Goal: Communication & Community: Share content

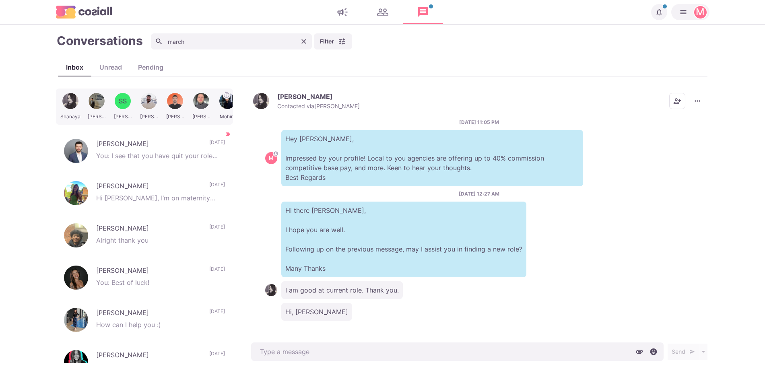
type textarea "x"
click at [303, 40] on icon "Clear" at bounding box center [303, 41] width 5 height 5
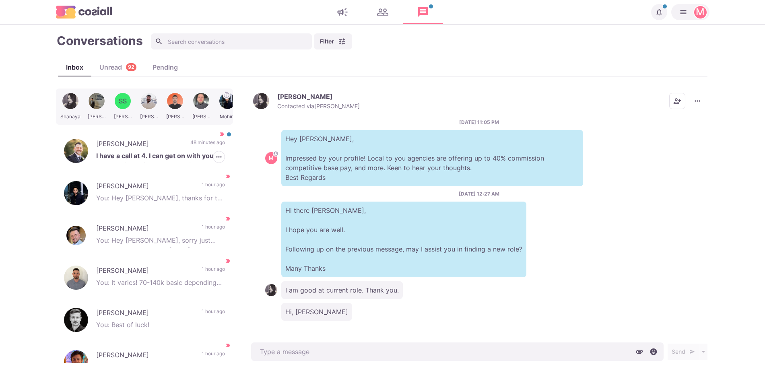
drag, startPoint x: 190, startPoint y: 149, endPoint x: 387, endPoint y: 286, distance: 240.2
click at [190, 149] on p "48 minutes ago" at bounding box center [207, 145] width 35 height 12
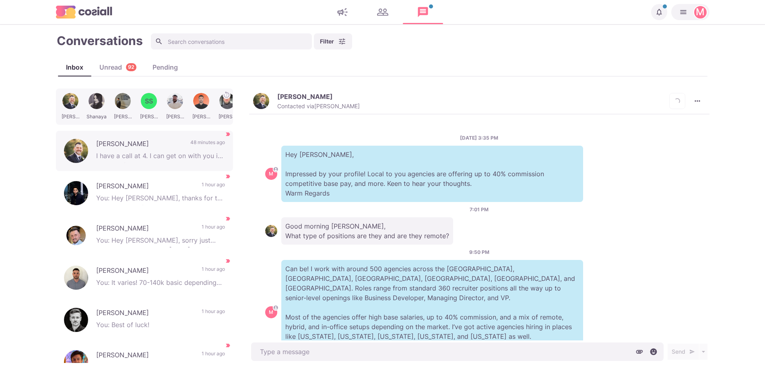
scroll to position [183, 0]
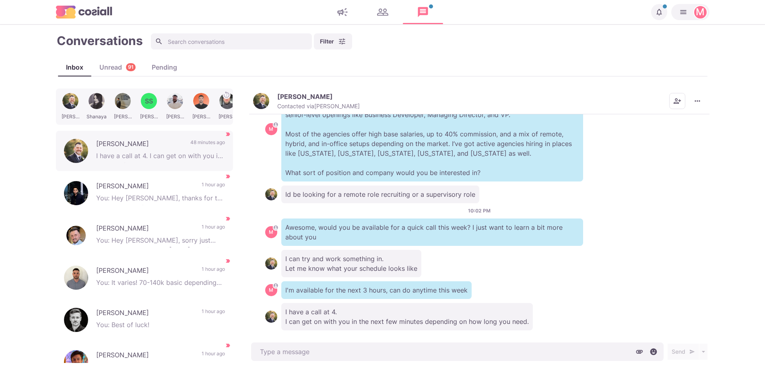
click at [261, 101] on img "button" at bounding box center [261, 101] width 16 height 16
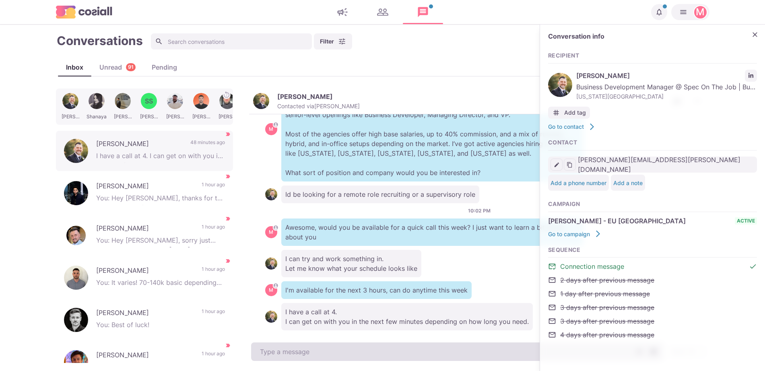
click at [319, 346] on textarea at bounding box center [457, 351] width 412 height 19
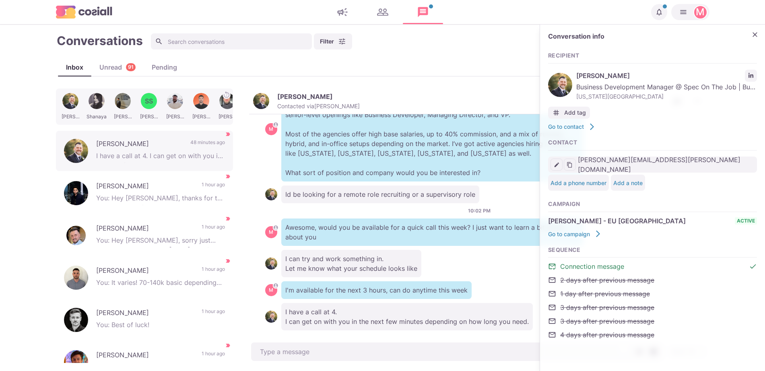
type textarea "x"
type textarea "L"
type textarea "x"
type textarea "Le"
type textarea "x"
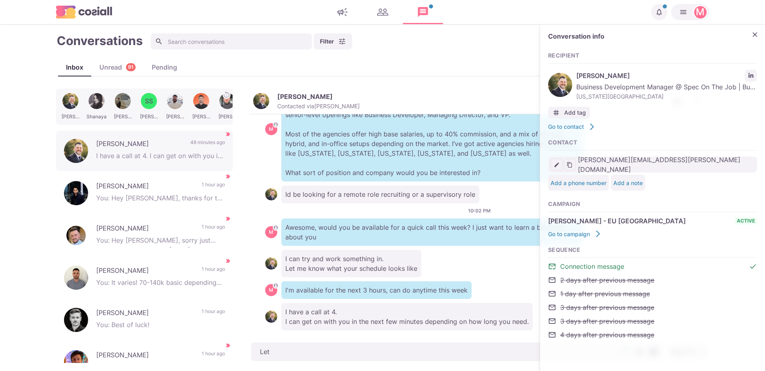
type textarea "Let"
type textarea "x"
type textarea "Let m"
type textarea "x"
type textarea "Let me"
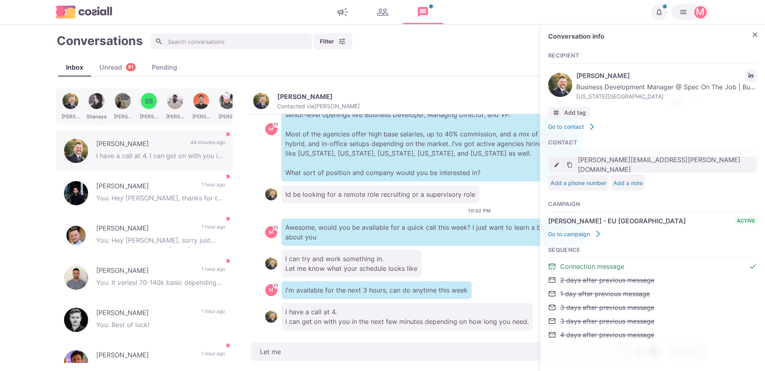
type textarea "x"
type textarea "Let me"
type textarea "x"
type textarea "Let me k"
type textarea "x"
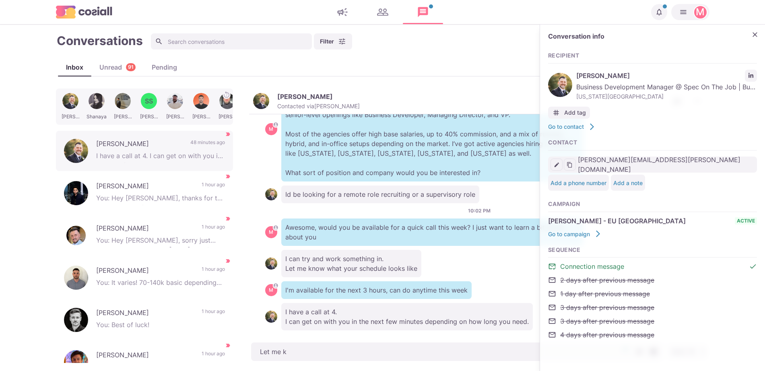
type textarea "Let me kn"
type textarea "x"
type textarea "Let me kno"
type textarea "x"
type textarea "Let me know"
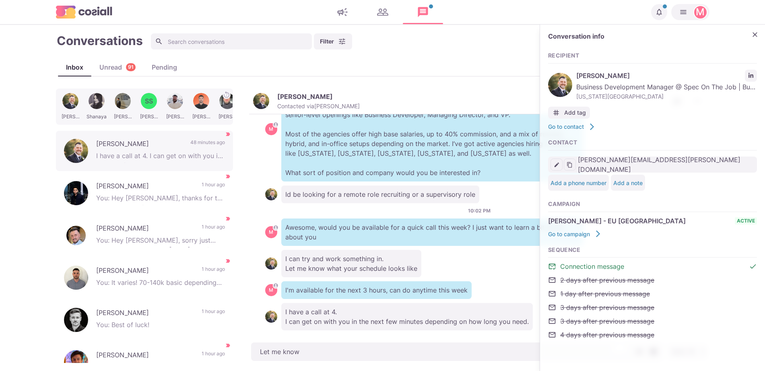
type textarea "x"
type textarea "Let me know wh"
type textarea "x"
type textarea "Let me know whe"
type textarea "x"
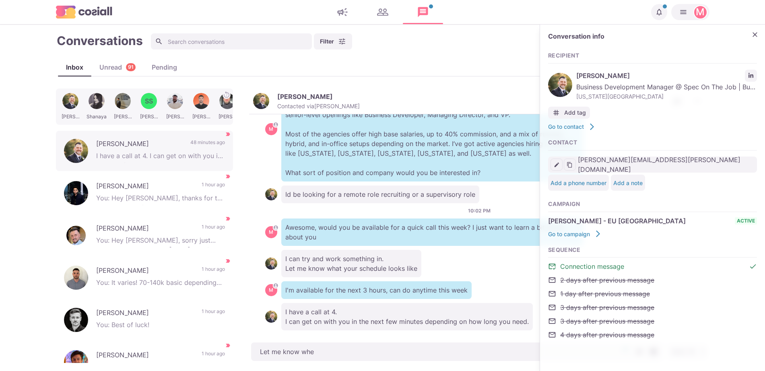
type textarea "Let me know when"
type textarea "x"
type textarea "Let me know when"
type textarea "x"
type textarea "Let me know when y"
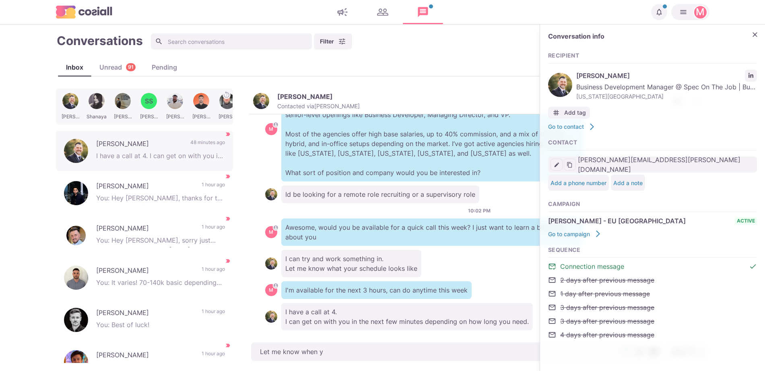
type textarea "x"
type textarea "Let me know when yo"
type textarea "x"
type textarea "Let me know when you"
type textarea "x"
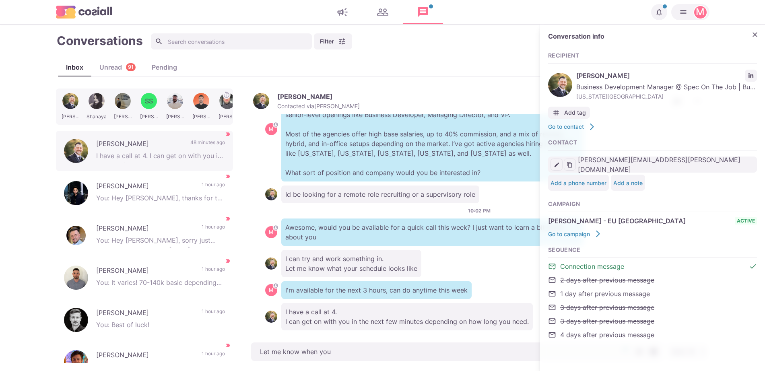
type textarea "Let me know when you"
type textarea "x"
type textarea "Let me know when you a"
type textarea "x"
type textarea "Let me know when you ar"
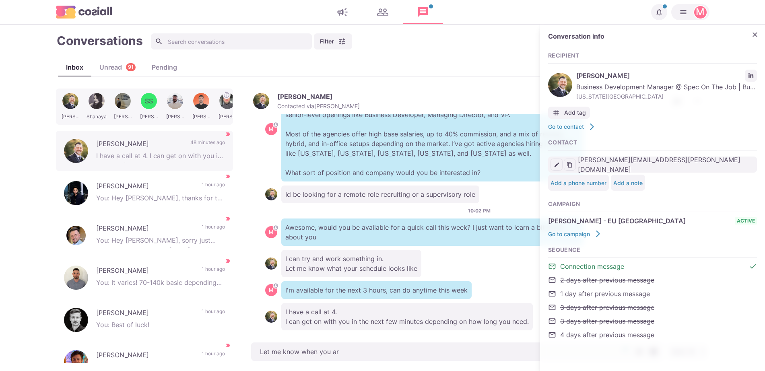
type textarea "x"
type textarea "Let me know when you are"
type textarea "x"
type textarea "Let me know when you are d"
type textarea "x"
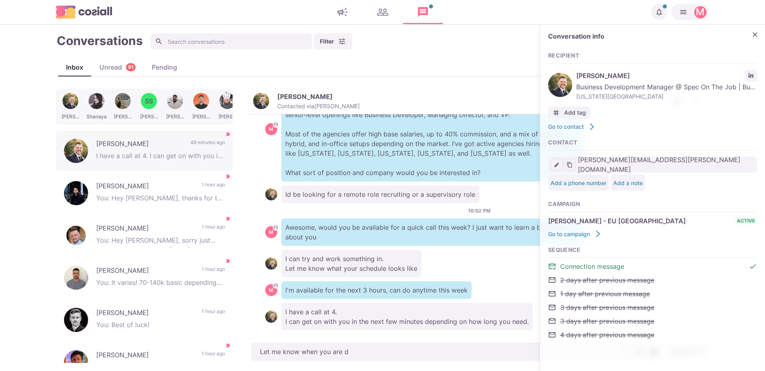
type textarea "Let me know when you are do"
type textarea "x"
type textarea "Let me know when you are don"
type textarea "x"
type textarea "Let me know when you are done"
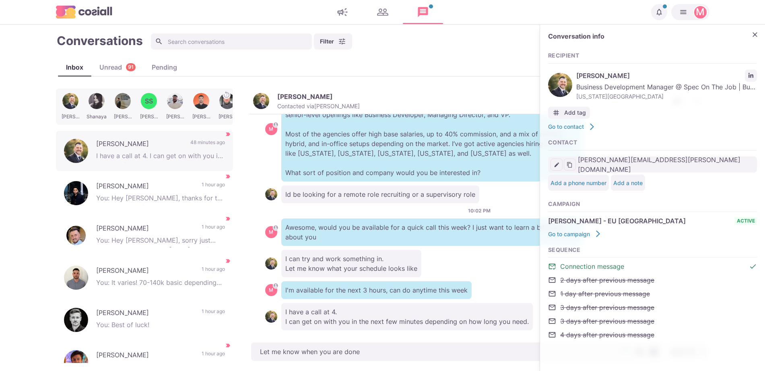
type textarea "x"
type textarea "Let me know when you are done"
type textarea "x"
type textarea "Let me know when you are done"
type textarea "x"
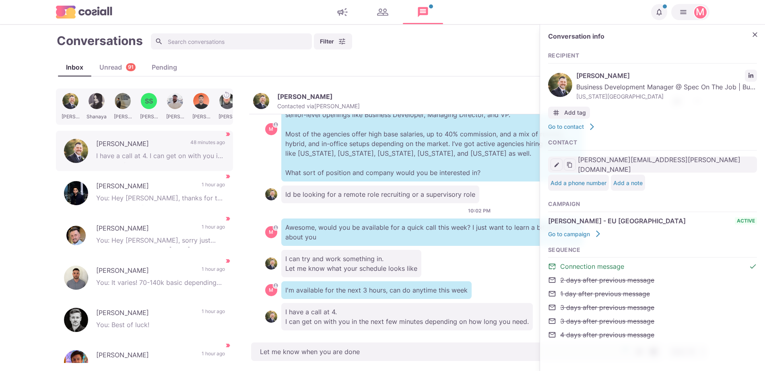
type textarea "Let me know when you are done"
type textarea "x"
type textarea "Let me know when you are done i"
type textarea "x"
type textarea "Let me know when you are done if"
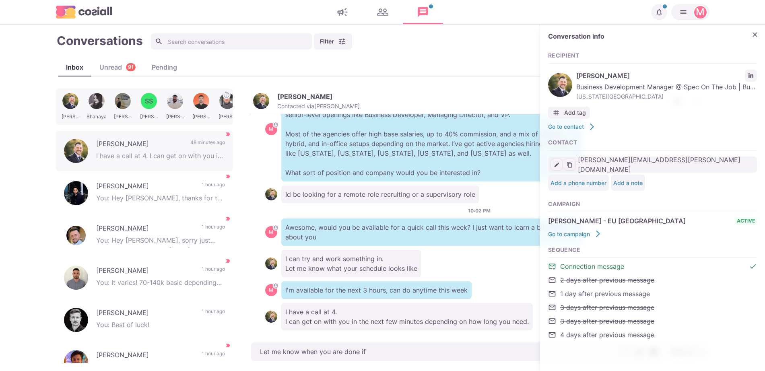
type textarea "x"
type textarea "Let me know when you are done if y"
type textarea "x"
type textarea "Let me know when you are done if yo"
type textarea "x"
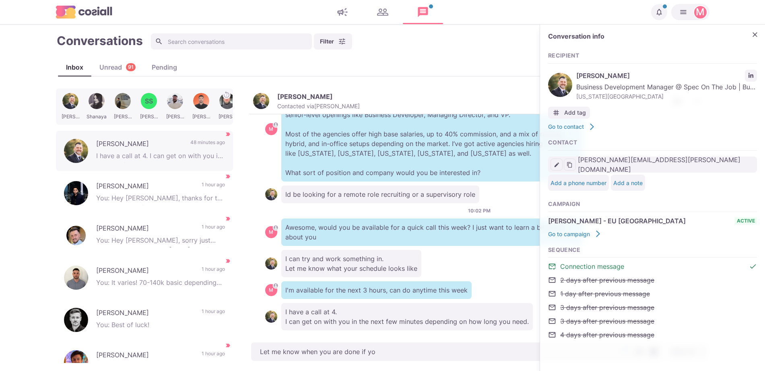
type textarea "Let me know when you are done if you"
type textarea "x"
type textarea "Let me know when you are done if you w"
type textarea "x"
type textarea "Let me know when you are done if you wa"
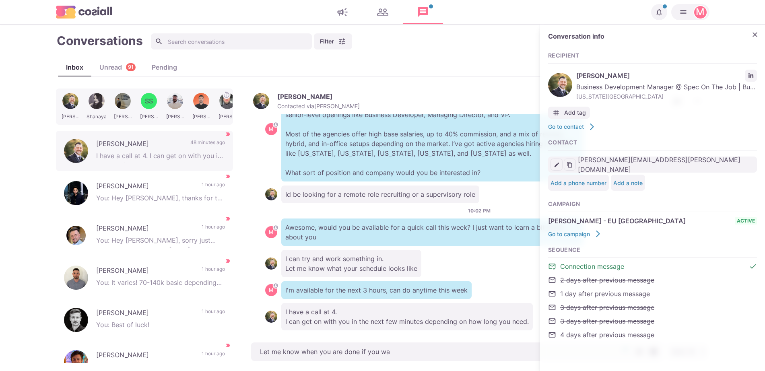
type textarea "x"
type textarea "Let me know when you are done if you wan"
type textarea "x"
type textarea "Let me know when you are done if you want"
type textarea "x"
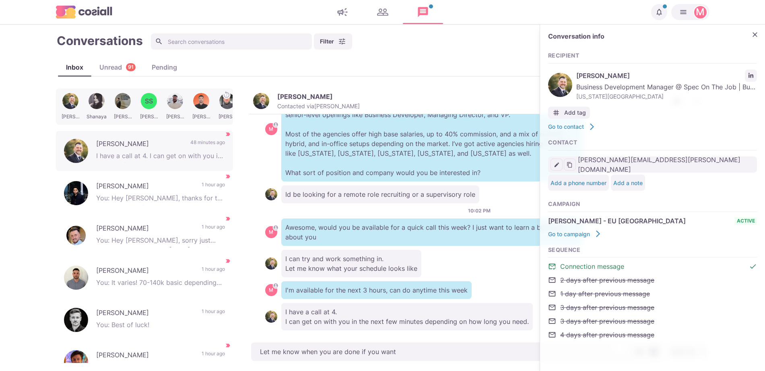
type textarea "Let me know when you are done if you want."
type textarea "x"
type textarea "Let me know when you are done if you want."
type textarea "x"
type textarea "Let me know when you are done if you want. I"
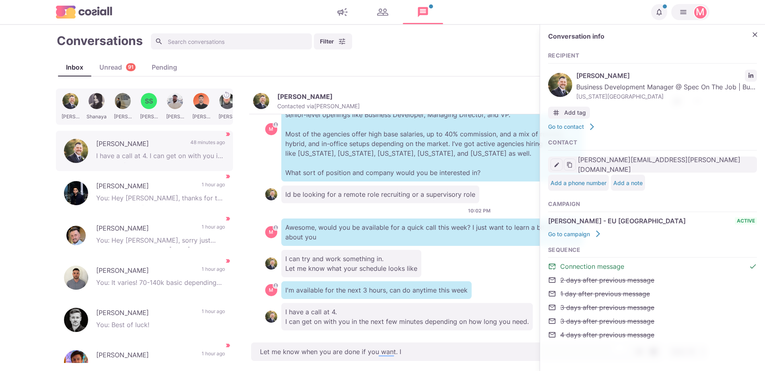
type textarea "x"
type textarea "Let me know when you are done if you want. I"
type textarea "x"
type textarea "Let me know when you are done if you want. I j"
type textarea "x"
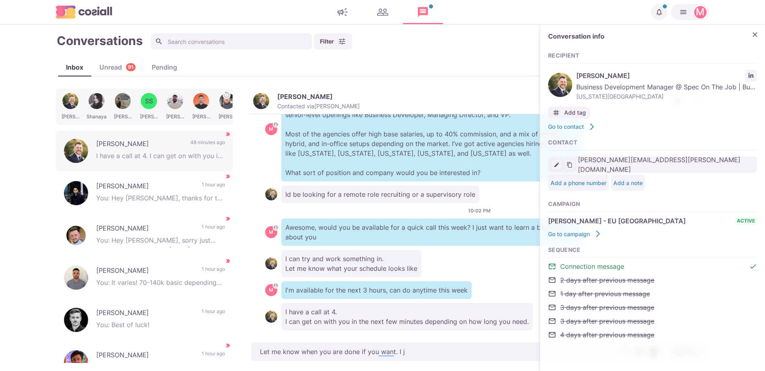
type textarea "Let me know when you are done if you want. I ju"
type textarea "x"
type textarea "Let me know when you are done if you want. I just"
type textarea "x"
type textarea "Let me know when you are done if you want. I just"
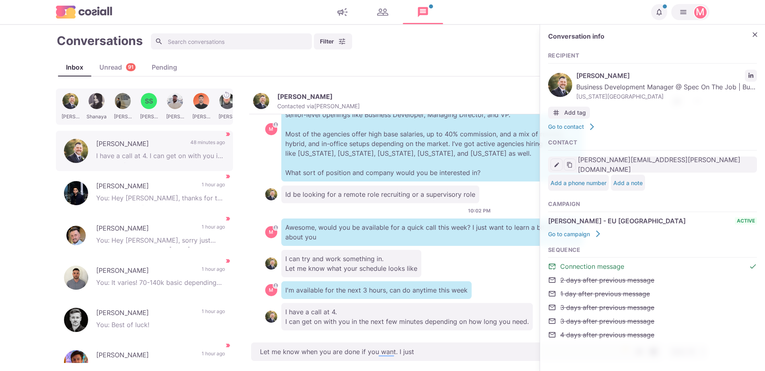
type textarea "x"
type textarea "Let me know when you are done if you want. I just"
type textarea "x"
type textarea "Let me know when you are done if you want. I jus"
type textarea "x"
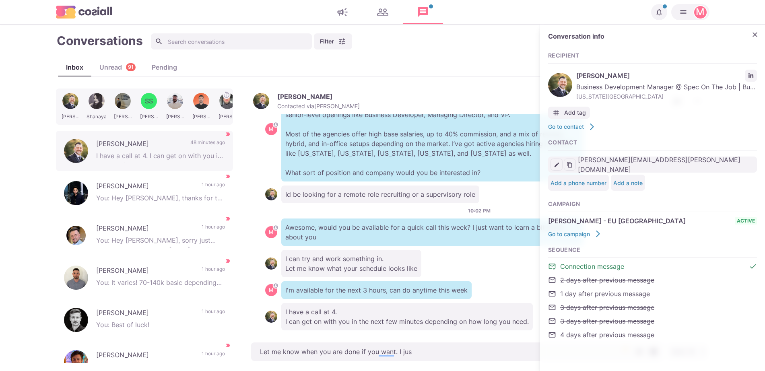
type textarea "Let me know when you are done if you want. I ju"
type textarea "x"
type textarea "Let me know when you are done if you want. I j"
type textarea "x"
type textarea "Let me know when you are done if you want. I"
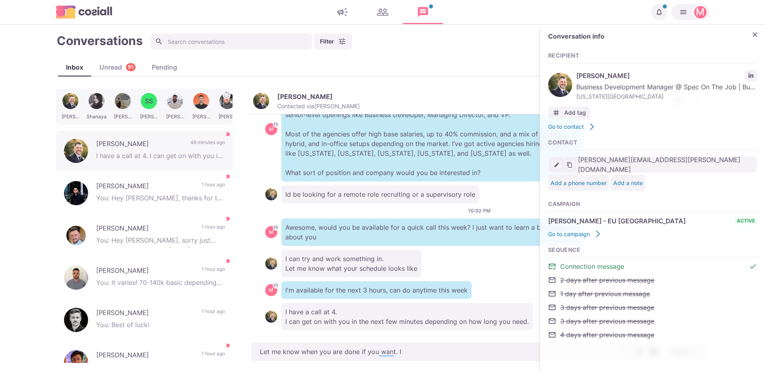
type textarea "x"
type textarea "Let me know when you are done if you want. I"
type textarea "x"
type textarea "Let me know when you are done if you want."
type textarea "x"
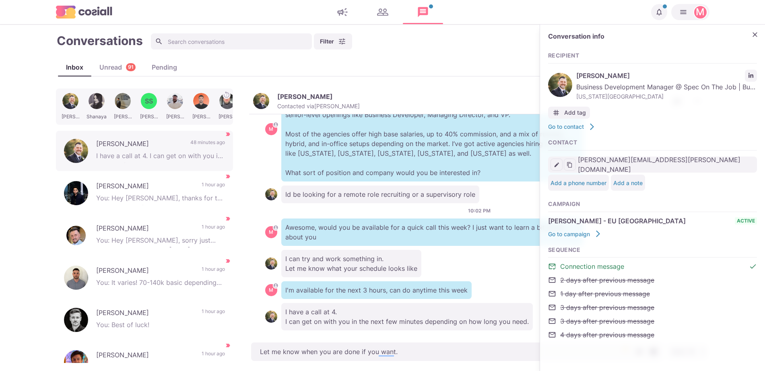
type textarea "Let me know when you are done if you want."
type textarea "x"
type textarea "Let me know when you are done if you want"
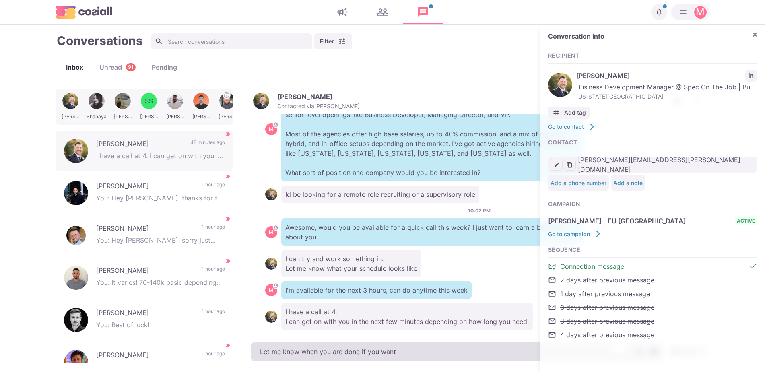
type textarea "x"
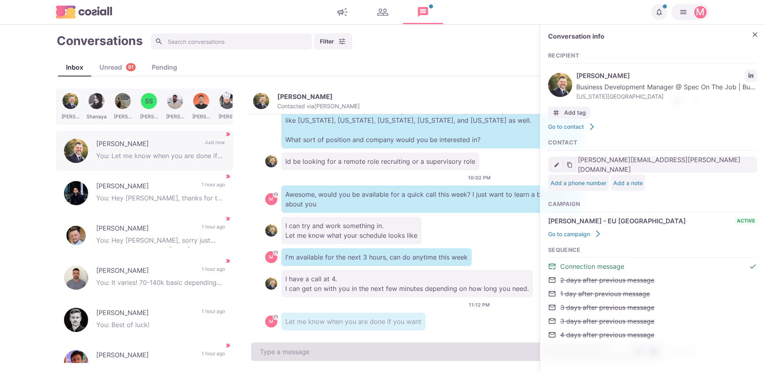
type textarea "x"
type textarea "I"
type textarea "x"
type textarea "M"
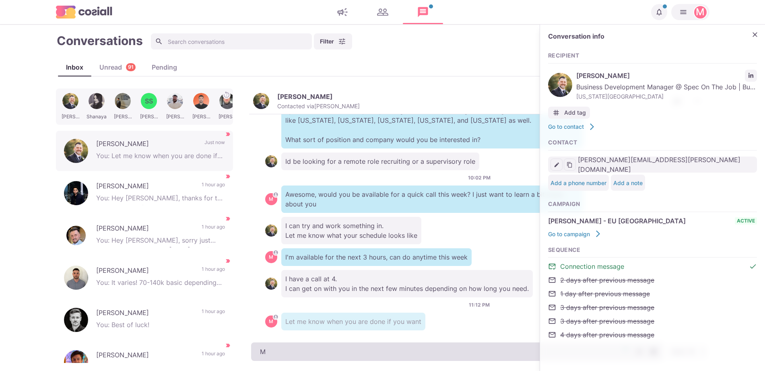
type textarea "x"
type textarea "My"
type textarea "x"
type textarea "My s"
type textarea "x"
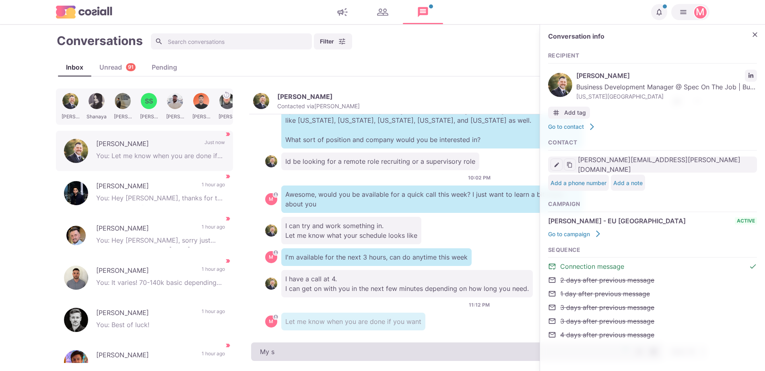
type textarea "My sc"
type textarea "x"
type textarea "My sch"
type textarea "x"
type textarea "My sche"
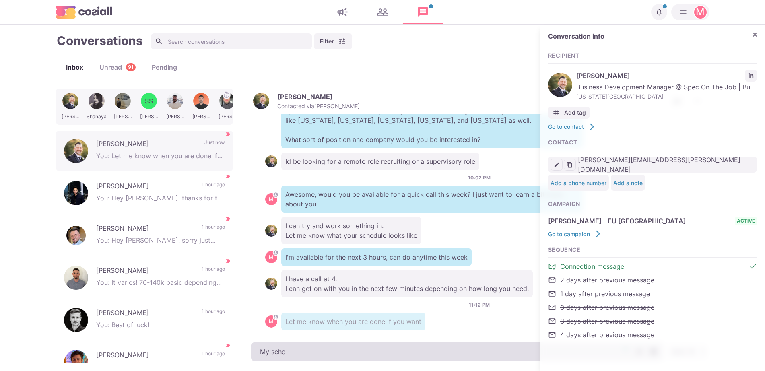
type textarea "x"
type textarea "My sched"
type textarea "x"
type textarea "My schedu"
type textarea "x"
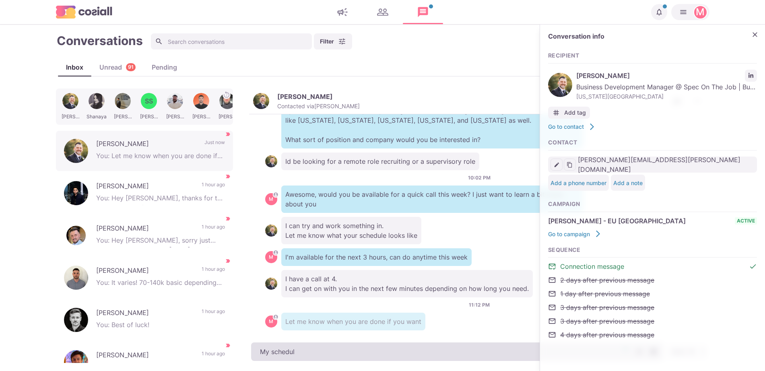
type textarea "My schedule"
type textarea "x"
type textarea "My schedule"
type textarea "x"
type textarea "My schedule g"
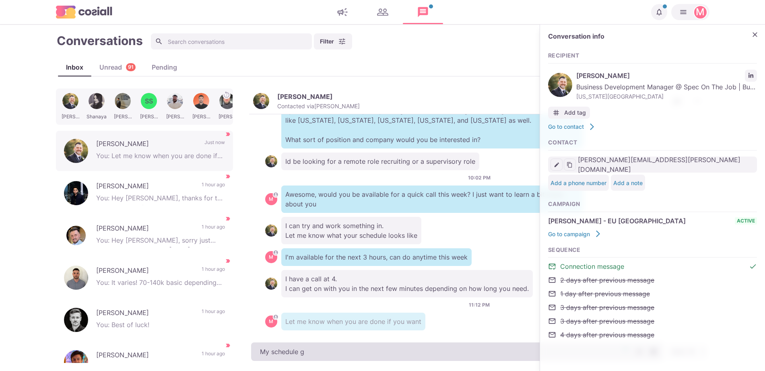
type textarea "x"
type textarea "My schedule got"
type textarea "x"
type textarea "My schedule got"
type textarea "x"
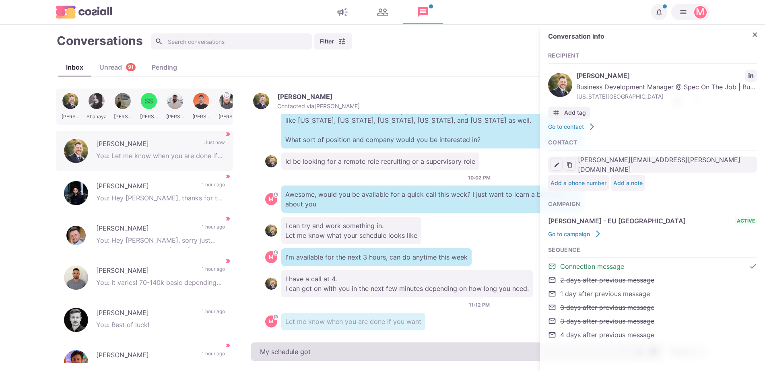
type textarea "My schedule got f"
type textarea "x"
type textarea "My schedule got fr"
type textarea "x"
type textarea "My schedule got fre"
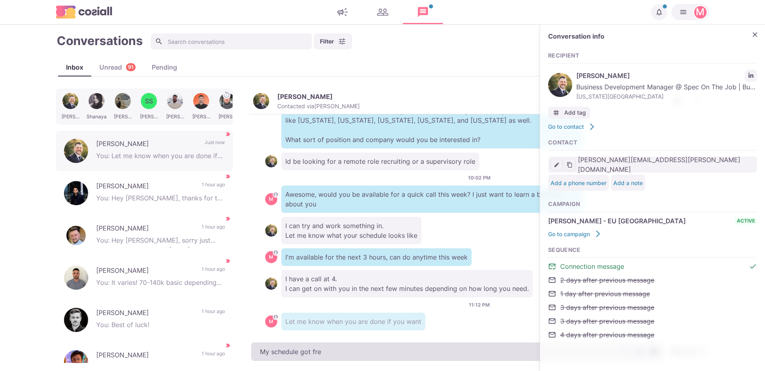
type textarea "x"
type textarea "My schedule got free"
type textarea "x"
type textarea "My schedule got freed"
type textarea "x"
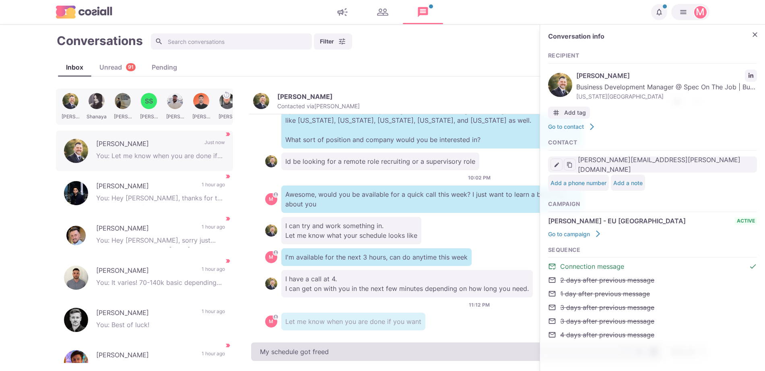
type textarea "My schedule got freed"
type textarea "x"
type textarea "My schedule got freed u"
type textarea "x"
type textarea "My schedule got freed up"
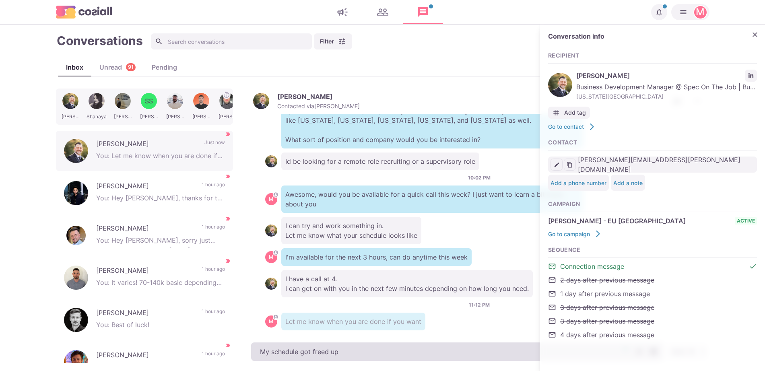
type textarea "x"
type textarea "My schedule got freed up"
type textarea "x"
type textarea "My schedule got freed u"
type textarea "x"
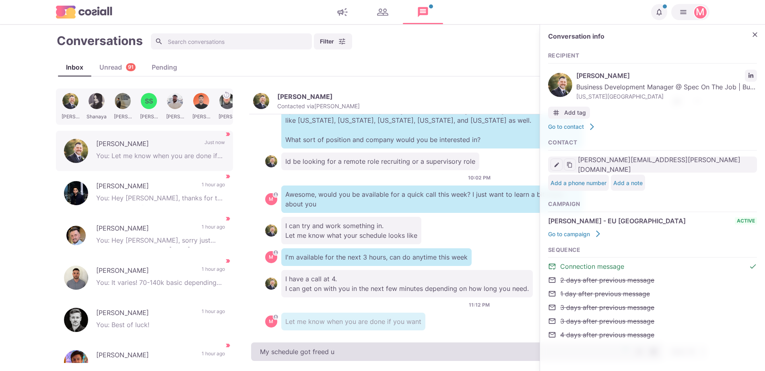
type textarea "My schedule got freed ud"
type textarea "x"
type textarea "My schedule got freed ud"
type textarea "x"
type textarea "My schedule got freed ud"
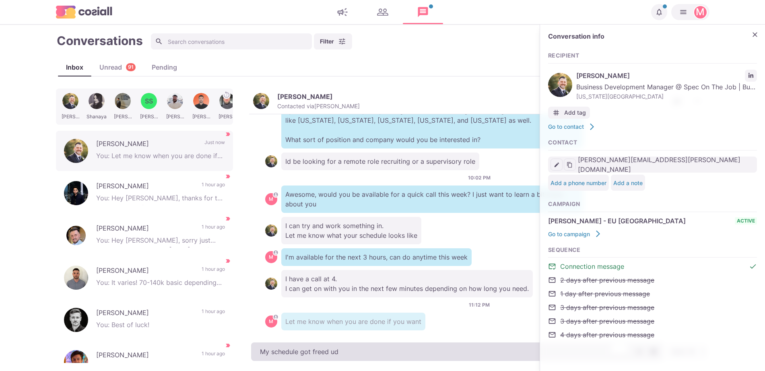
type textarea "x"
type textarea "My schedule got freed u"
type textarea "x"
type textarea "My schedule got freed up"
type textarea "x"
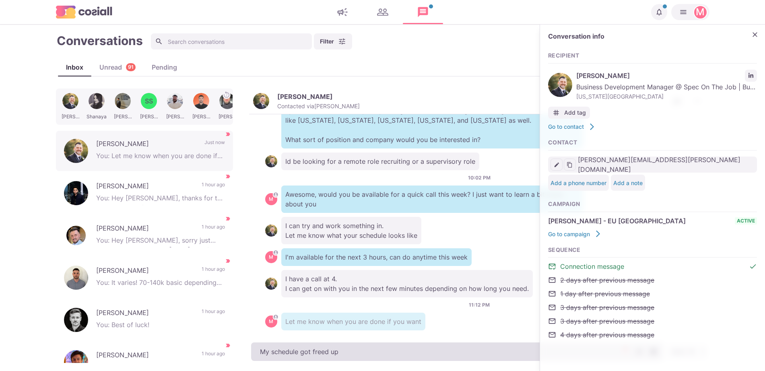
type textarea "My schedule got freed up"
type textarea "x"
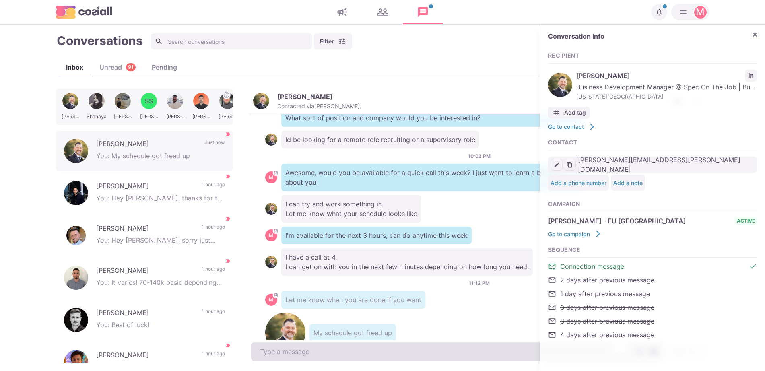
type textarea "S"
type textarea "x"
type textarea "So"
type textarea "x"
type textarea "So i"
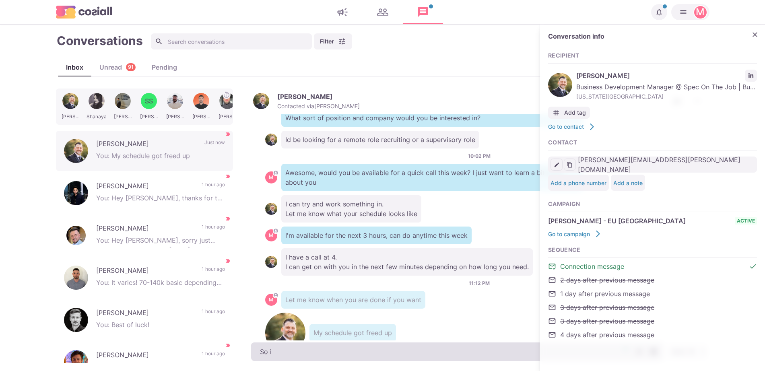
type textarea "x"
type textarea "So"
type textarea "x"
type textarea "So"
type textarea "x"
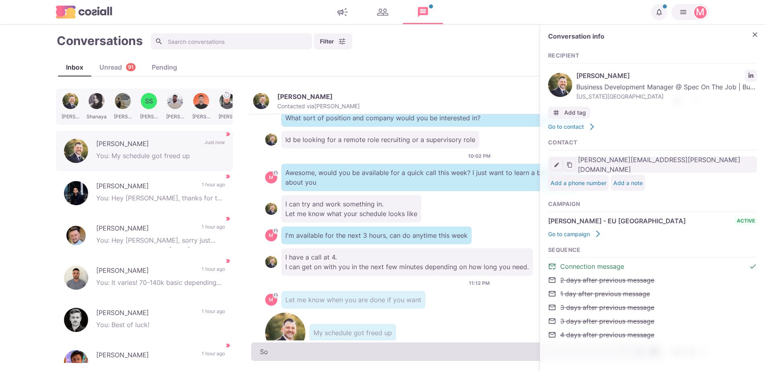
type textarea "SoI"
type textarea "x"
type textarea "SoI'l"
type textarea "x"
type textarea "I"
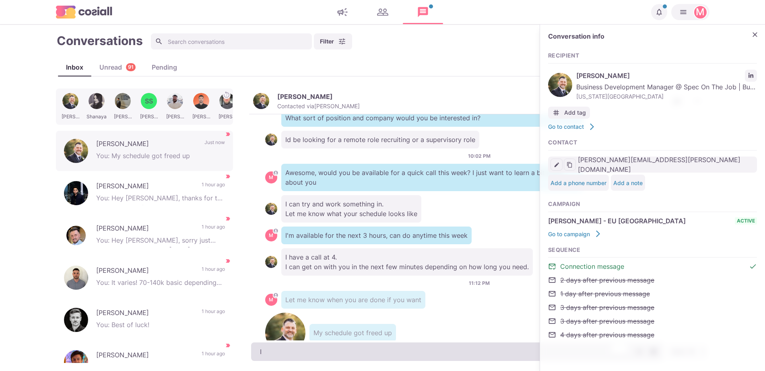
type textarea "x"
type textarea "I'l"
type textarea "x"
type textarea "I'll"
type textarea "x"
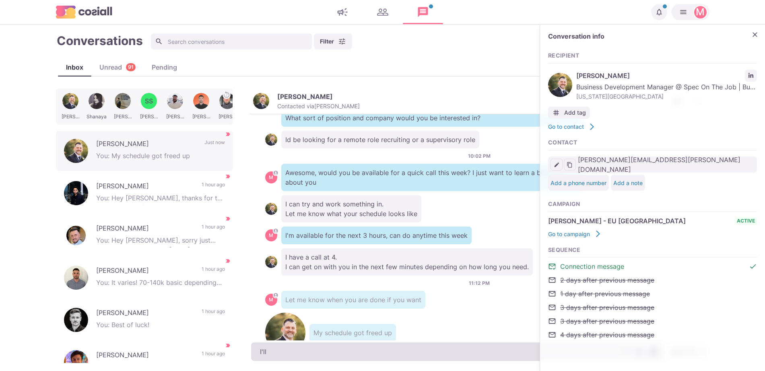
type textarea "I'll b"
type textarea "x"
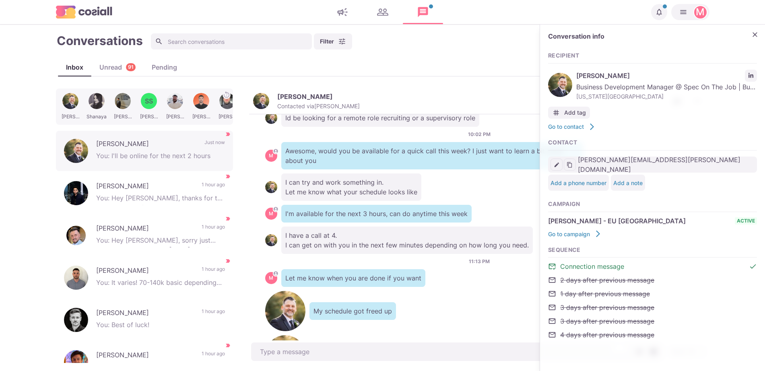
click at [108, 65] on div "Unread 91" at bounding box center [117, 67] width 52 height 10
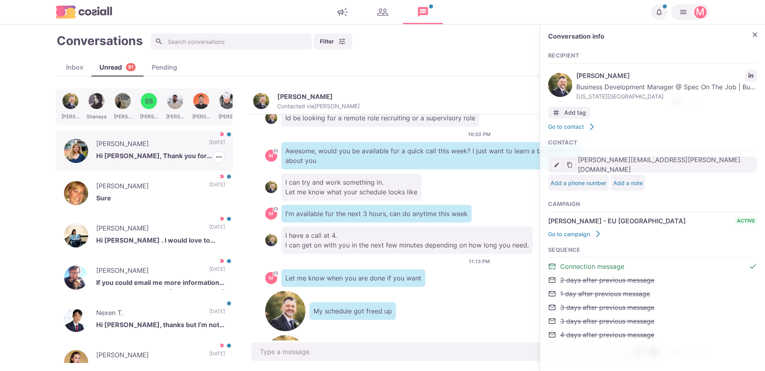
click at [169, 152] on p "Hi Sam, Thank you for reaching out and apologises for a delayed response. I am …" at bounding box center [160, 157] width 129 height 12
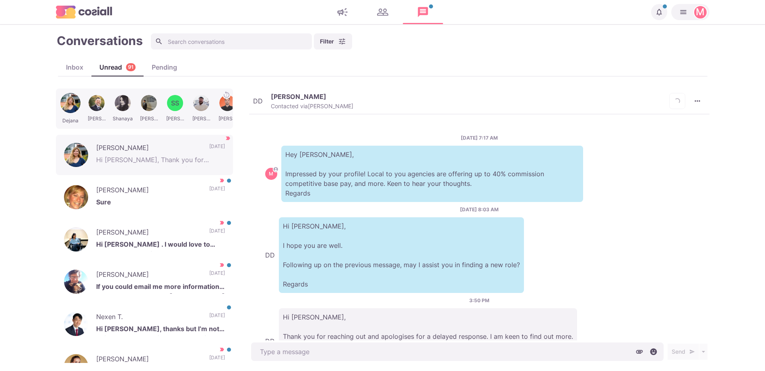
scroll to position [54, 0]
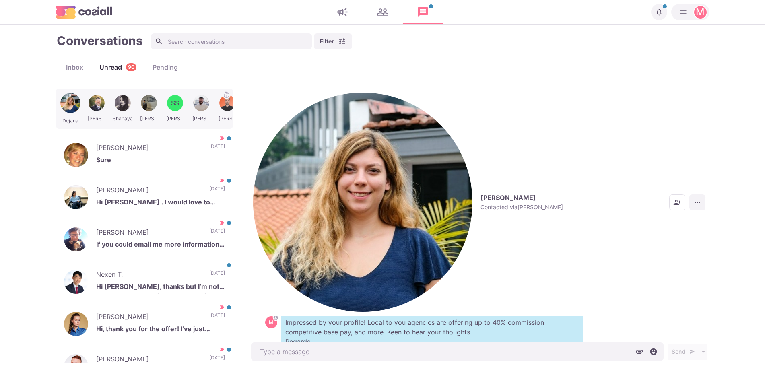
click at [697, 105] on div "Dejana Drljaca Contacted via Sam Richardson Mark as Unread Mark as Not Importan…" at bounding box center [479, 202] width 460 height 228
click at [700, 198] on icon "More menu" at bounding box center [697, 202] width 8 height 8
click at [677, 138] on button "Mark as Not Important" at bounding box center [666, 133] width 78 height 12
click at [207, 164] on div "Jennifer Minghenelli Sure 2 days ago Mark as Read Mark as Not Important" at bounding box center [144, 155] width 177 height 40
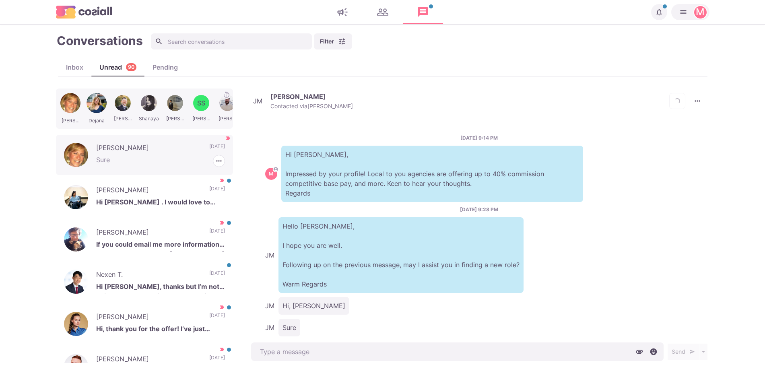
scroll to position [16, 0]
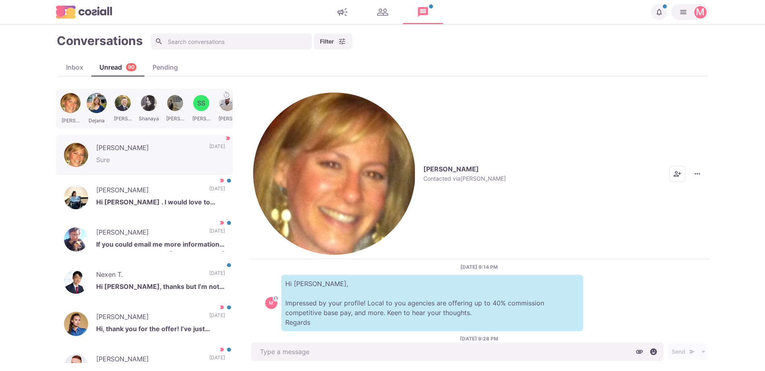
click at [260, 96] on img "button" at bounding box center [334, 174] width 162 height 162
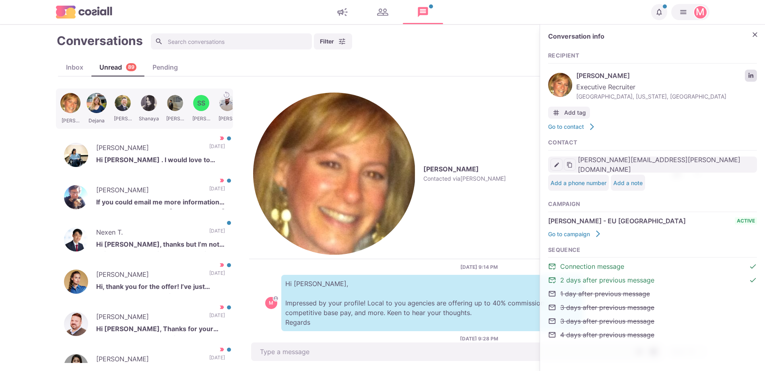
click at [747, 74] on link "LinkedIn profile link" at bounding box center [751, 76] width 12 height 12
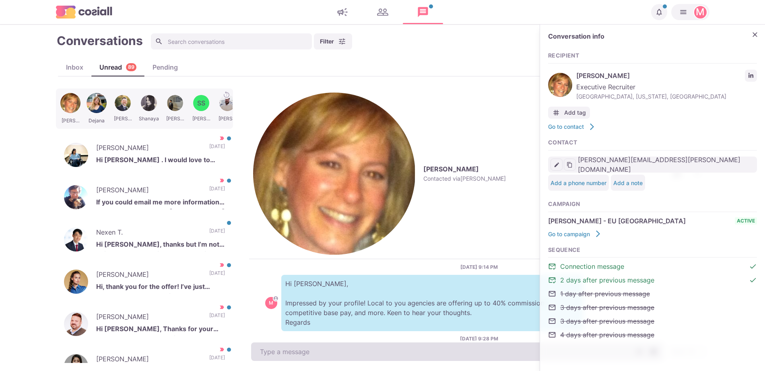
click at [288, 353] on textarea at bounding box center [457, 351] width 412 height 19
paste textarea "I work with over 500 clients that offer remote, hybrid, and non-remote position…"
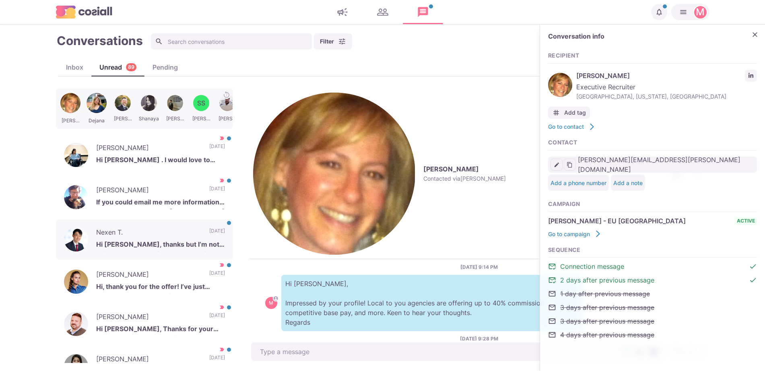
scroll to position [107, 0]
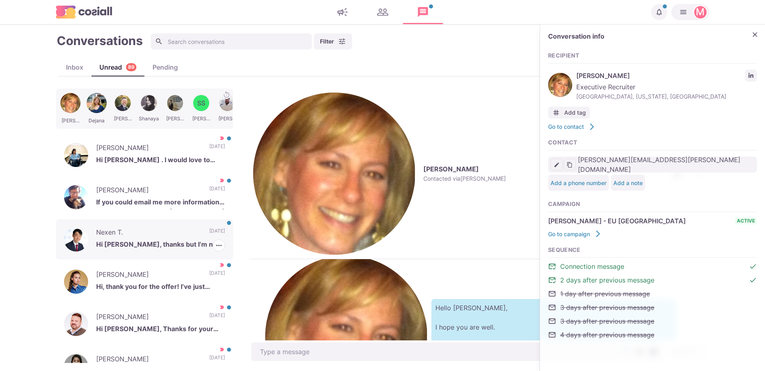
click at [178, 239] on p "Hi Jacob, thanks but I’m not going back to recruitment. Appreciated." at bounding box center [160, 245] width 129 height 12
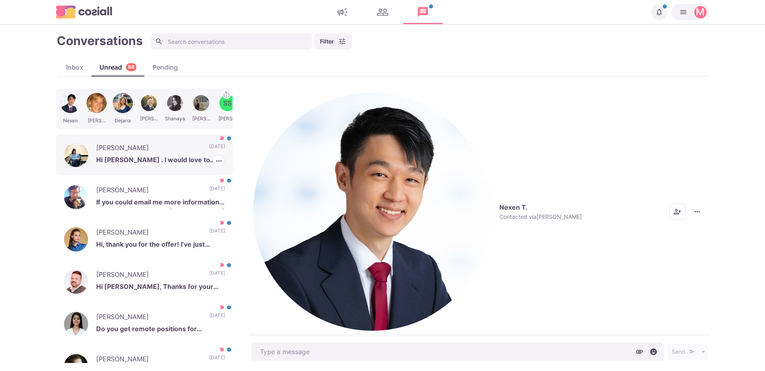
click at [154, 155] on p "Hi Sam . I would love to hear more about it" at bounding box center [160, 161] width 129 height 12
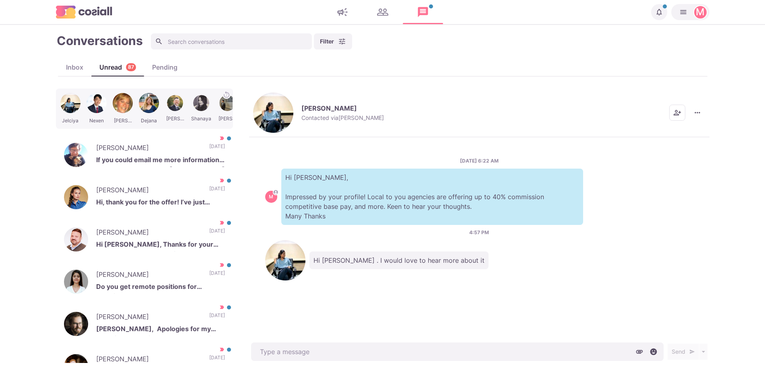
click at [268, 96] on button "Jelciya Justin Albert Contacted via Sam Richardson" at bounding box center [318, 113] width 131 height 40
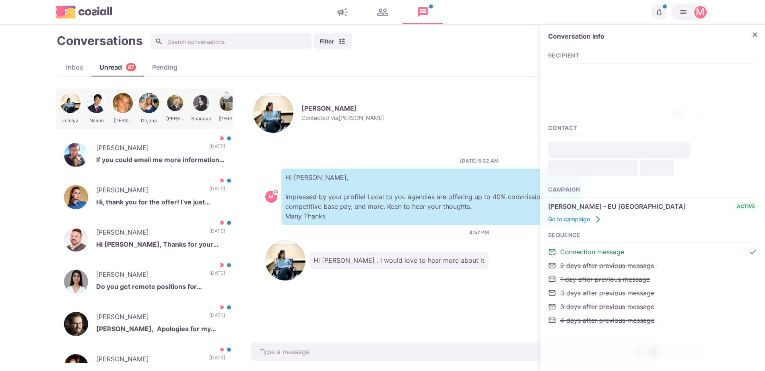
click at [747, 74] on div "EW Effie Wilkerson Dub itaar. Luh eroora." at bounding box center [652, 80] width 209 height 25
click at [448, 229] on div "4:57 PM Hi Sam . I would love to hear more about it" at bounding box center [479, 254] width 428 height 51
click at [755, 35] on icon "Close" at bounding box center [754, 34] width 5 height 5
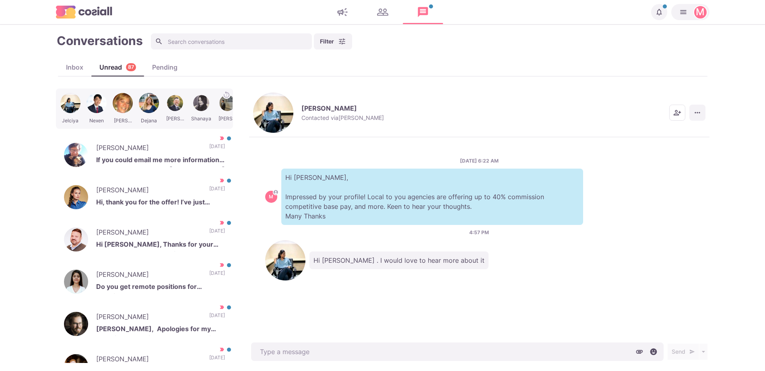
click at [695, 109] on icon "More menu" at bounding box center [697, 113] width 8 height 8
click at [670, 134] on button "Mark as Not Important" at bounding box center [666, 133] width 78 height 12
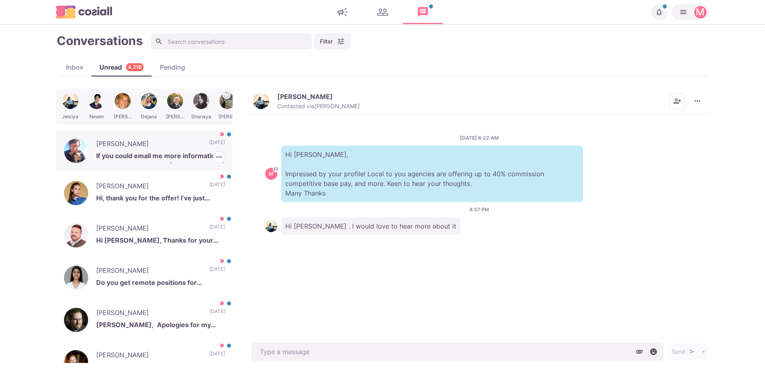
click at [132, 152] on p "If you could email me more information, that would be great to: [PERSON_NAME][E…" at bounding box center [160, 157] width 129 height 12
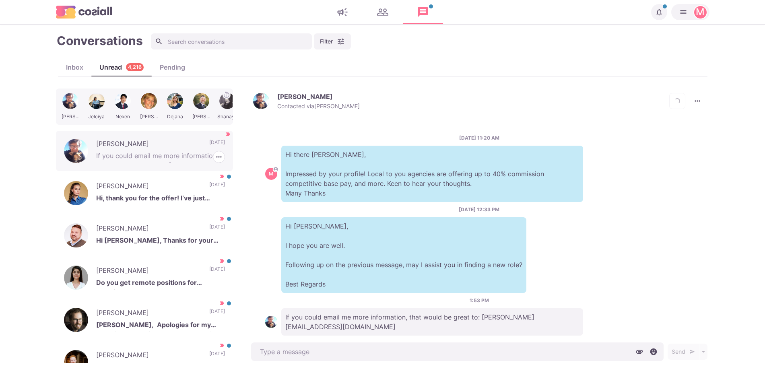
scroll to position [5, 0]
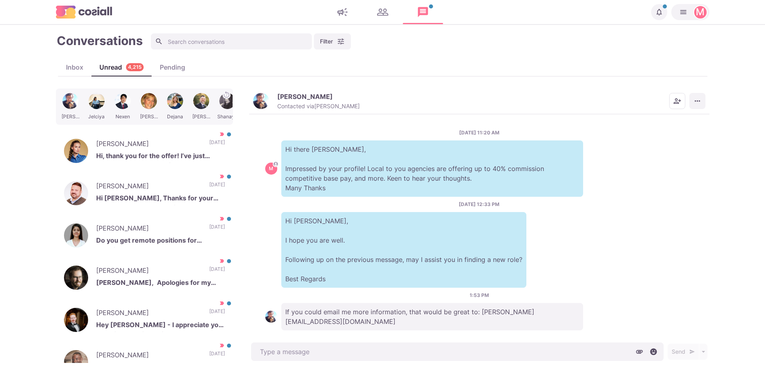
click at [695, 101] on icon "More menu" at bounding box center [696, 101] width 5 height 1
click at [662, 156] on button "Info" at bounding box center [666, 158] width 78 height 12
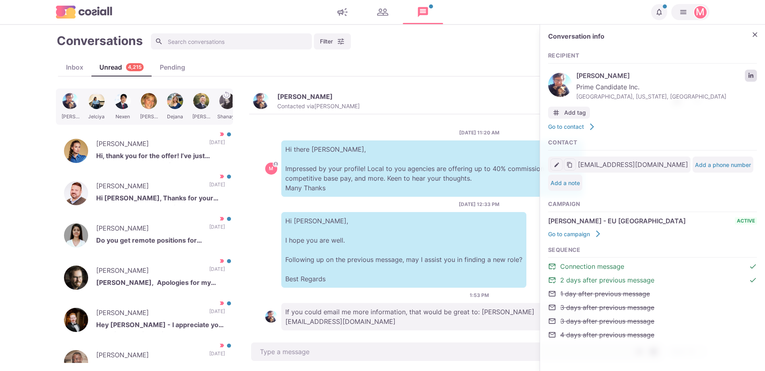
click at [756, 75] on link "LinkedIn profile link" at bounding box center [751, 76] width 12 height 12
click at [438, 232] on p "Hi Charlie, I hope you are well. Following up on the previous message, may I as…" at bounding box center [403, 250] width 245 height 76
click at [214, 143] on p "[DATE]" at bounding box center [217, 145] width 16 height 12
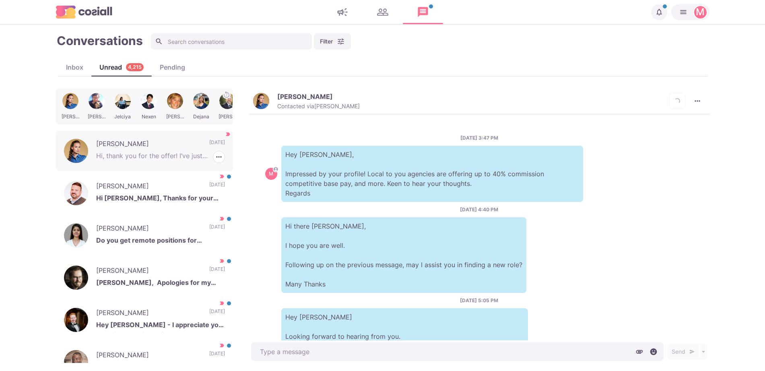
scroll to position [187, 0]
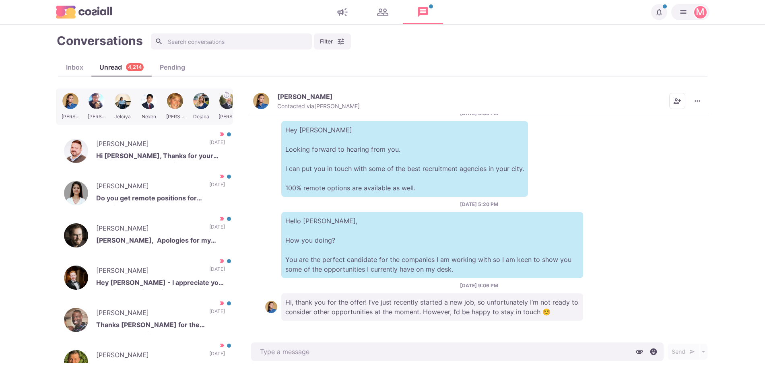
click at [511, 287] on div "8/8/2025, 9:06 PM Hi, thank you for the offer! I’ve just recently started a new…" at bounding box center [479, 301] width 428 height 39
click at [276, 99] on button "MARIE KHROMOVA Contacted via Jacob Moss" at bounding box center [306, 101] width 107 height 17
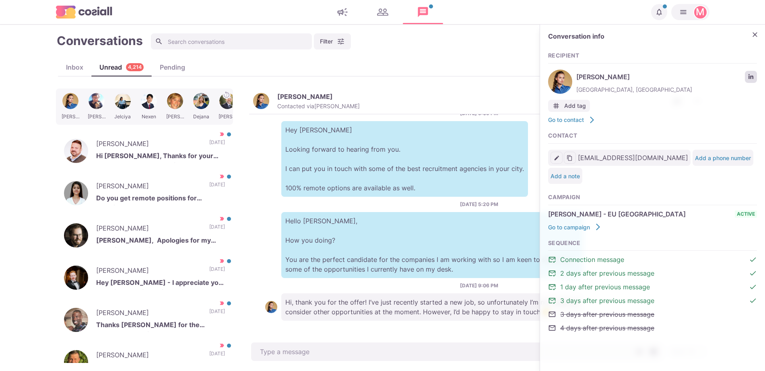
click at [753, 73] on link "LinkedIn profile link" at bounding box center [751, 77] width 12 height 12
click at [754, 33] on icon "Close" at bounding box center [755, 35] width 8 height 8
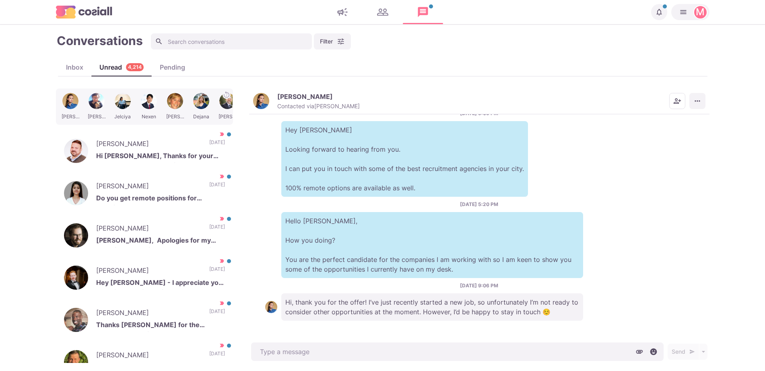
click at [702, 100] on button "More menu" at bounding box center [697, 101] width 16 height 16
click at [673, 117] on button "Mark as Unread" at bounding box center [666, 121] width 78 height 12
click at [693, 101] on icon "More menu" at bounding box center [697, 101] width 8 height 8
click at [678, 130] on button "Mark as Not Important" at bounding box center [666, 133] width 78 height 12
click at [699, 97] on button "More menu" at bounding box center [697, 101] width 16 height 16
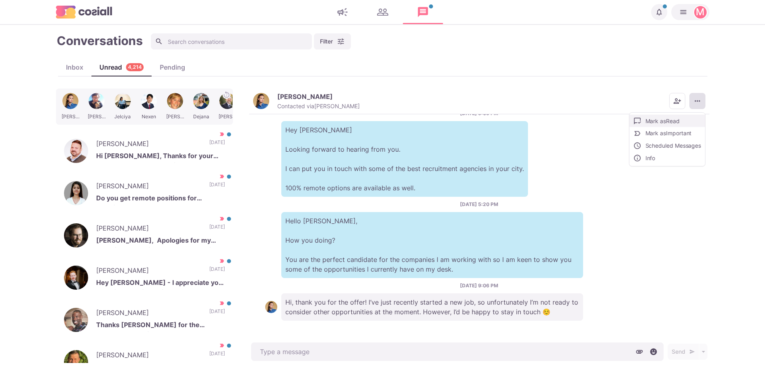
click at [687, 122] on button "Mark as Read" at bounding box center [667, 121] width 76 height 12
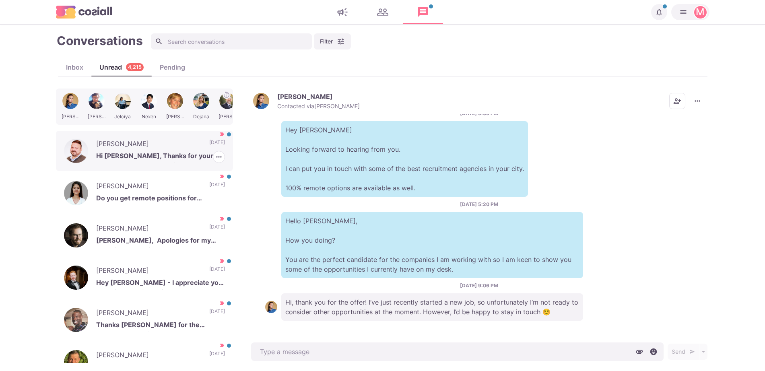
click at [117, 153] on p "Hi Jacob, Thanks for your note. I'm pretty happy with where I am currently, but…" at bounding box center [160, 157] width 129 height 12
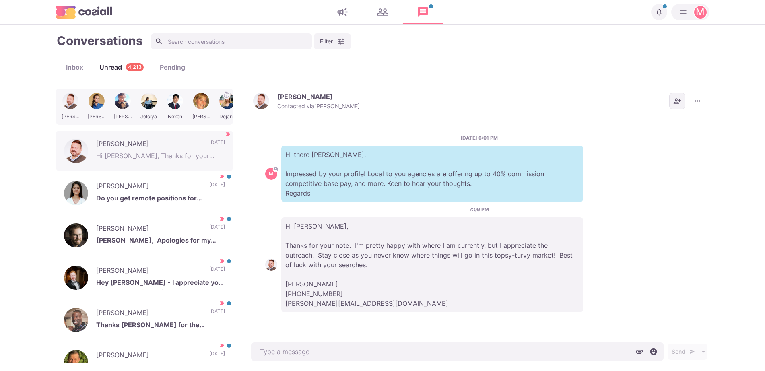
click at [675, 95] on button "Add add contacts" at bounding box center [677, 101] width 16 height 16
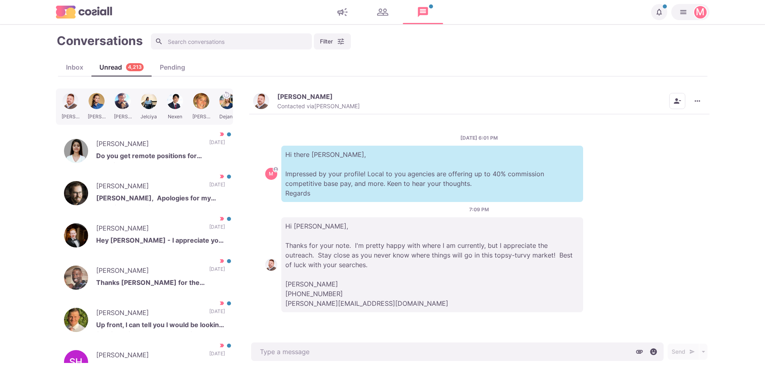
click at [263, 94] on img "button" at bounding box center [261, 101] width 16 height 16
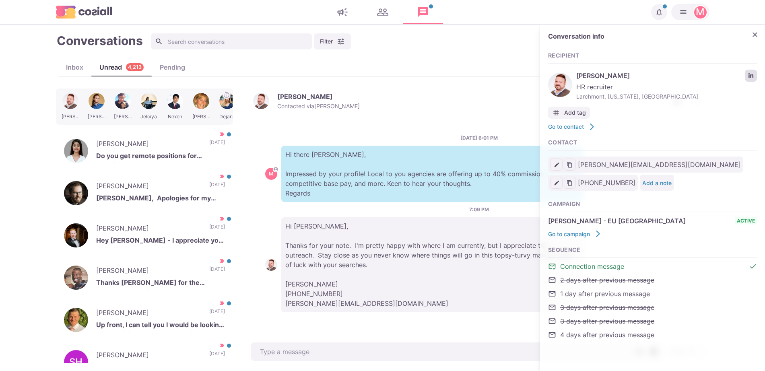
click at [752, 78] on link "LinkedIn profile link" at bounding box center [751, 76] width 12 height 12
click at [171, 151] on p "Do you get remote positions for recruiters?" at bounding box center [160, 157] width 129 height 12
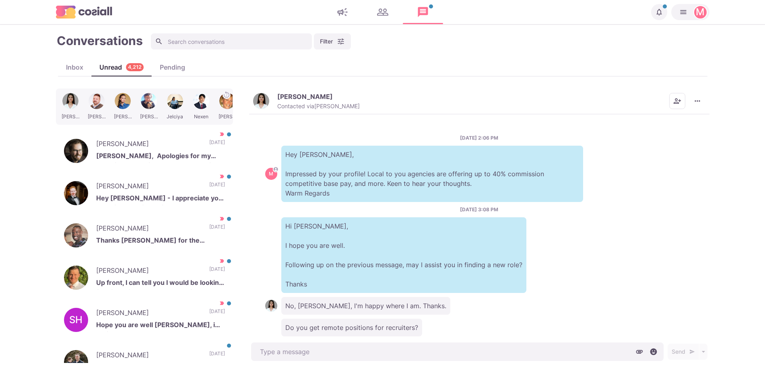
scroll to position [16, 0]
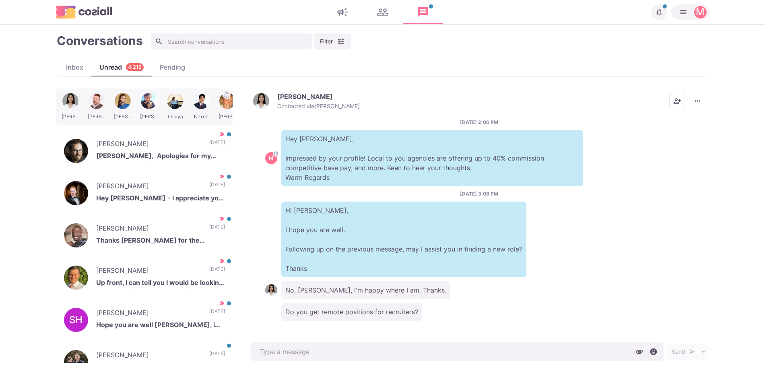
click at [260, 103] on img "button" at bounding box center [261, 101] width 16 height 16
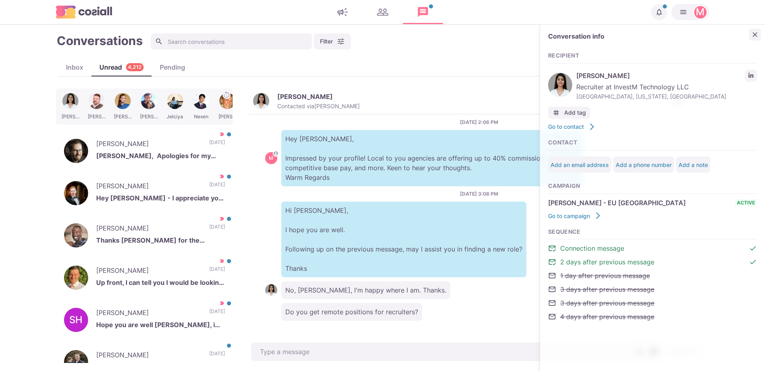
click at [755, 35] on icon "Close" at bounding box center [755, 35] width 8 height 8
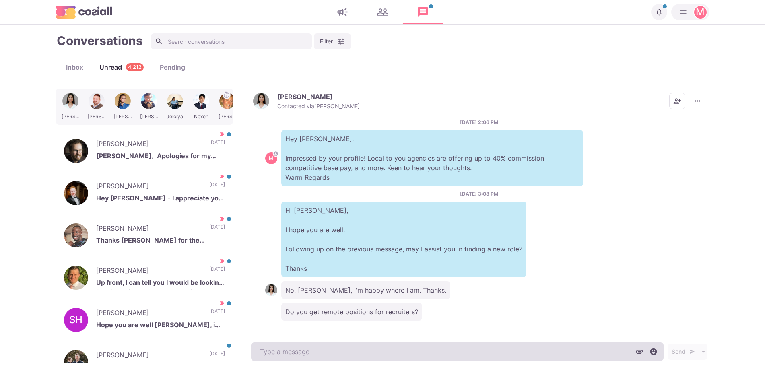
click at [453, 346] on textarea at bounding box center [457, 351] width 412 height 19
type textarea "x"
click at [453, 346] on textarea at bounding box center [457, 351] width 412 height 19
type textarea "Ye"
type textarea "x"
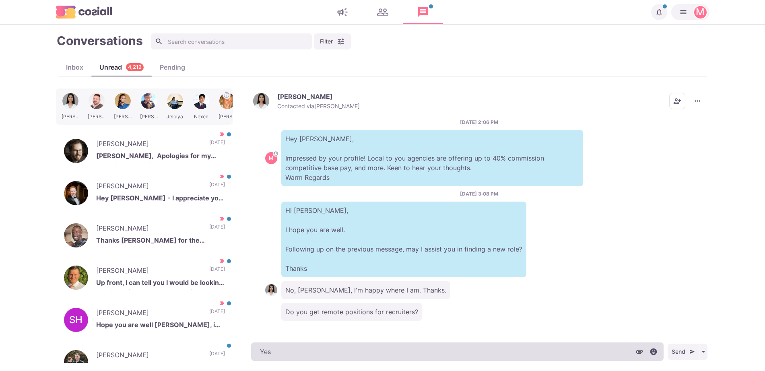
type textarea "Yes!"
type textarea "x"
type textarea "Yes! Do"
type textarea "x"
type textarea "Yes! Do y"
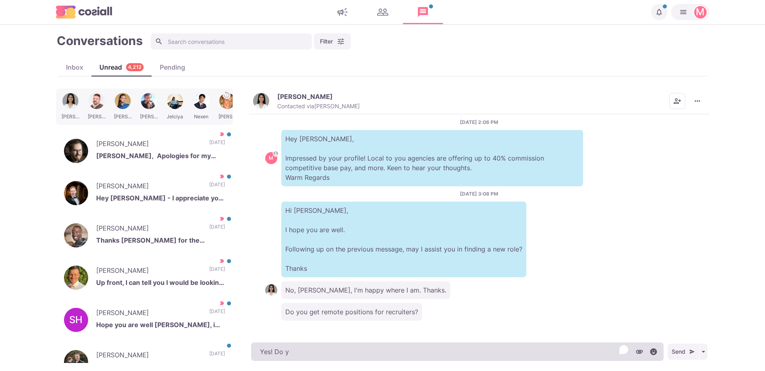
type textarea "x"
type textarea "Yes! Do yo"
type textarea "x"
type textarea "Yes! Do you have"
type textarea "x"
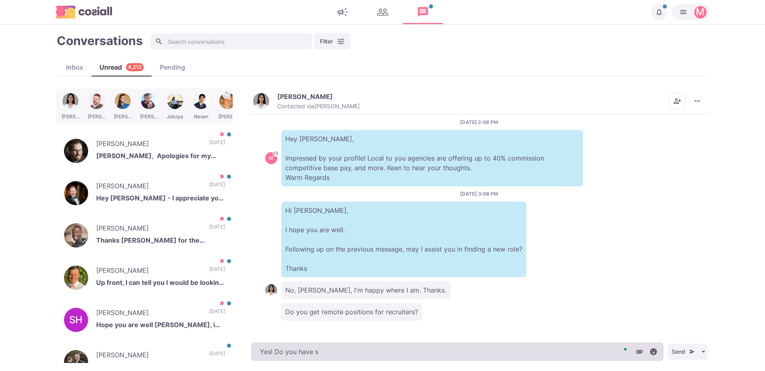
type textarea "Yes! Do you have so"
type textarea "x"
type textarea "Yes! Do you have som"
type textarea "x"
type textarea "Yes! Do you have someo"
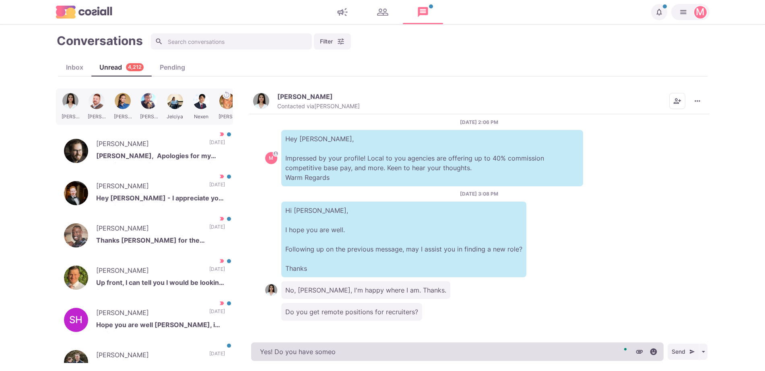
type textarea "x"
type textarea "Yes! Do you have someone"
type textarea "x"
type textarea "Yes! Do you have someone?"
type textarea "x"
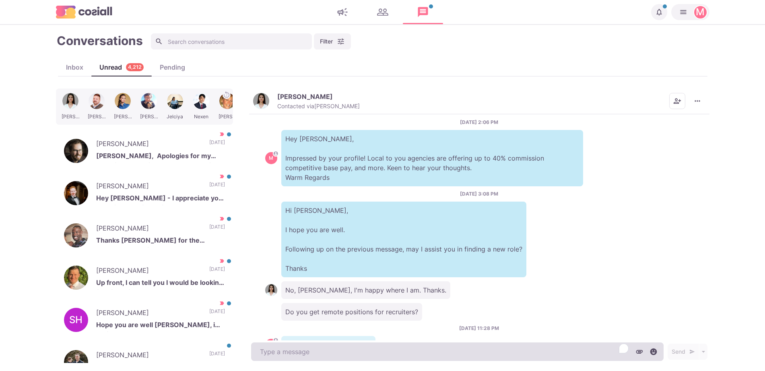
scroll to position [49, 0]
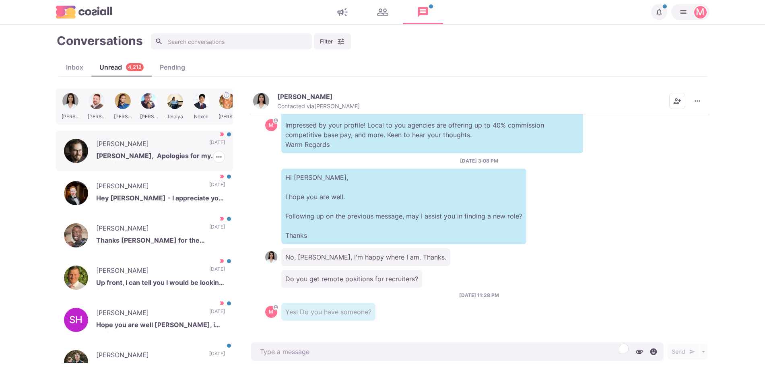
click at [153, 144] on p "Dylan S. Roberts" at bounding box center [148, 145] width 105 height 12
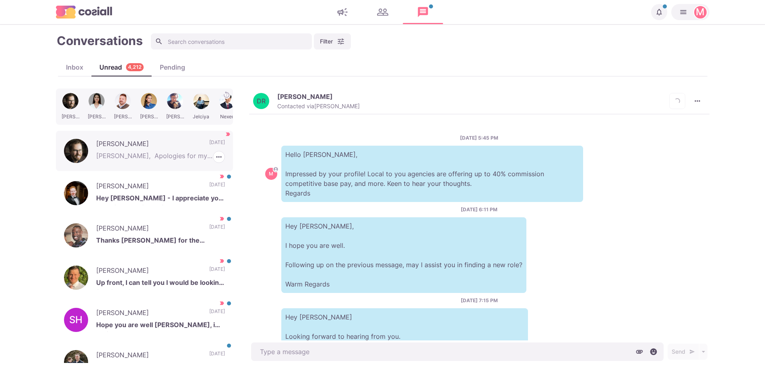
scroll to position [296, 0]
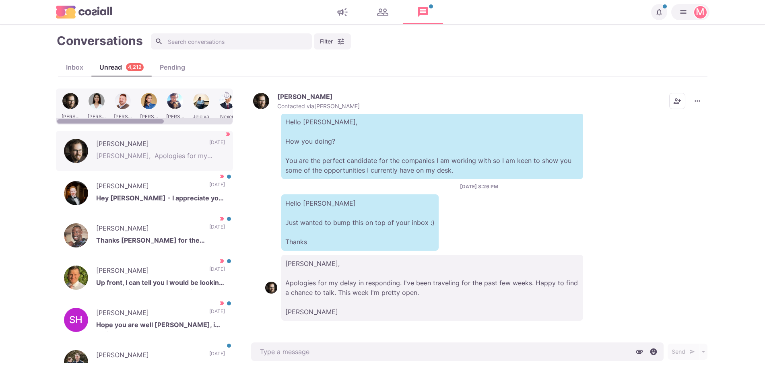
click at [261, 97] on img "button" at bounding box center [261, 101] width 16 height 16
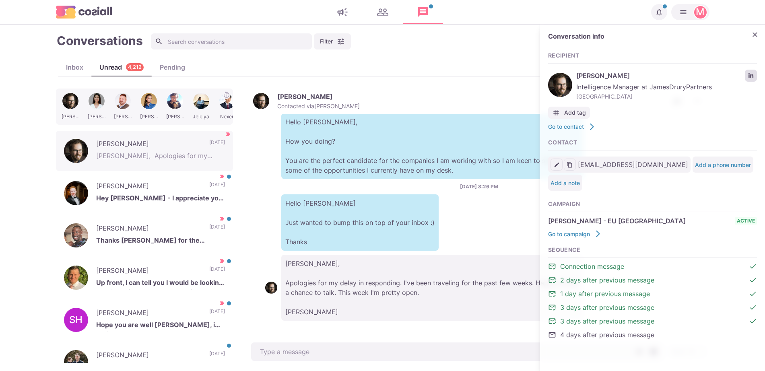
click at [750, 77] on icon "LinkedIn profile link" at bounding box center [750, 75] width 5 height 5
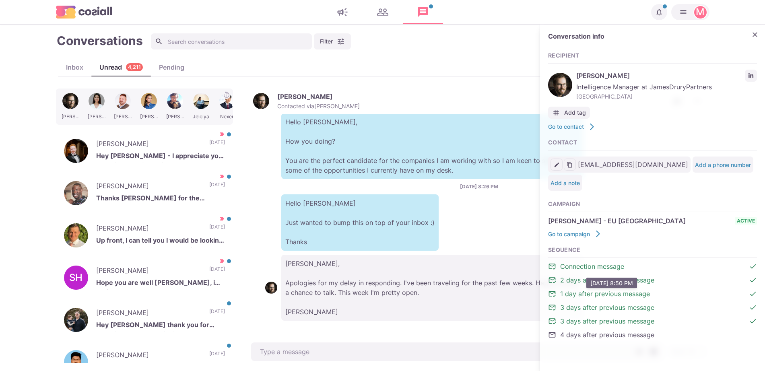
click at [472, 287] on p "Sam, Apologies for my delay in responding. I've been traveling for the past few…" at bounding box center [432, 288] width 302 height 66
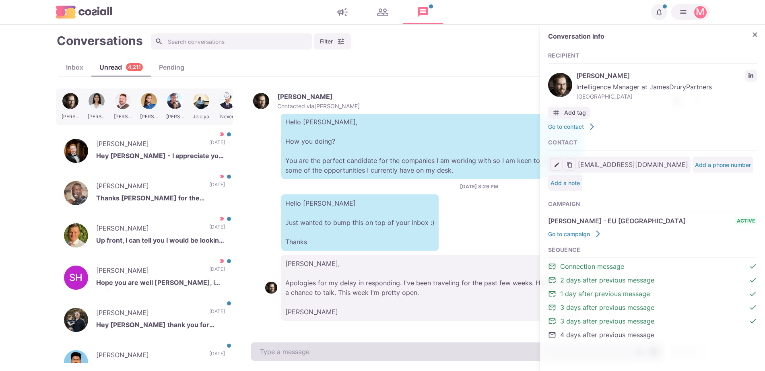
click at [389, 352] on textarea at bounding box center [457, 351] width 412 height 19
type textarea "x"
click at [389, 352] on textarea "To enrich screen reader interactions, please activate Accessibility in Grammarl…" at bounding box center [457, 351] width 412 height 19
type textarea "A"
type textarea "x"
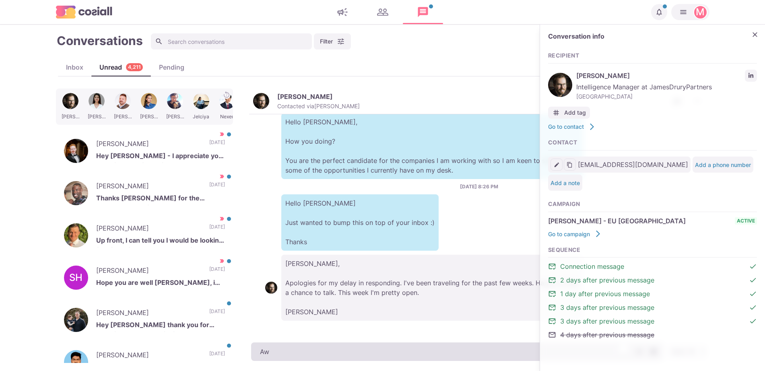
type textarea "Awe"
type textarea "x"
type textarea "Awes"
type textarea "x"
type textarea "Aweso"
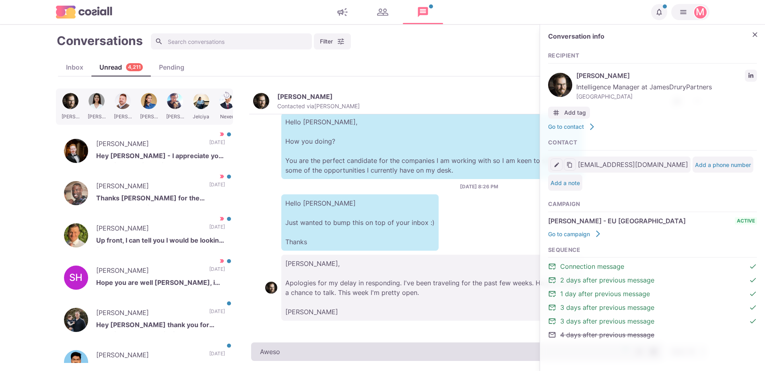
type textarea "x"
type textarea "Awesome"
type textarea "x"
type textarea "Awesome,"
type textarea "x"
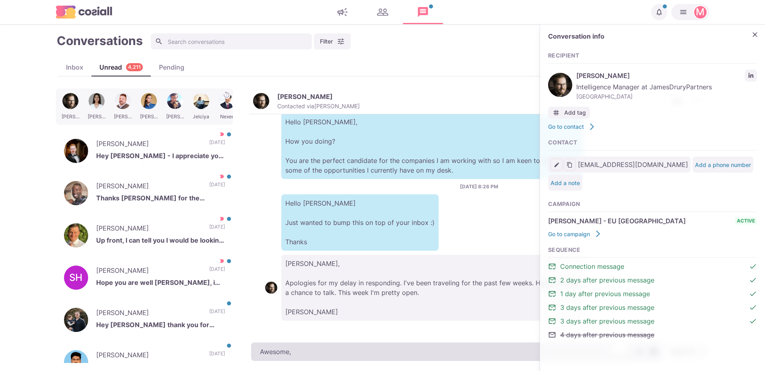
type textarea "Awesome,"
type textarea "x"
type textarea "Awesome, I"
type textarea "x"
type textarea "Awesome,"
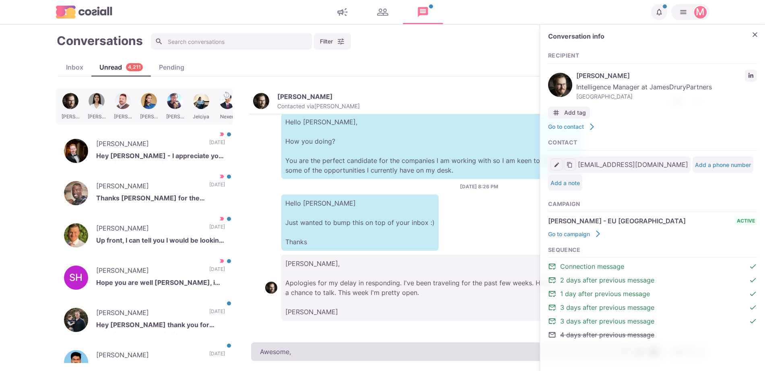
type textarea "x"
type textarea "Awesome, l"
type textarea "x"
type textarea "Awesome, le"
type textarea "x"
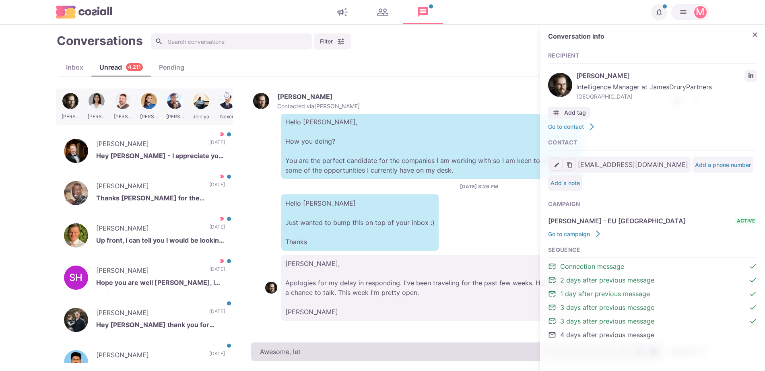
type textarea "Awesome, let"
type textarea "x"
type textarea "Awesome, let e"
type textarea "x"
type textarea "Awesome, let em k"
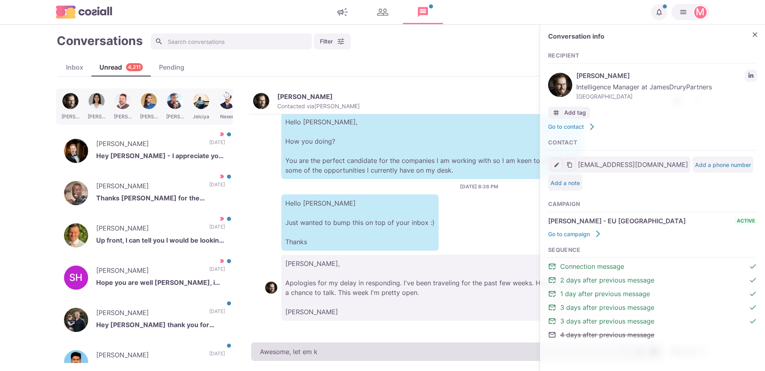
type textarea "x"
type textarea "Awesome, let em kn"
type textarea "x"
type textarea "Awesome, let em know w"
type textarea "x"
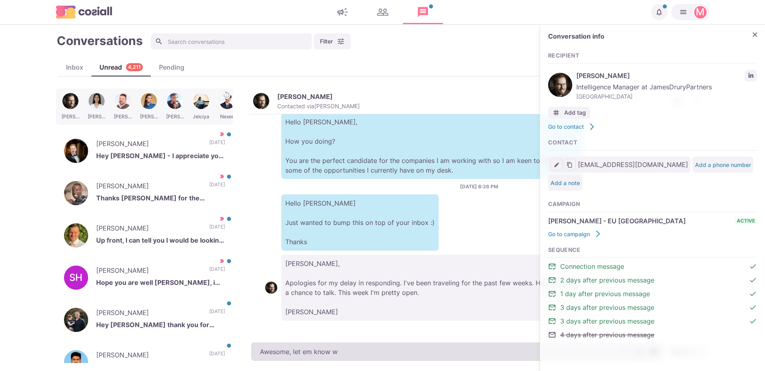
type textarea "Awesome, let em know wh"
type textarea "x"
type textarea "Awesome, let em know what"
type textarea "x"
type textarea "Awesome, let em know what"
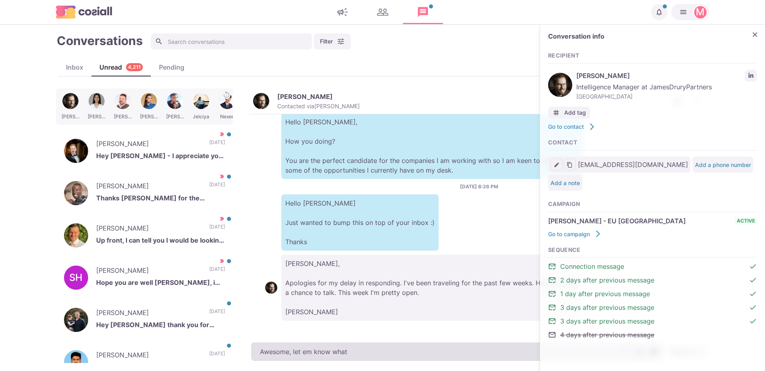
type textarea "x"
type textarea "Awesome, let em know what t"
type textarea "x"
type textarea "Awesome, let em know what ti"
type textarea "x"
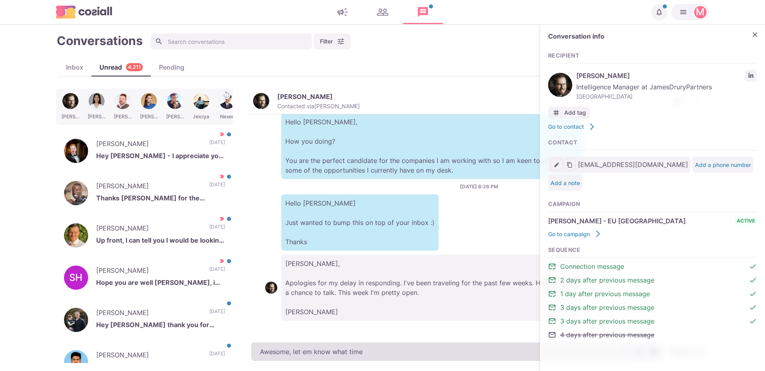
type textarea "Awesome, let em know what time w"
type textarea "x"
type textarea "Awesome, let em know what time wo"
type textarea "x"
type textarea "Awesome, let em know what time wor"
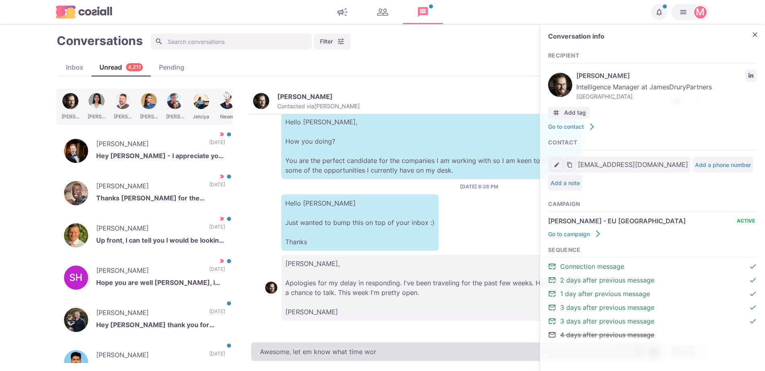
type textarea "x"
type textarea "Awesome, let em know what time works"
type textarea "x"
type textarea "Awesome, let em know what time works"
type textarea "x"
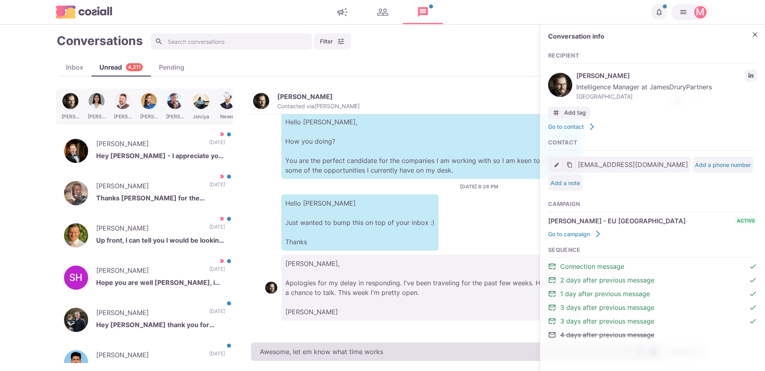
type textarea "Awesome, let em know what time works b"
type textarea "x"
type textarea "Awesome, let em know what time works be"
type textarea "x"
type textarea "Awesome, let em know what time works bes"
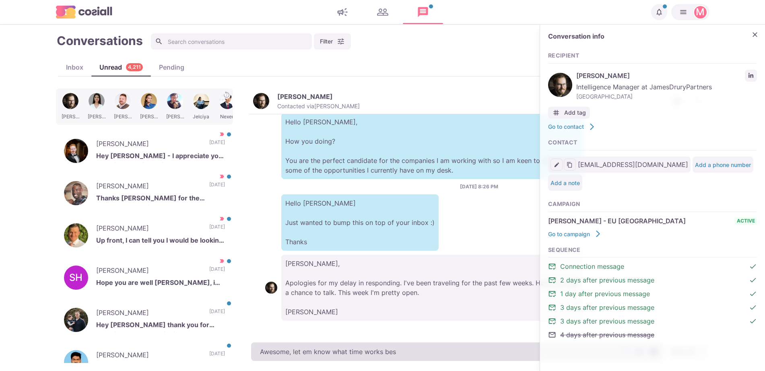
type textarea "x"
type textarea "Awesome, let em know what time works best"
type textarea "x"
type textarea "Awesome, let em know what time works best f"
type textarea "x"
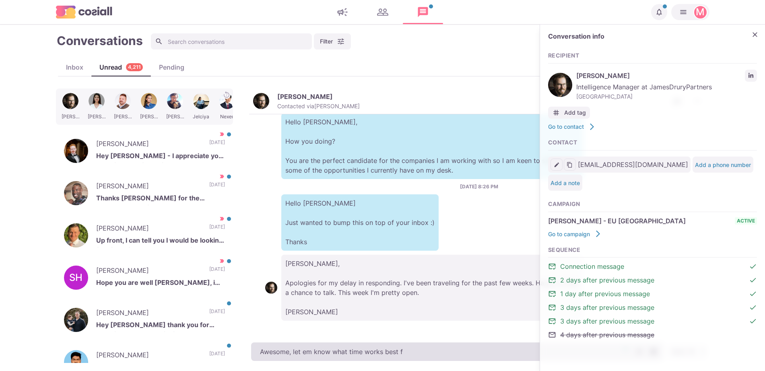
type textarea "Awesome, let em know what time works best fo"
type textarea "x"
type textarea "Awesome, let em know what time works best for"
type textarea "x"
type textarea "Awesome, let em know what time works best for y"
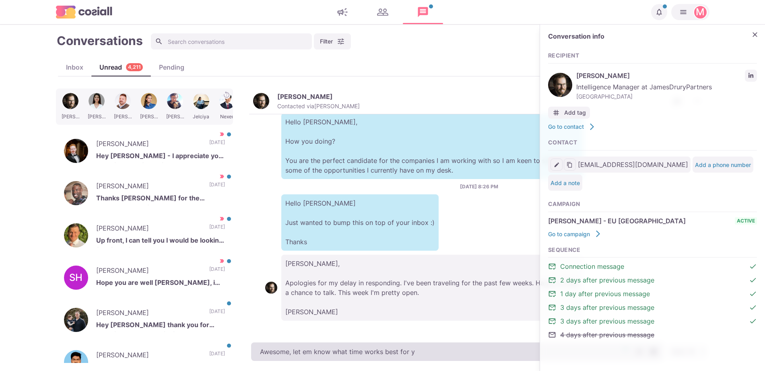
type textarea "x"
type textarea "Awesome, let em know what time works best for yo"
type textarea "x"
type textarea "Awesome, let em know what time works best for you"
type textarea "x"
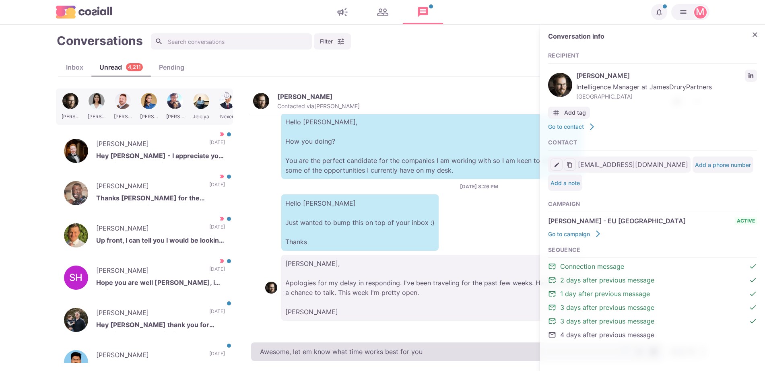
type textarea "Awesome, let em know what time works best for you a"
type textarea "x"
type textarea "Awesome, let em know what time works best for you an"
type textarea "x"
type textarea "Awesome, let em know what time works best for you and"
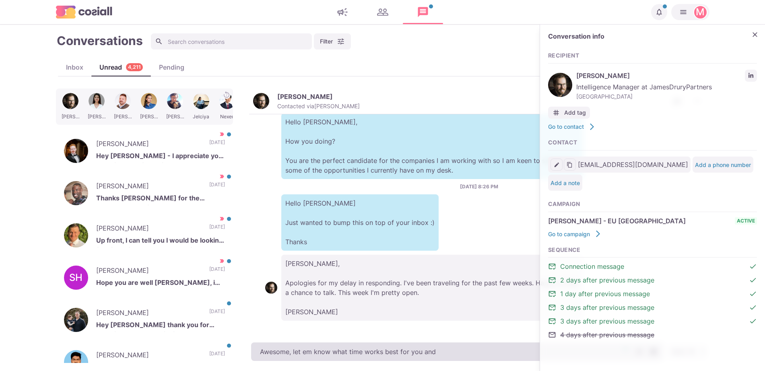
type textarea "x"
type textarea "Awesome, let em know what time works best for you and w"
type textarea "x"
type textarea "Awesome, let em know what time works best for you and we"
type textarea "x"
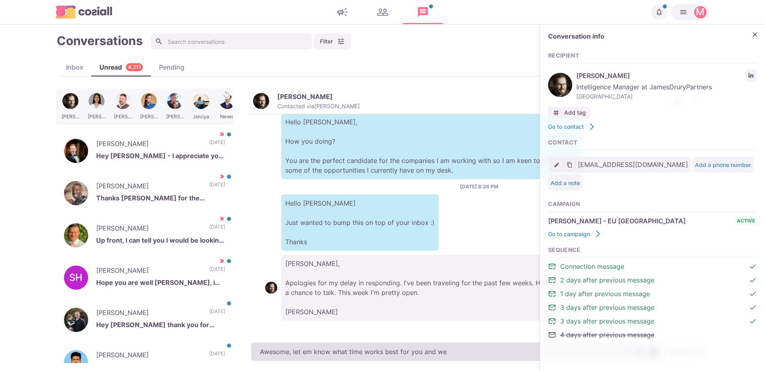
type textarea "Awesome, let em know what time works best for you and we w"
type textarea "x"
type textarea "Awesome, let em know what time works best for you and we wil"
type textarea "x"
type textarea "Awesome, let em know what time works best for you and we will"
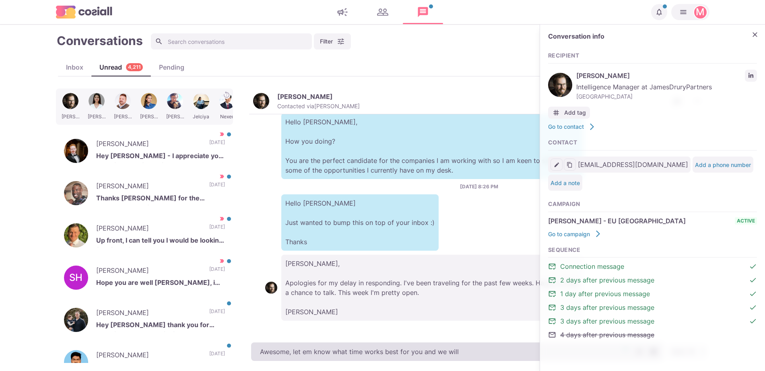
type textarea "x"
type textarea "Awesome, let em know what time works best for you and we will book so"
type textarea "x"
type textarea "Awesome, let em know what time works best for you and we will book something"
type textarea "x"
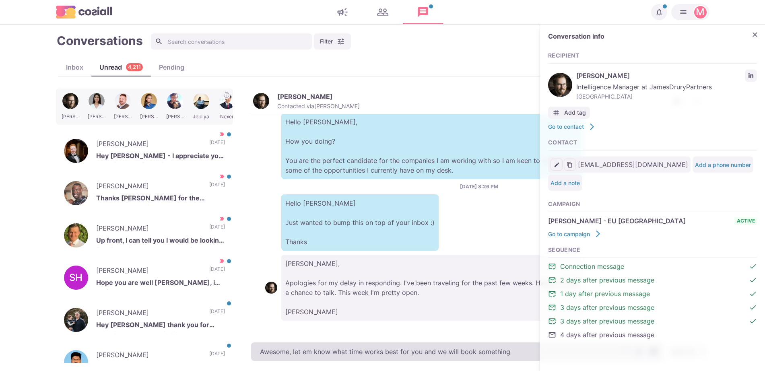
type textarea "Awesome, let em know what time works best for you and we will book something"
drag, startPoint x: 385, startPoint y: 352, endPoint x: 310, endPoint y: 346, distance: 74.6
click at [310, 346] on textarea "Awesome, let em know what time works best for you and we will book something" at bounding box center [457, 351] width 412 height 19
click at [303, 350] on textarea "Awesome, let em know what time works best for you and we will book something" at bounding box center [457, 351] width 412 height 19
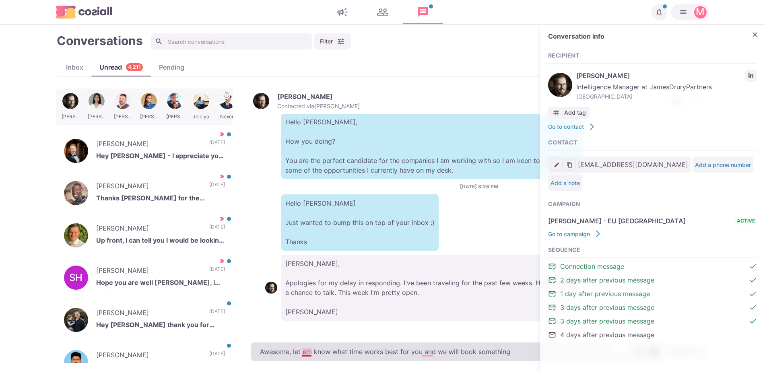
click at [303, 350] on textarea "Awesome, let em know what time works best for you and we will book something" at bounding box center [457, 351] width 412 height 19
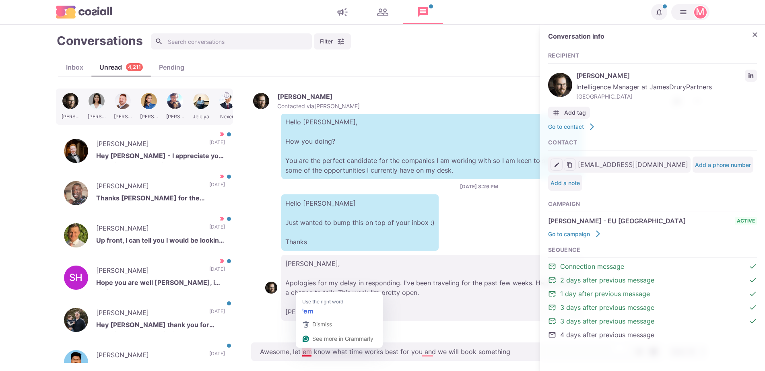
type textarea "x"
type textarea "Awesome, let meknow what time works best for you and we will book something"
type textarea "x"
type textarea "Awesome, let me know what time works best for you and we will book something"
type textarea "x"
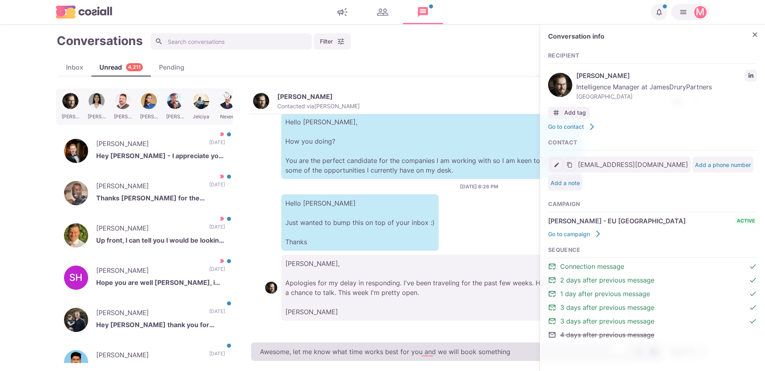
type textarea "Awesome, let me know what time works best for you and we will book something"
click at [539, 350] on body "Notifications Your campaign IT & Sales Leads has ended. 10 months ago Your camp…" at bounding box center [382, 185] width 765 height 371
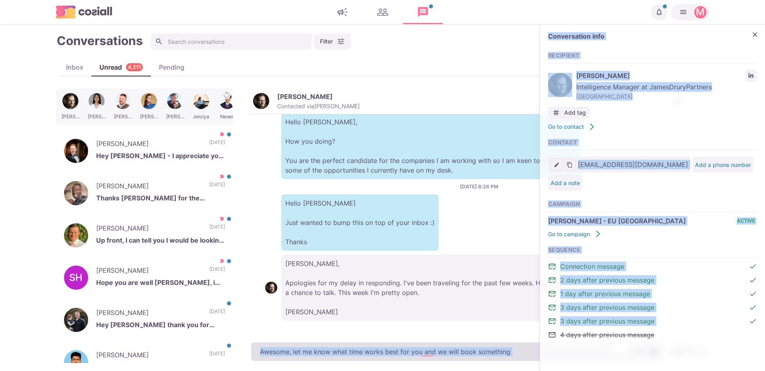
click at [522, 353] on textarea "Awesome, let me know what time works best for you and we will book something" at bounding box center [457, 351] width 412 height 19
type textarea "x"
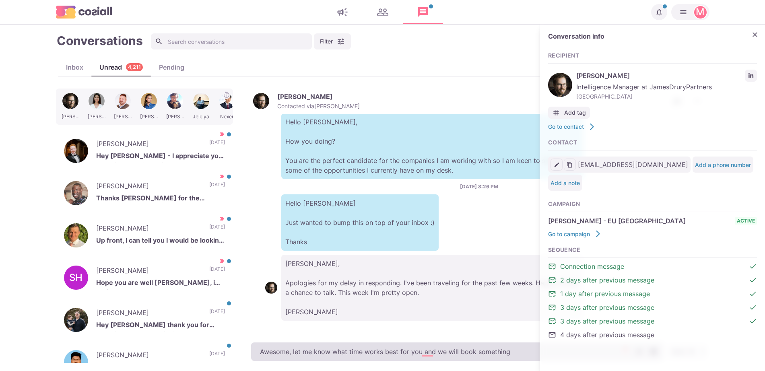
type textarea "Awesome, let me know what time works best for you and we will book something."
type textarea "x"
type textarea "Awesome, let me know what time works best for you and we will book something."
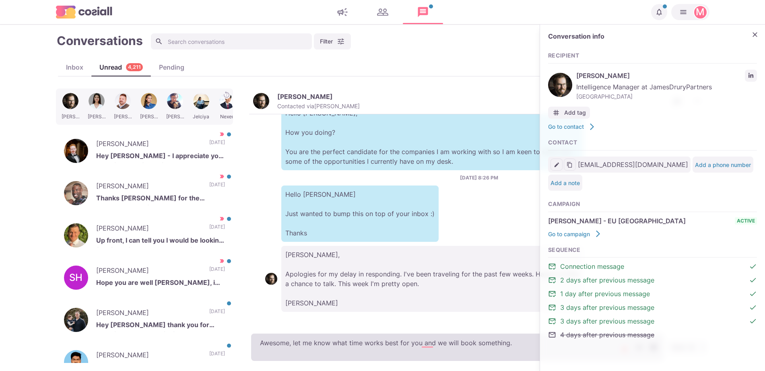
type textarea "x"
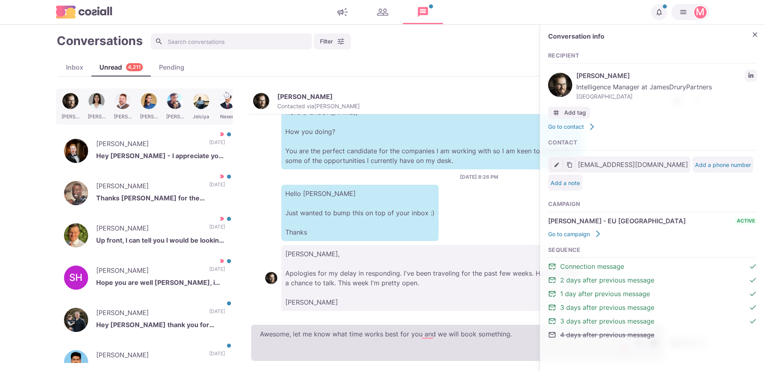
type textarea "Awesome, let me know what time works best for you and we will book something."
click at [274, 350] on textarea "Awesome, let me know what time works best for you and we will book something." at bounding box center [457, 343] width 412 height 36
paste textarea "I work with around 500 agencies across the US, UK, Western Europe, Singapore, D…"
type textarea "x"
type textarea "Awesome, let me know what time works best for you and we will book something. I…"
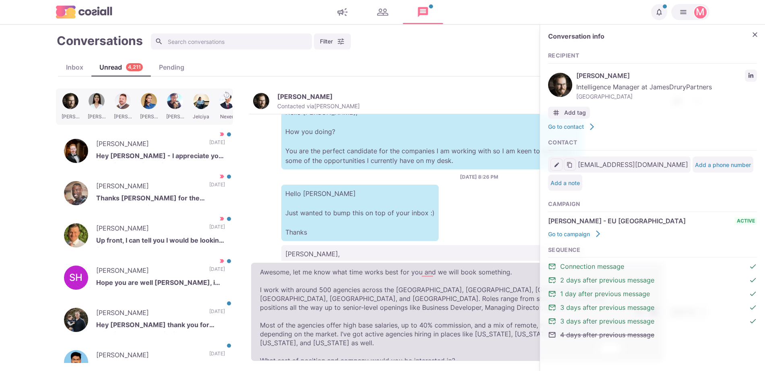
scroll to position [4, 0]
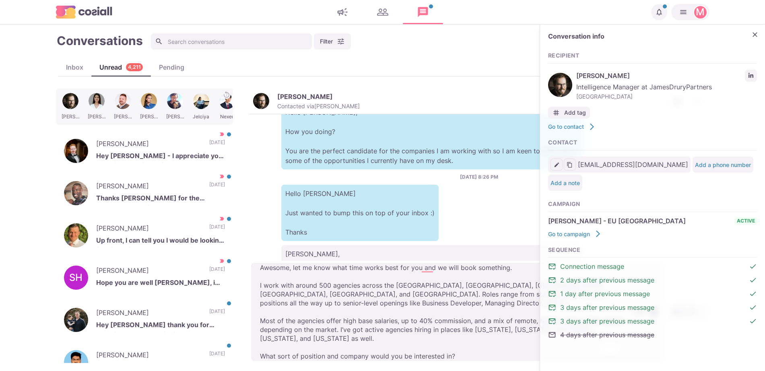
drag, startPoint x: 292, startPoint y: 338, endPoint x: 356, endPoint y: 253, distance: 107.1
click at [316, 165] on div "Dylan S. Roberts Contacted via Sam Richardson Mark as Unread Mark as Not Import…" at bounding box center [479, 225] width 460 height 274
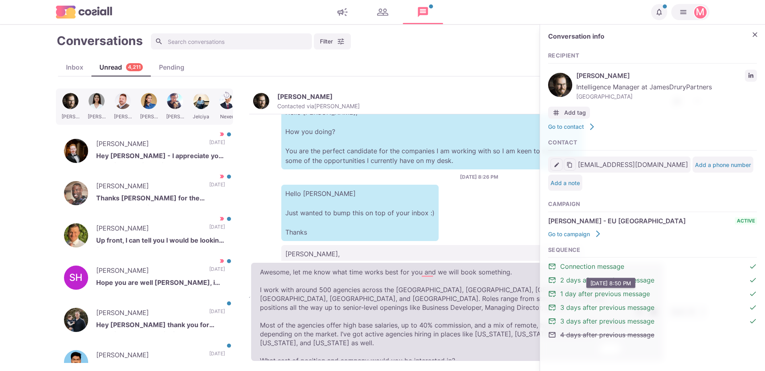
scroll to position [0, 0]
click at [372, 324] on textarea "Awesome, let me know what time works best for you and we will book something. I…" at bounding box center [457, 312] width 412 height 98
type textarea "x"
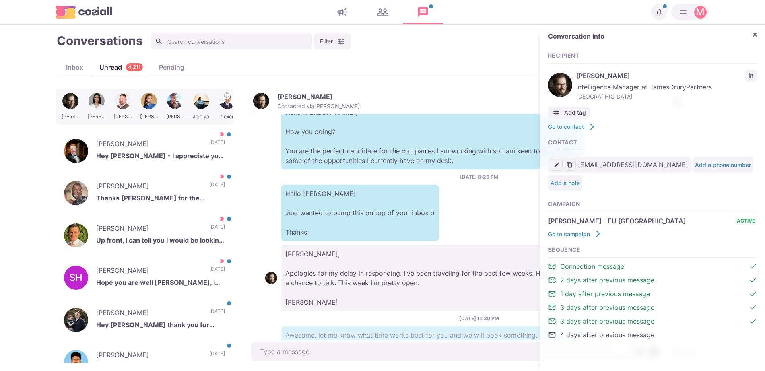
scroll to position [425, 0]
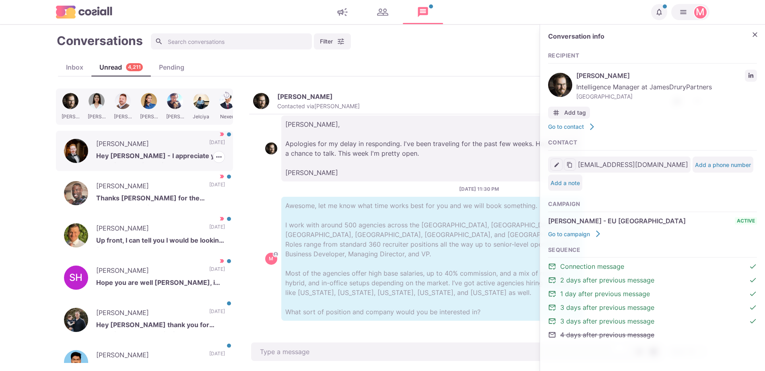
click at [185, 143] on div "Liam Stewart Hey Sam - I appreciate you reaching out! If that time were to ever…" at bounding box center [144, 151] width 177 height 40
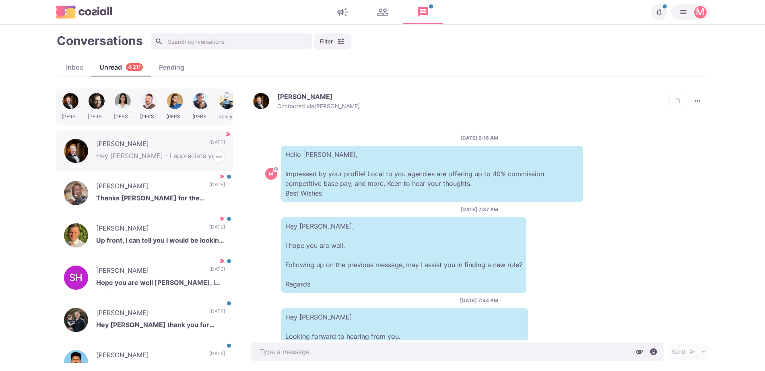
scroll to position [350, 0]
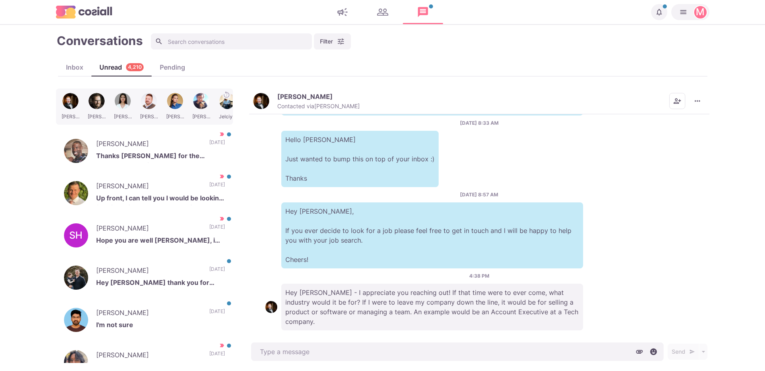
click at [328, 276] on div "4:38 PM Hey Sam - I appreciate you reaching out! If that time were to ever come…" at bounding box center [479, 301] width 428 height 58
click at [296, 276] on div "4:38 PM Hey Sam - I appreciate you reaching out! If that time were to ever come…" at bounding box center [479, 301] width 428 height 58
click at [330, 302] on p "Hey Sam - I appreciate you reaching out! If that time were to ever come, what i…" at bounding box center [432, 307] width 302 height 47
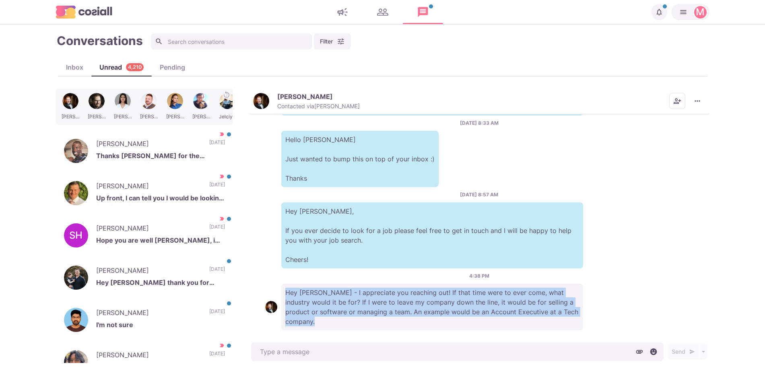
click at [330, 302] on p "Hey Sam - I appreciate you reaching out! If that time were to ever come, what i…" at bounding box center [432, 307] width 302 height 47
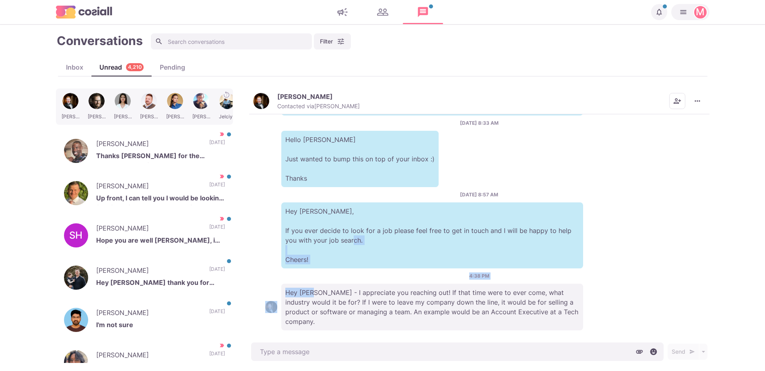
drag, startPoint x: 301, startPoint y: 265, endPoint x: 342, endPoint y: 313, distance: 62.5
click at [342, 313] on div "7/23/2025, 6:16 AM M Hello Liam, Impressed by your profile! Local to you agenci…" at bounding box center [479, 227] width 460 height 226
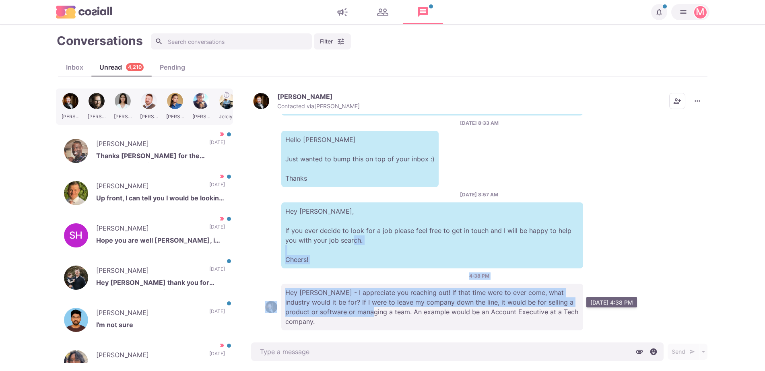
click at [342, 313] on p "Hey Sam - I appreciate you reaching out! If that time were to ever come, what i…" at bounding box center [432, 307] width 302 height 47
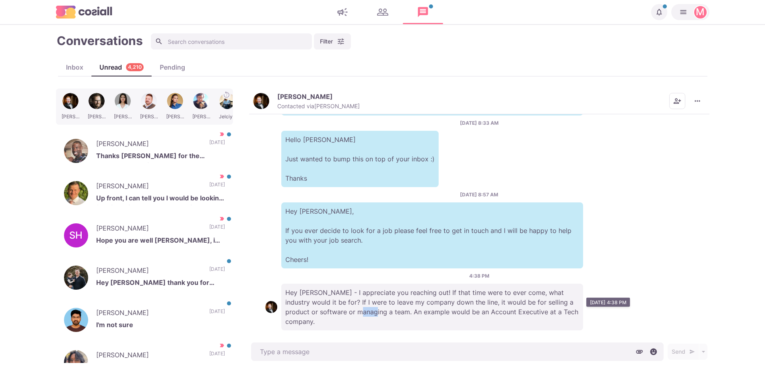
click at [342, 313] on p "Hey Sam - I appreciate you reaching out! If that time were to ever come, what i…" at bounding box center [432, 307] width 302 height 47
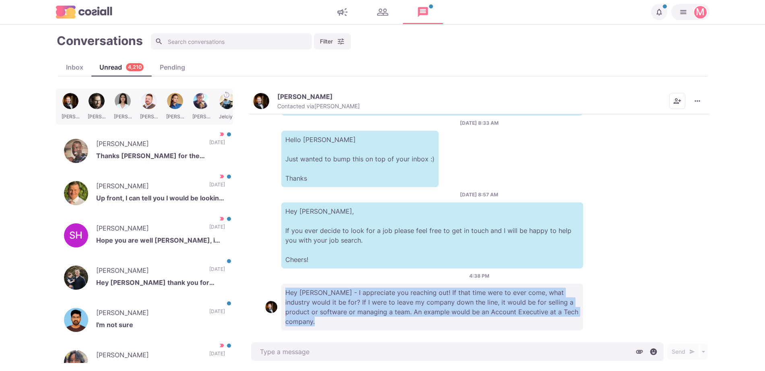
click at [342, 313] on p "Hey Sam - I appreciate you reaching out! If that time were to ever come, what i…" at bounding box center [432, 307] width 302 height 47
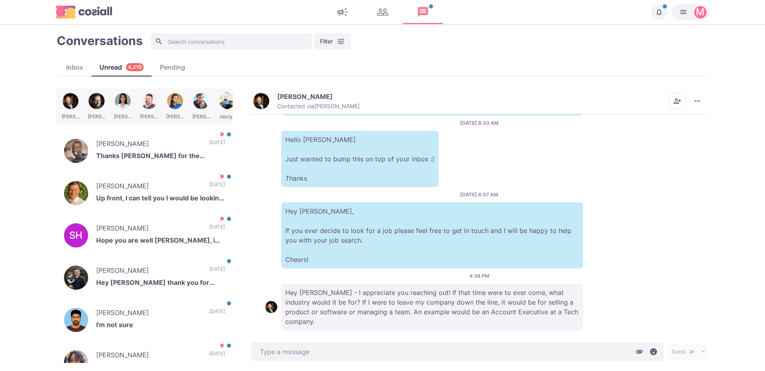
click at [496, 212] on p "Hey Liam, If you ever decide to look for a job please feel free to get in touch…" at bounding box center [432, 235] width 302 height 66
click at [276, 111] on div "Liam Stewart Contacted via Sam Richardson Mark as Unread Mark as Not Important …" at bounding box center [479, 101] width 460 height 26
click at [269, 102] on button "Liam Stewart Contacted via Sam Richardson" at bounding box center [306, 101] width 107 height 17
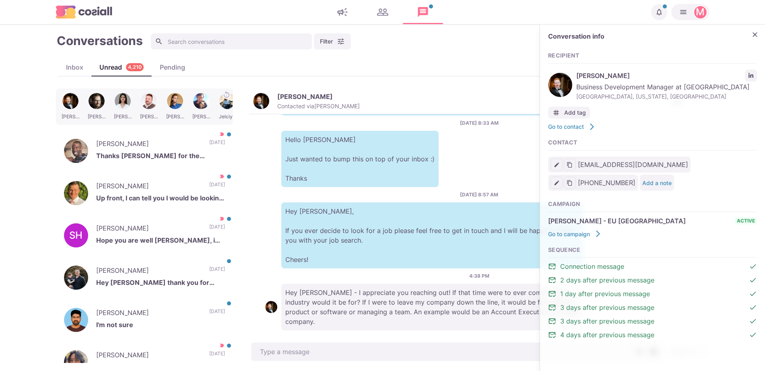
click at [422, 236] on p "Hey Liam, If you ever decide to look for a job please feel free to get in touch…" at bounding box center [432, 235] width 302 height 66
type textarea "x"
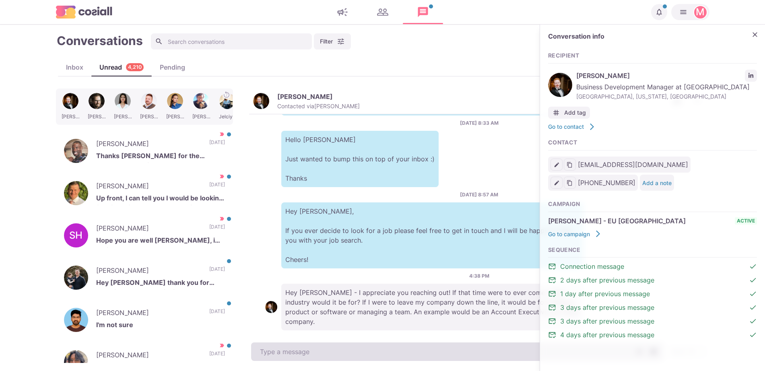
click at [352, 346] on textarea at bounding box center [457, 351] width 412 height 19
paste textarea "I work with around 500 agencies across the US, UK, Western Europe, Singapore, D…"
type textarea "I work with around 500 agencies across the US, UK, Western Europe, Singapore, D…"
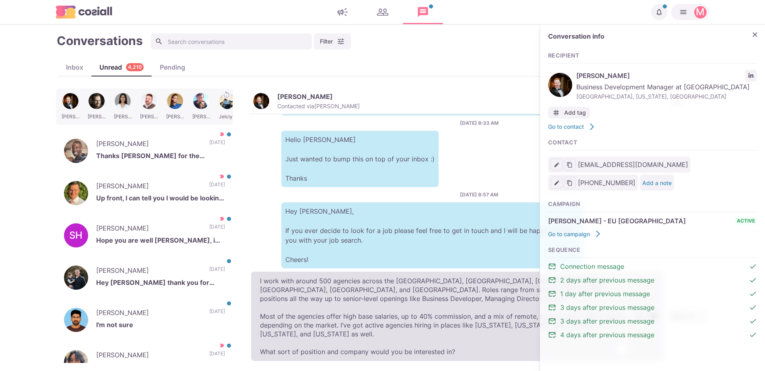
click at [351, 336] on textarea "I work with around 500 agencies across the US, UK, Western Europe, Singapore, D…" at bounding box center [457, 316] width 412 height 89
click at [350, 351] on textarea "I work with around 500 agencies across the US, UK, Western Europe, Singapore, D…" at bounding box center [457, 316] width 412 height 89
type textarea "x"
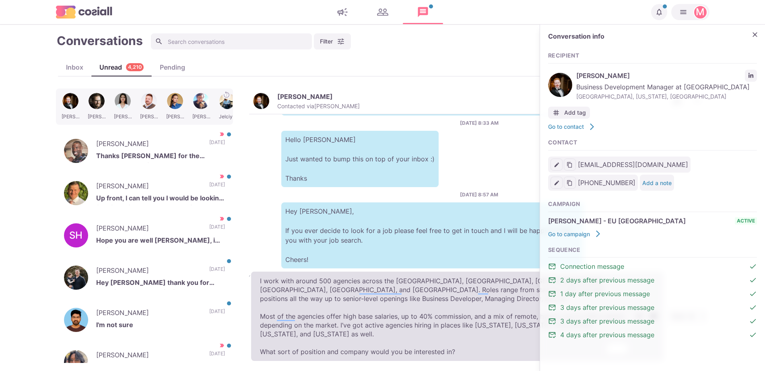
type textarea "I work with around 500 agencies across the US, UK, Western Europe, Singapore, D…"
type textarea "x"
type textarea "I work with around 500 agencies across the US, UK, Western Europe, Singapore, D…"
type textarea "x"
type textarea "I work with around 500 agencies across the US, UK, Western Europe, Singapore, D…"
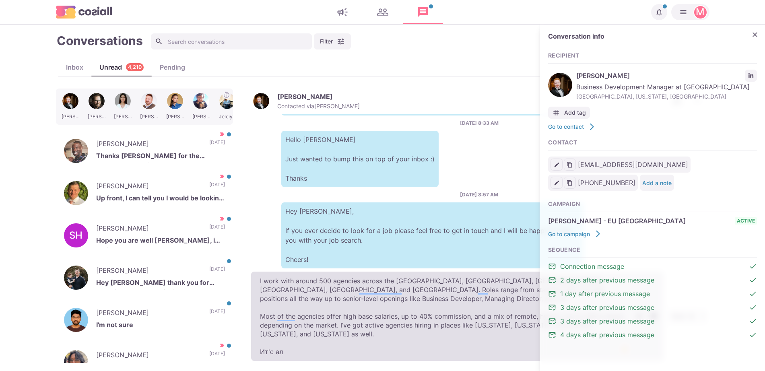
type textarea "x"
type textarea "I work with around 500 agencies across the US, UK, Western Europe, Singapore, D…"
type textarea "x"
type textarea "I work with around 500 agencies across the US, UK, Western Europe, Singapore, D…"
type textarea "x"
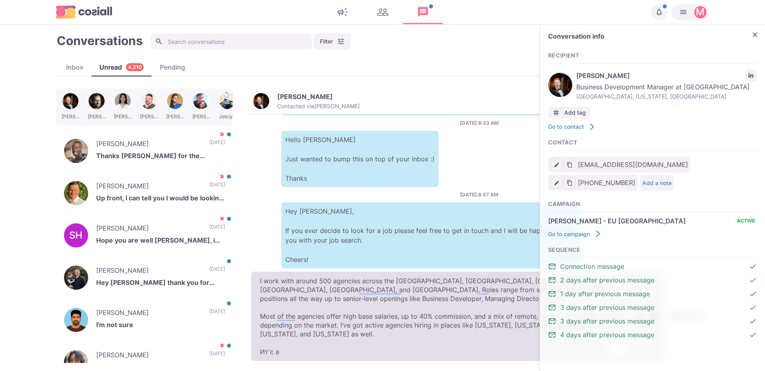
type textarea "I work with around 500 agencies across the US, UK, Western Europe, Singapore, D…"
type textarea "x"
type textarea "I work with around 500 agencies across the US, UK, Western Europe, Singapore, D…"
type textarea "x"
type textarea "I work with around 500 agencies across the US, UK, Western Europe, Singapore, D…"
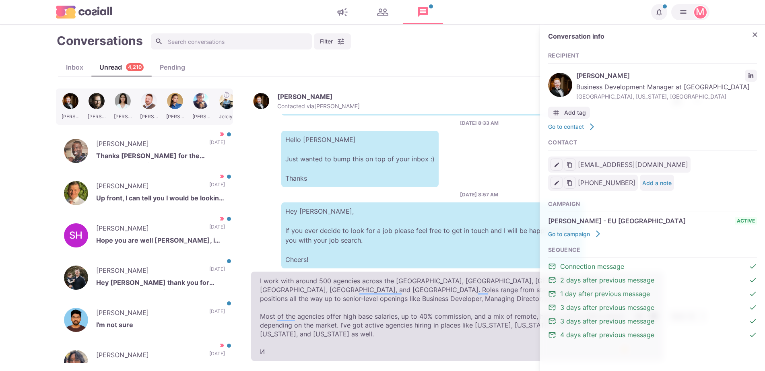
type textarea "x"
type textarea "I work with around 500 agencies across the US, UK, Western Europe, Singapore, D…"
type textarea "x"
type textarea "I work with around 500 agencies across the US, UK, Western Europe, Singapore, D…"
type textarea "x"
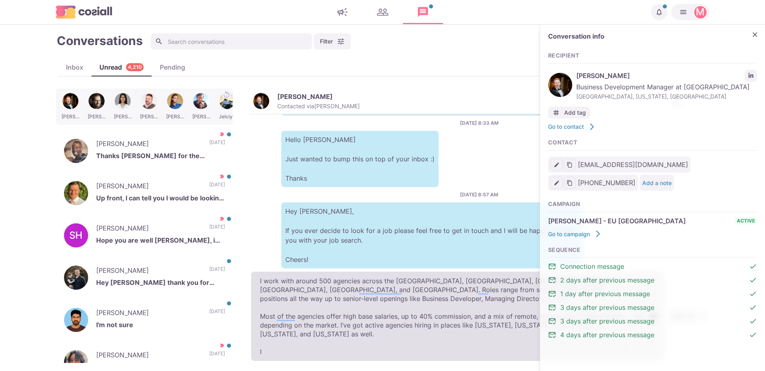
type textarea "I work with around 500 agencies across the US, UK, Western Europe, Singapore, D…"
type textarea "x"
type textarea "I work with around 500 agencies across the US, UK, Western Europe, Singapore, D…"
type textarea "x"
type textarea "I work with around 500 agencies across the US, UK, Western Europe, Singapore, D…"
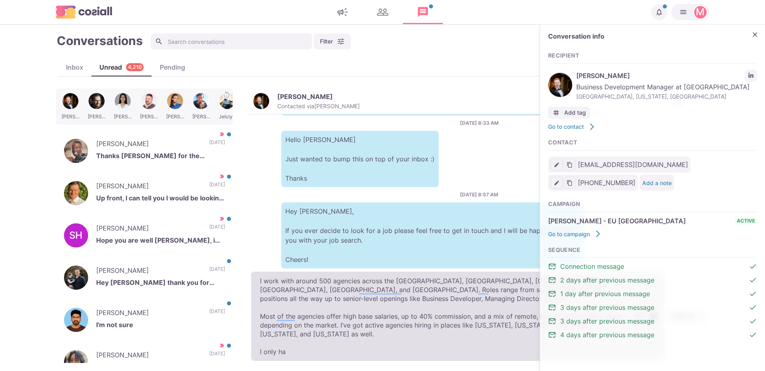
type textarea "x"
type textarea "I work with around 500 agencies across the US, UK, Western Europe, Singapore, D…"
type textarea "x"
type textarea "I work with around 500 agencies across the US, UK, Western Europe, Singapore, D…"
type textarea "x"
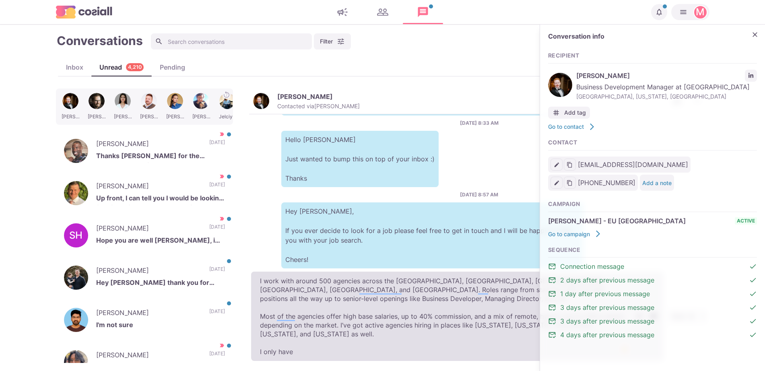
type textarea "I work with around 500 agencies across the US, UK, Western Europe, Singapore, D…"
type textarea "x"
type textarea "I work with around 500 agencies across the US, UK, Western Europe, Singapore, D…"
type textarea "x"
type textarea "I work with around 500 agencies across the US, UK, Western Europe, Singapore, D…"
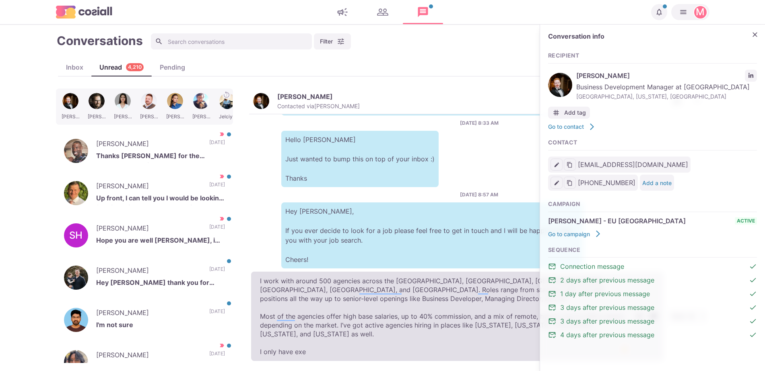
type textarea "x"
type textarea "I work with around 500 agencies across the US, UK, Western Europe, Singapore, D…"
type textarea "x"
type textarea "I work with around 500 agencies across the US, UK, Western Europe, Singapore, D…"
type textarea "x"
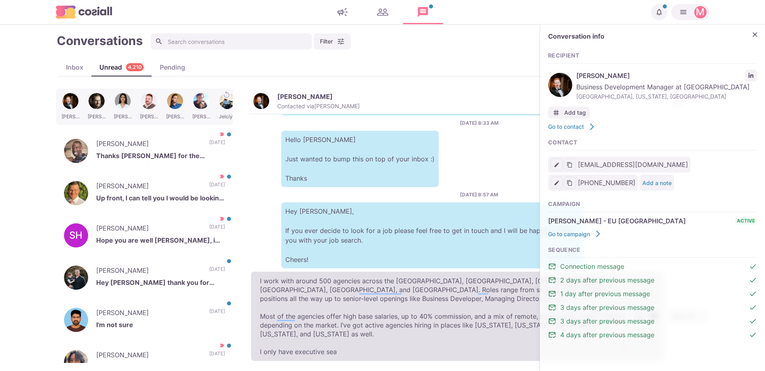
type textarea "I work with around 500 agencies across the US, UK, Western Europe, Singapore, D…"
type textarea "x"
type textarea "I work with around 500 agencies across the US, UK, Western Europe, Singapore, D…"
type textarea "x"
type textarea "I work with around 500 agencies across the US, UK, Western Europe, Singapore, D…"
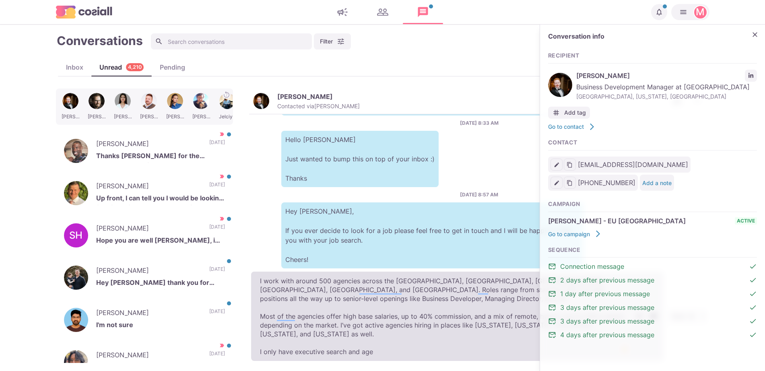
type textarea "x"
type textarea "I work with around 500 agencies across the US, UK, Western Europe, Singapore, D…"
type textarea "x"
type textarea "I work with around 500 agencies across the US, UK, Western Europe, Singapore, D…"
type textarea "x"
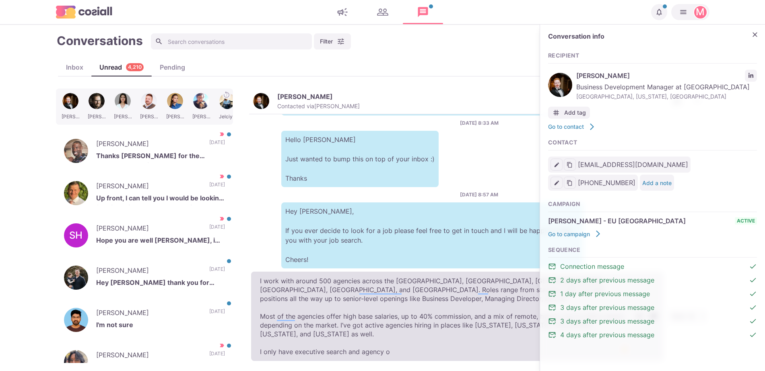
type textarea "I work with around 500 agencies across the US, UK, Western Europe, Singapore, D…"
type textarea "x"
type textarea "I work with around 500 agencies across the US, UK, Western Europe, Singapore, D…"
type textarea "x"
type textarea "I work with around 500 agencies across the US, UK, Western Europe, Singapore, D…"
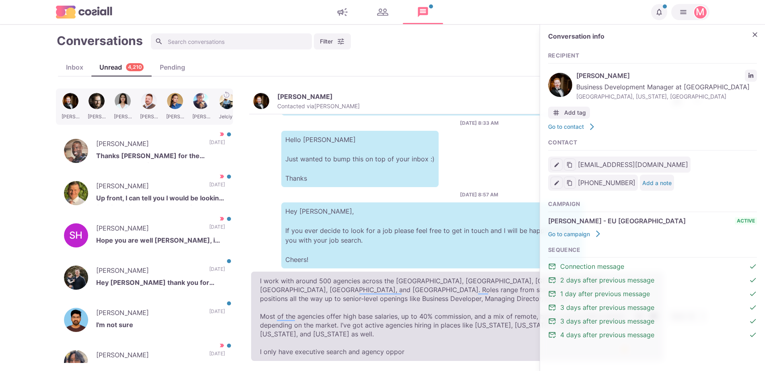
type textarea "x"
type textarea "I work with around 500 agencies across the US, UK, Western Europe, Singapore, D…"
type textarea "x"
type textarea "I work with around 500 agencies across the US, UK, Western Europe, Singapore, D…"
type textarea "x"
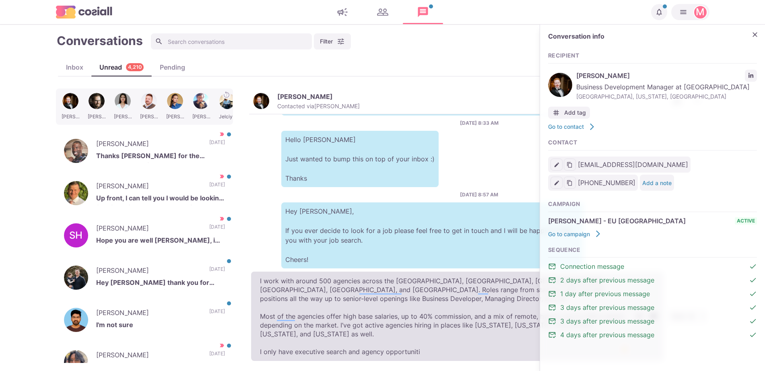
type textarea "I work with around 500 agencies across the US, UK, Western Europe, Singapore, D…"
type textarea "x"
type textarea "I work with around 500 agencies across the US, UK, Western Europe, Singapore, D…"
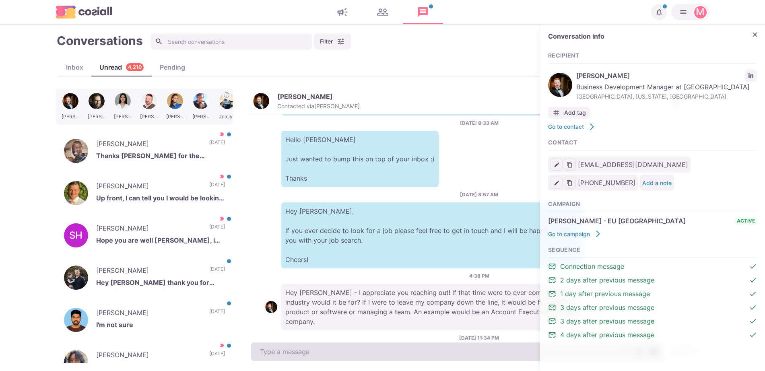
scroll to position [460, 0]
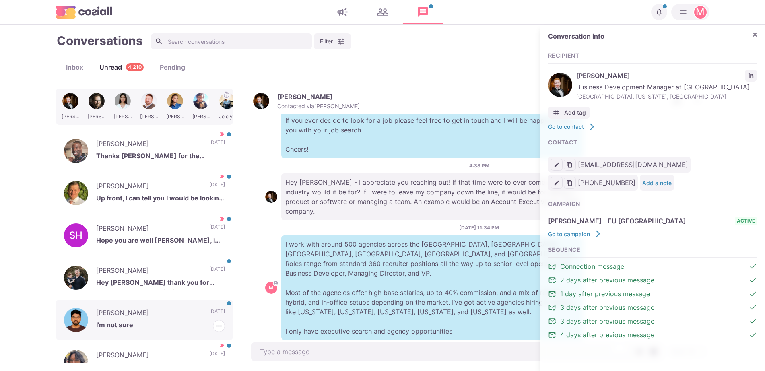
click at [150, 310] on p "Naveen yesupogu" at bounding box center [148, 314] width 105 height 12
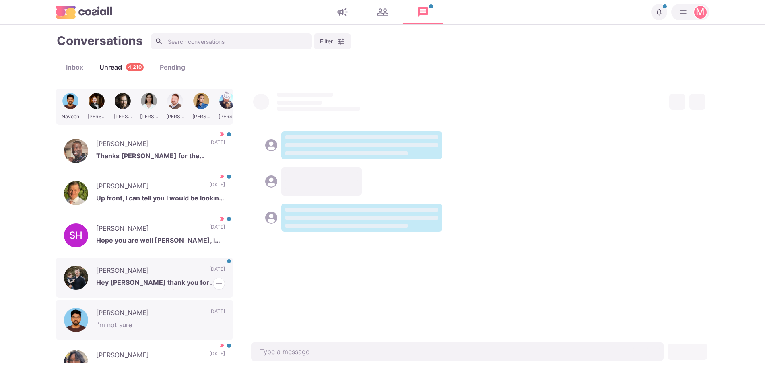
click at [199, 283] on p "Hey Sam thank you for reaching out but at this time I am okay. Thank you!" at bounding box center [160, 284] width 129 height 12
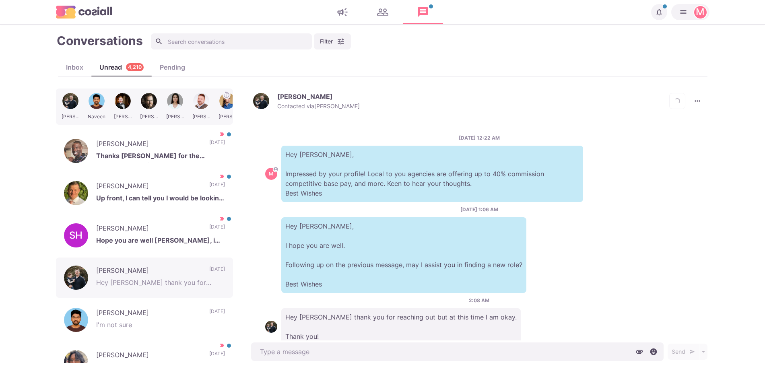
scroll to position [25, 0]
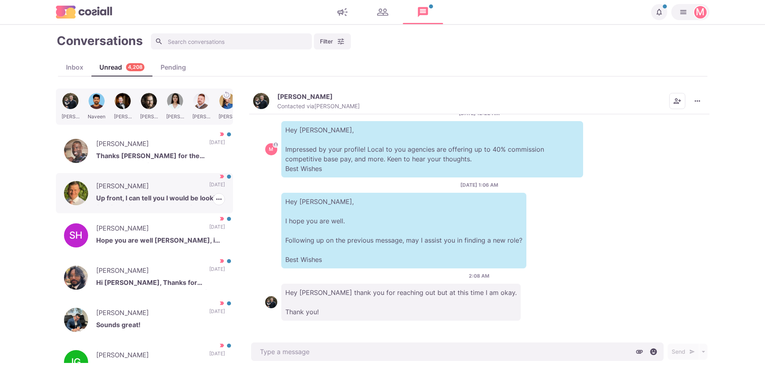
click at [209, 192] on p "6 days ago" at bounding box center [217, 187] width 16 height 12
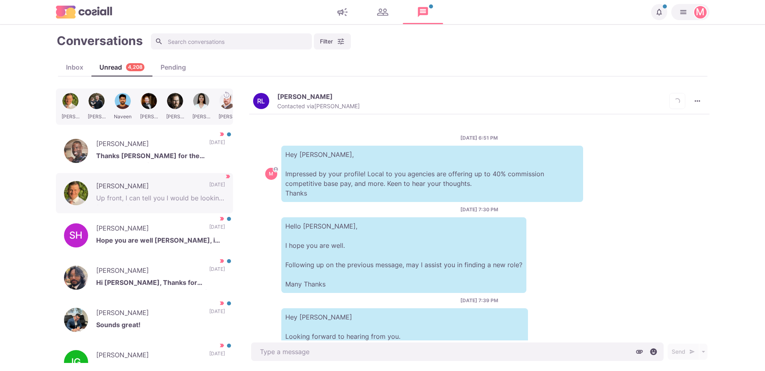
scroll to position [241, 0]
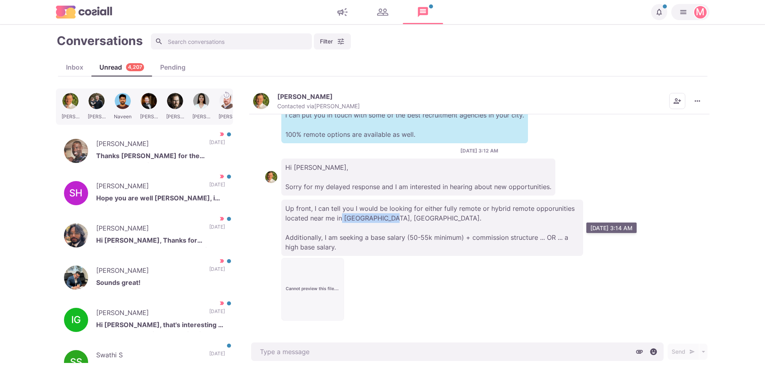
drag, startPoint x: 342, startPoint y: 218, endPoint x: 382, endPoint y: 219, distance: 40.6
click at [382, 219] on p "Up front, I can tell you I would be looking for either fully remote or hybrid r…" at bounding box center [432, 228] width 302 height 56
copy p "Naperville, IL"
click at [296, 272] on button "Cannot preview this file. Download instead? Failed to load PDF file." at bounding box center [313, 289] width 62 height 62
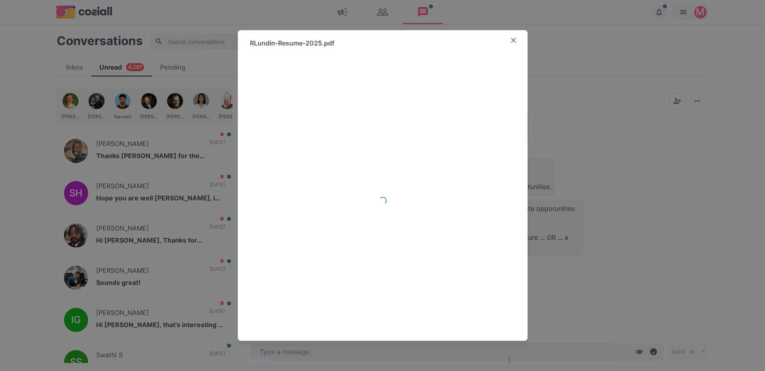
click at [739, 155] on div "RLundin-Resume-2025.pdf Loading... 580 KB Download" at bounding box center [382, 185] width 765 height 371
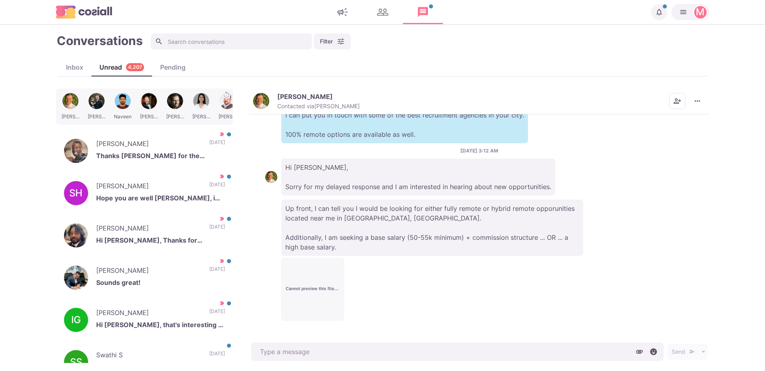
drag, startPoint x: 689, startPoint y: 95, endPoint x: 692, endPoint y: 115, distance: 20.4
click at [689, 95] on div "Mark as Unread Mark as Not Important Scheduled Messages Info" at bounding box center [697, 101] width 16 height 16
click at [698, 99] on icon "More menu" at bounding box center [697, 101] width 8 height 8
click at [652, 158] on button "Info" at bounding box center [666, 158] width 78 height 12
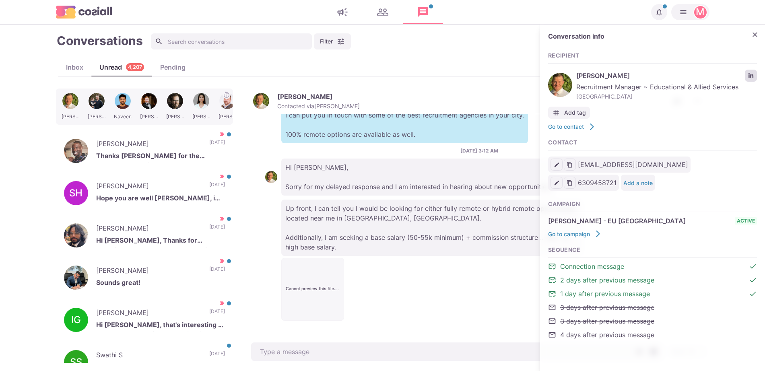
click at [755, 73] on link "LinkedIn profile link" at bounding box center [751, 76] width 12 height 12
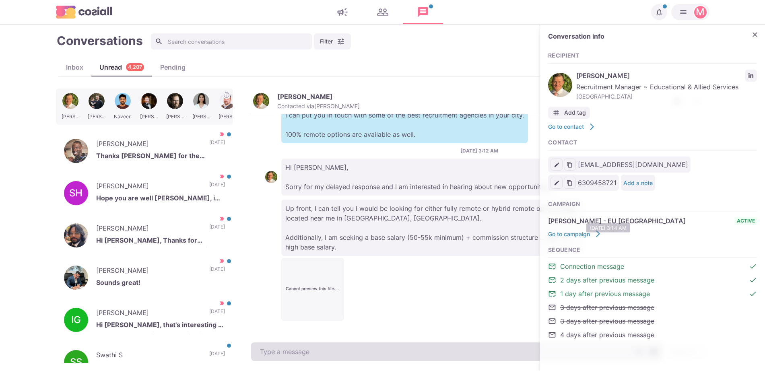
click at [356, 343] on textarea at bounding box center [457, 351] width 412 height 19
click at [356, 343] on textarea "To enrich screen reader interactions, please activate Accessibility in Grammarl…" at bounding box center [457, 351] width 412 height 19
click at [351, 352] on textarea "To enrich screen reader interactions, please activate Accessibility in Grammarl…" at bounding box center [457, 351] width 412 height 19
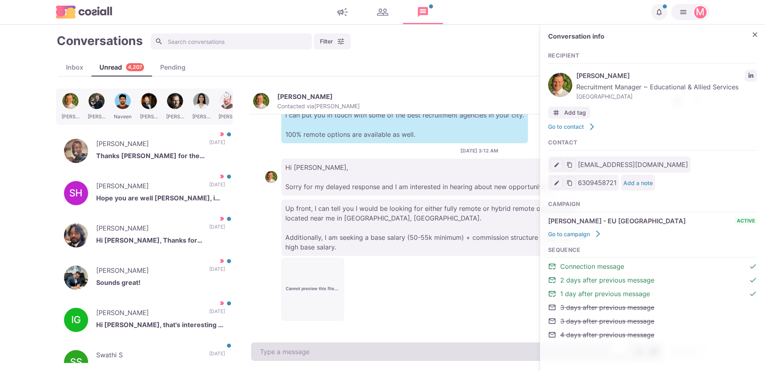
click at [351, 346] on textarea "To enrich screen reader interactions, please activate Accessibility in Grammarl…" at bounding box center [457, 351] width 412 height 19
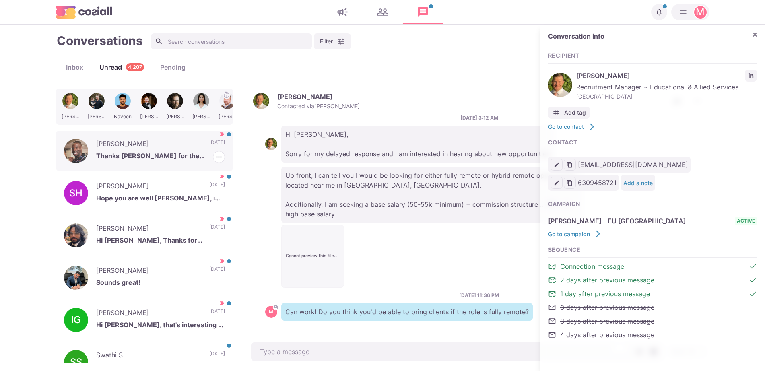
click at [133, 134] on div "Antwane Harris Thanks Sam for the message. Sorry it has been a crazy couple of …" at bounding box center [144, 151] width 177 height 40
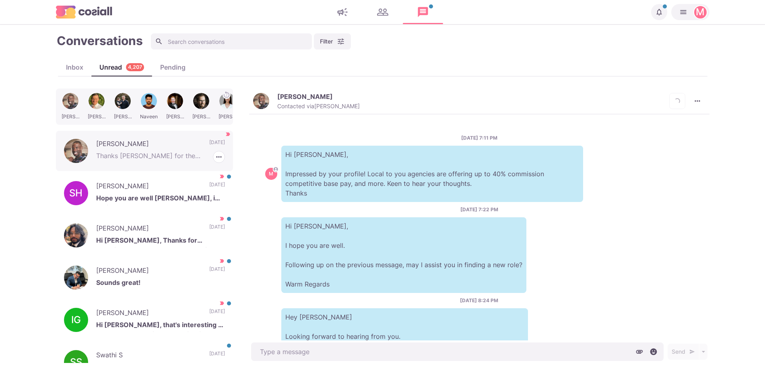
scroll to position [379, 0]
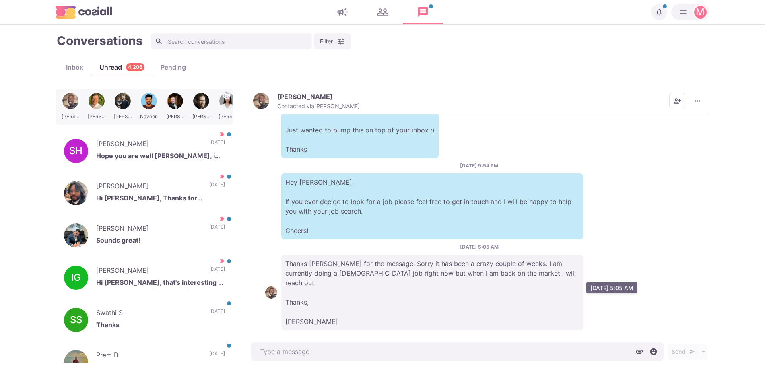
click at [580, 263] on p "Thanks Sam for the message. Sorry it has been a crazy couple of weeks. I am cur…" at bounding box center [432, 293] width 302 height 76
click at [703, 109] on div "Antwane Harris Contacted via Sam Richardson Mark as Unread Mark as Not Importan…" at bounding box center [479, 101] width 460 height 26
click at [697, 98] on icon "More menu" at bounding box center [697, 101] width 8 height 8
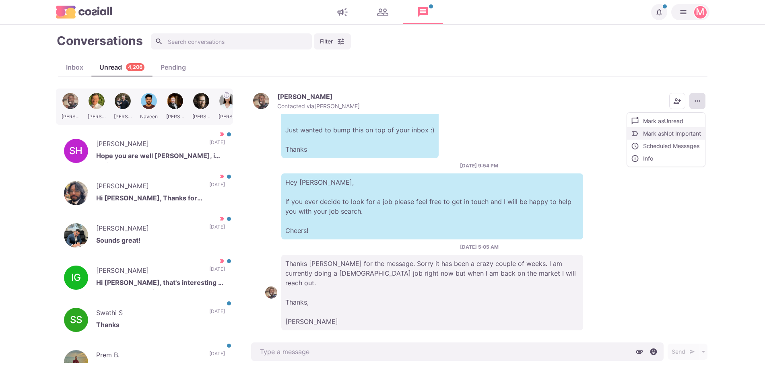
click at [682, 134] on button "Mark as Not Important" at bounding box center [666, 133] width 78 height 12
click at [694, 95] on button "More menu" at bounding box center [697, 101] width 16 height 16
click at [639, 165] on div "Mark as Unread Mark as Important Scheduled Messages Info" at bounding box center [666, 139] width 77 height 55
click at [642, 160] on button "Info" at bounding box center [666, 158] width 76 height 12
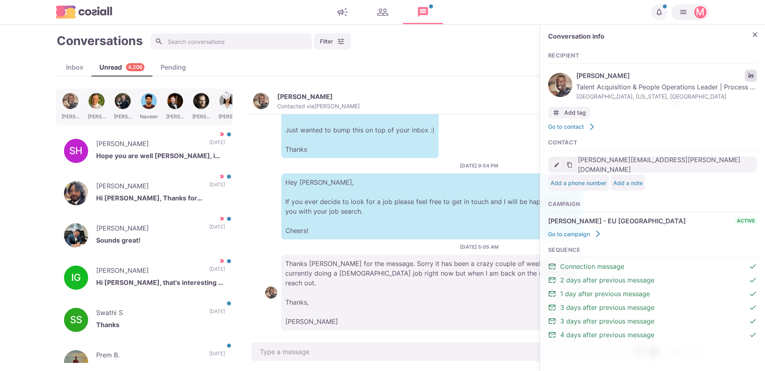
click at [753, 72] on link "LinkedIn profile link" at bounding box center [751, 76] width 12 height 12
click at [146, 318] on p "Swathi S" at bounding box center [148, 314] width 105 height 12
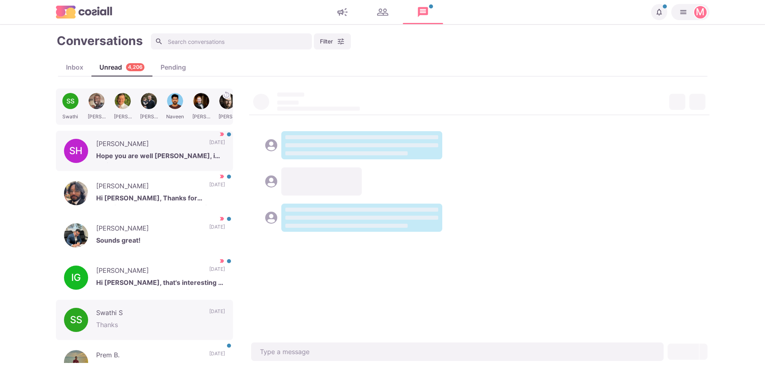
click at [165, 351] on p "Prem B." at bounding box center [148, 356] width 105 height 12
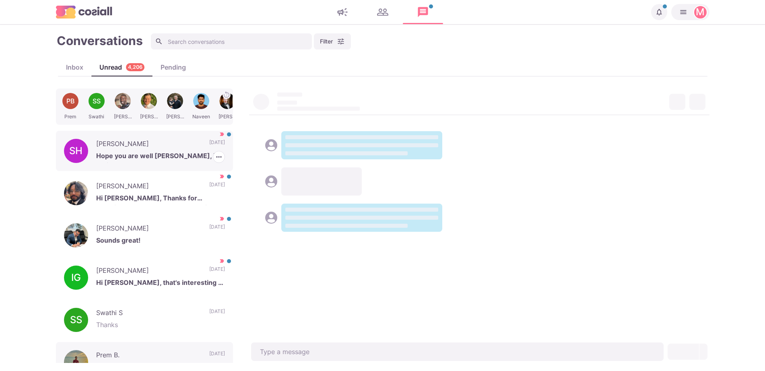
click at [159, 156] on p "Hope you are well Sam, im curious to know more." at bounding box center [160, 157] width 129 height 12
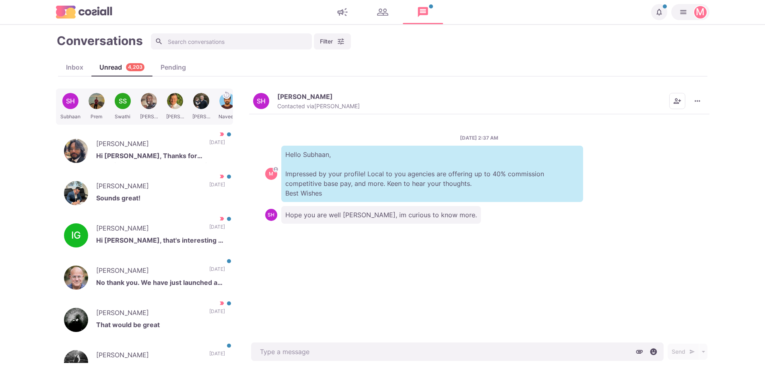
click at [271, 97] on button "SH Subhaan Hussain Contacted via Sam Richardson" at bounding box center [306, 101] width 107 height 17
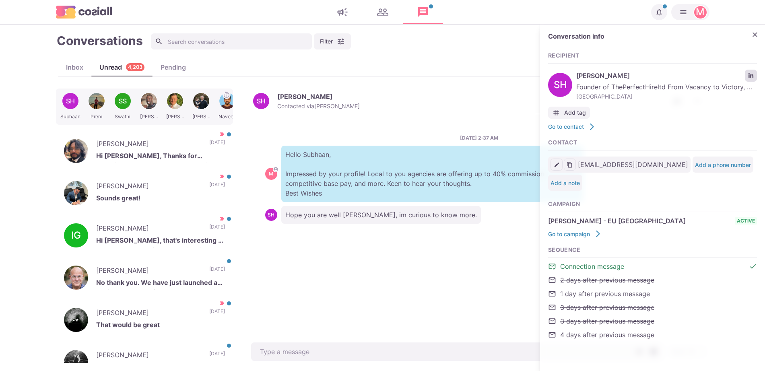
click at [751, 80] on link "LinkedIn profile link" at bounding box center [751, 76] width 12 height 12
click at [756, 32] on icon "Close" at bounding box center [755, 35] width 8 height 8
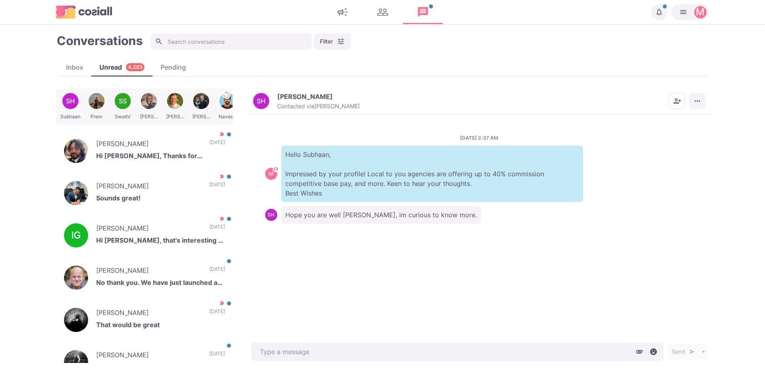
click at [703, 98] on button "More menu" at bounding box center [697, 101] width 16 height 16
drag, startPoint x: 650, startPoint y: 131, endPoint x: 391, endPoint y: 145, distance: 258.6
click at [650, 131] on button "Mark as Not Important" at bounding box center [666, 133] width 78 height 12
click at [209, 149] on p "7 days ago" at bounding box center [217, 145] width 16 height 12
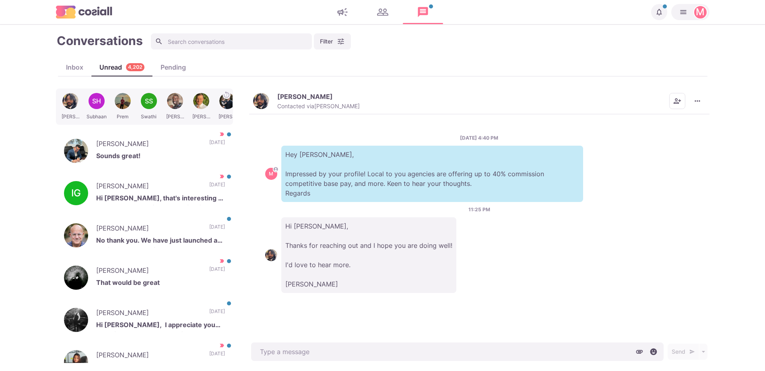
click at [282, 98] on p "Jason Chetram" at bounding box center [305, 97] width 56 height 8
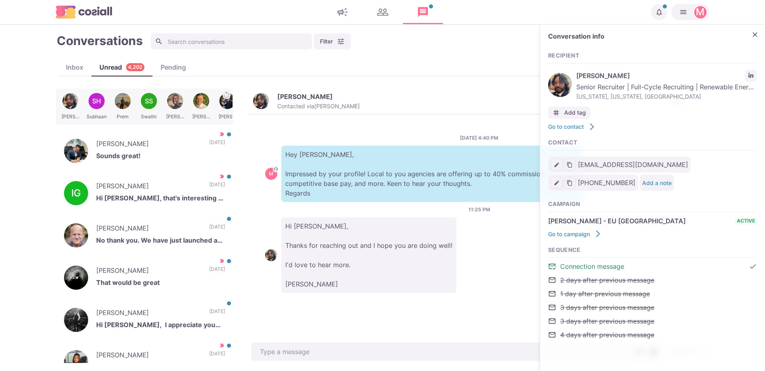
click at [753, 82] on span "Senior Recruiter | Full-Cycle Recruiting | Renewable Energy Recruiting & Talent…" at bounding box center [666, 87] width 181 height 10
click at [751, 76] on icon "LinkedIn profile link" at bounding box center [751, 76] width 6 height 6
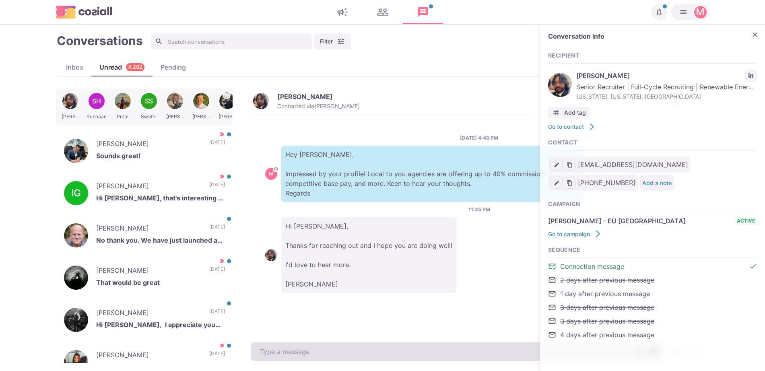
click at [337, 344] on textarea at bounding box center [457, 351] width 412 height 19
click at [337, 345] on textarea at bounding box center [457, 351] width 412 height 19
click at [288, 345] on textarea "To enrich screen reader interactions, please activate Accessibility in Grammarl…" at bounding box center [457, 351] width 412 height 19
paste textarea "I work with around 500 agencies across the US, UK, Western Europe, Singapore, D…"
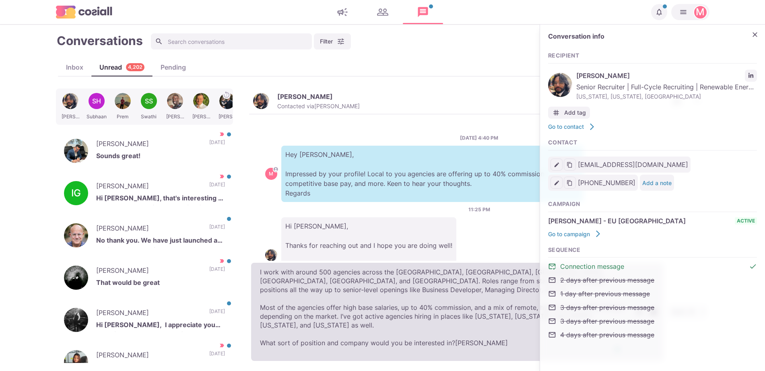
scroll to position [4, 0]
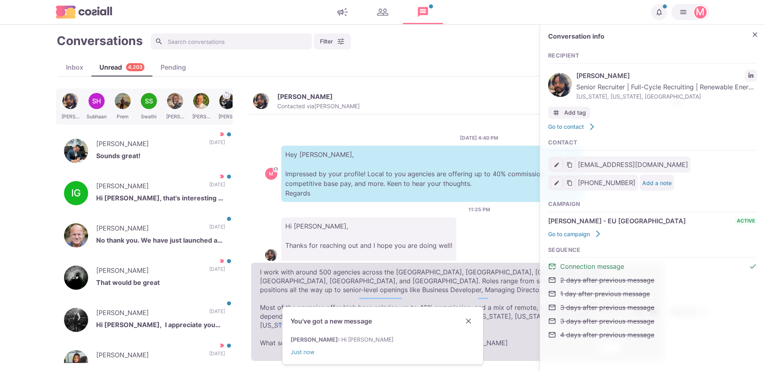
drag, startPoint x: 259, startPoint y: 276, endPoint x: 258, endPoint y: 283, distance: 7.0
click at [259, 277] on textarea "I work with around 500 agencies across the US, UK, Western Europe, Singapore, D…" at bounding box center [457, 312] width 412 height 98
drag, startPoint x: 258, startPoint y: 292, endPoint x: 258, endPoint y: 302, distance: 9.3
click at [258, 293] on textarea "I work with around 500 agencies across the US, UK, Western Europe, Singapore, D…" at bounding box center [457, 312] width 412 height 98
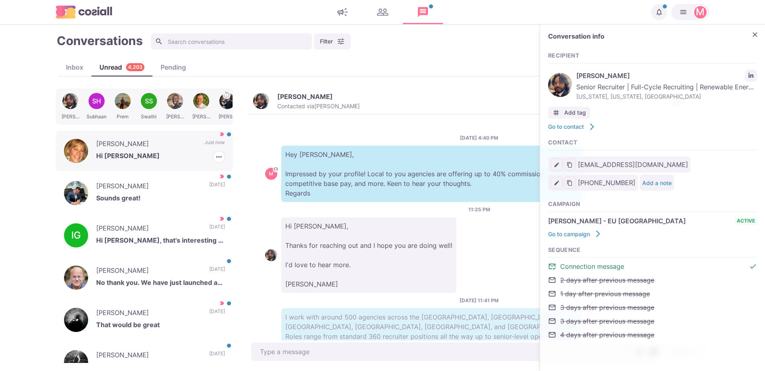
scroll to position [102, 0]
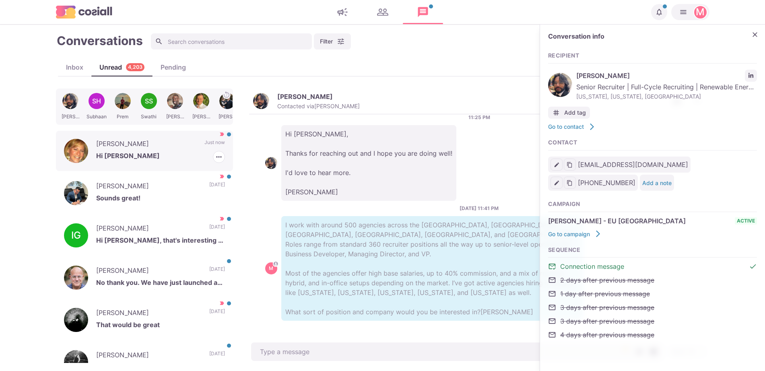
click at [142, 150] on p "Jennifer Minghenelli" at bounding box center [146, 145] width 100 height 12
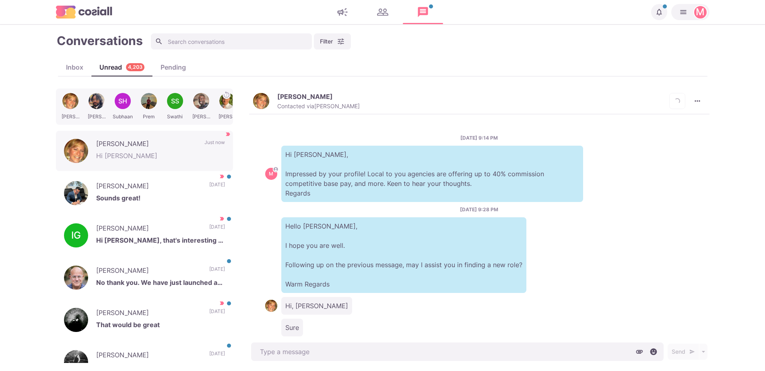
scroll to position [128, 0]
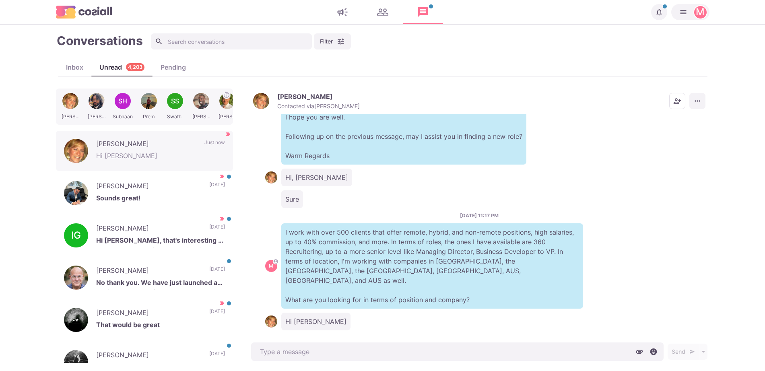
click at [699, 99] on icon "More menu" at bounding box center [697, 101] width 8 height 8
click at [665, 134] on button "Mark as Not Important" at bounding box center [666, 133] width 78 height 12
click at [146, 201] on p "Sounds great!" at bounding box center [160, 199] width 129 height 12
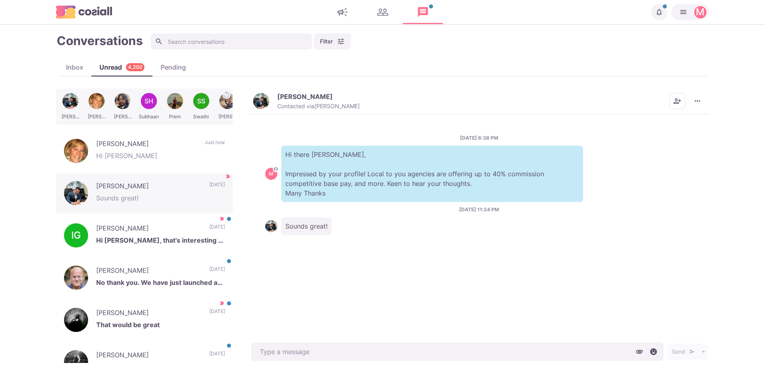
click at [261, 95] on img "button" at bounding box center [261, 101] width 16 height 16
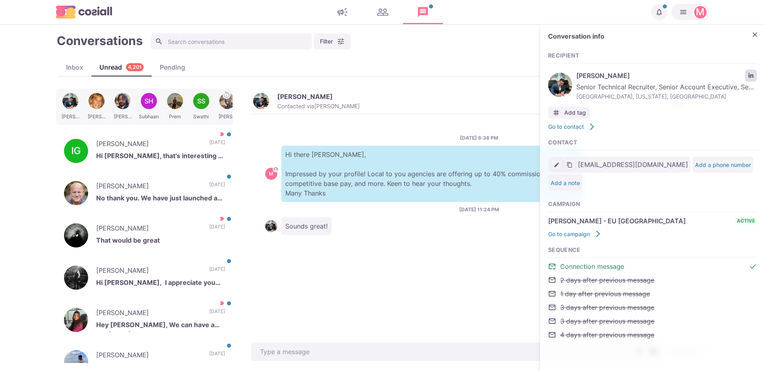
click at [750, 80] on link "LinkedIn profile link" at bounding box center [751, 76] width 12 height 12
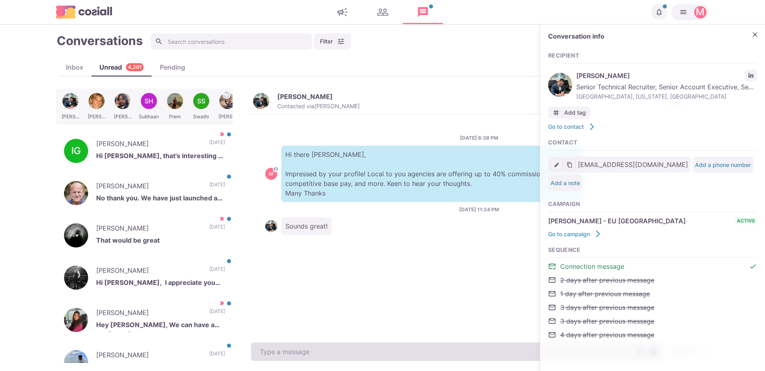
click at [309, 354] on textarea at bounding box center [457, 351] width 412 height 19
click at [309, 354] on textarea "To enrich screen reader interactions, please activate Accessibility in Grammarl…" at bounding box center [457, 351] width 412 height 19
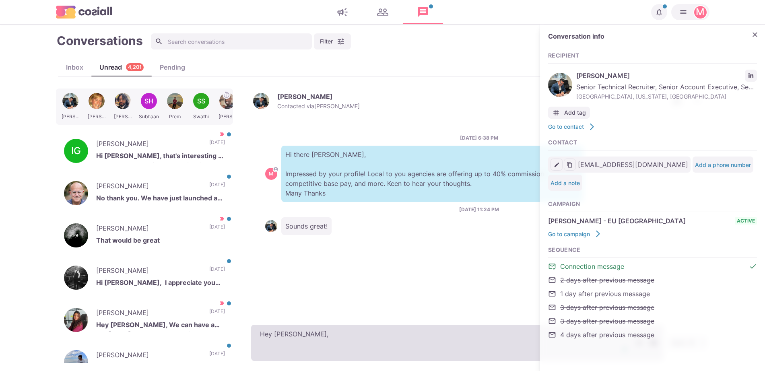
paste textarea "I work with around 500 agencies across the US, UK, Western Europe, Singapore, D…"
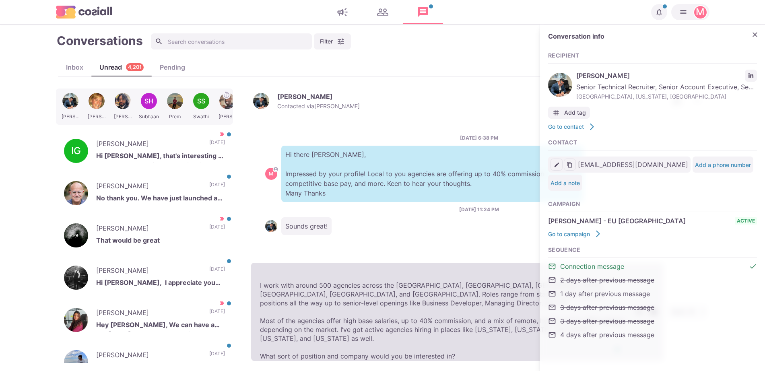
scroll to position [22, 0]
click at [268, 272] on textarea "Hey Larry, I work with around 500 agencies across the US, UK, Western Europe, S…" at bounding box center [457, 312] width 412 height 98
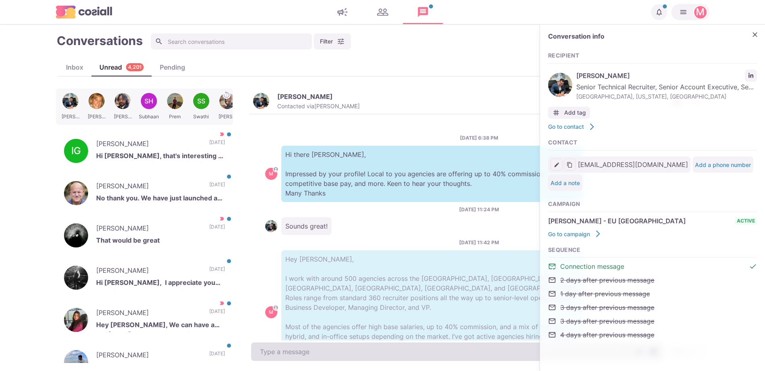
scroll to position [44, 0]
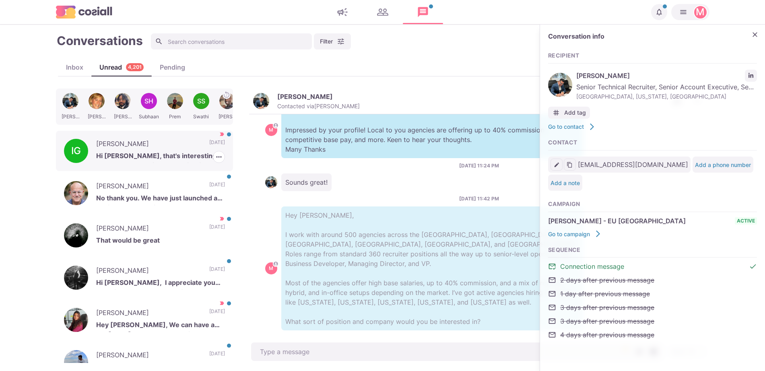
click at [209, 147] on p "7 days ago" at bounding box center [217, 145] width 16 height 12
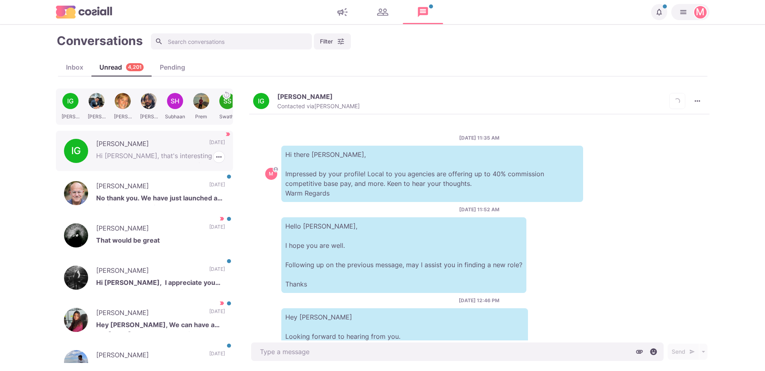
scroll to position [177, 0]
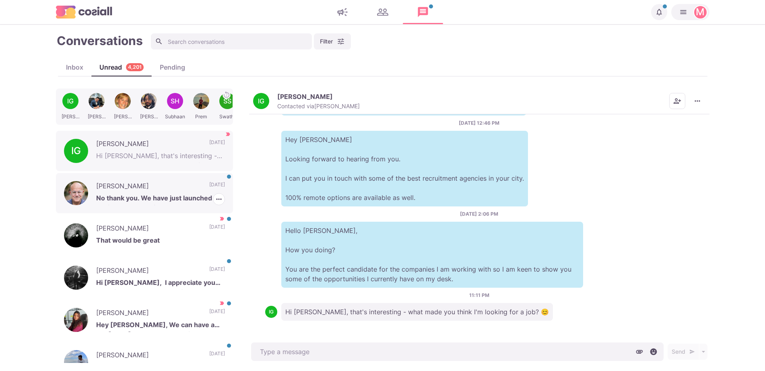
click at [190, 187] on div "Rob Barnett No thank you. We have just launched an additonal new business: Next…" at bounding box center [144, 193] width 177 height 40
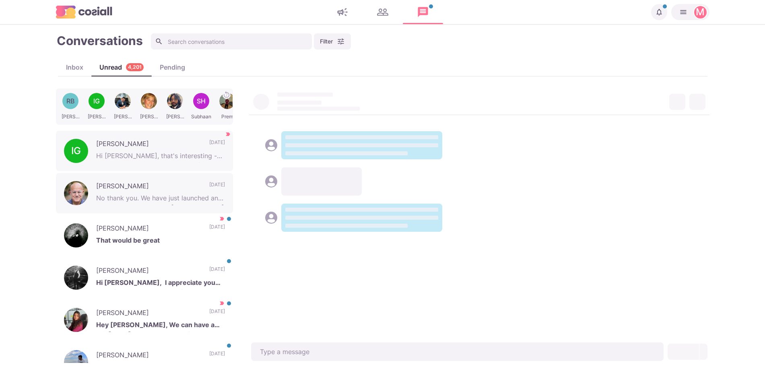
click at [154, 148] on p "Irina G." at bounding box center [148, 145] width 105 height 12
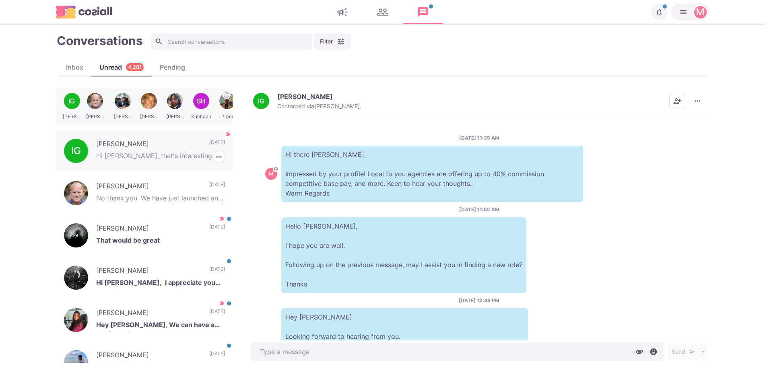
scroll to position [177, 0]
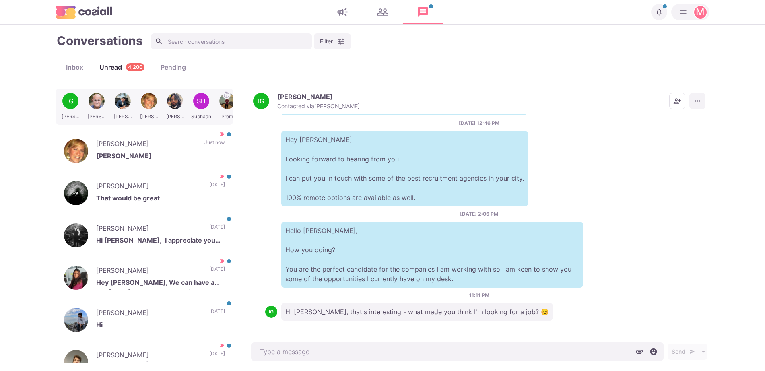
click at [694, 103] on icon "More menu" at bounding box center [697, 101] width 8 height 8
click at [655, 134] on button "Mark as Not Important" at bounding box center [666, 133] width 78 height 12
click at [262, 104] on div "IG" at bounding box center [261, 101] width 6 height 6
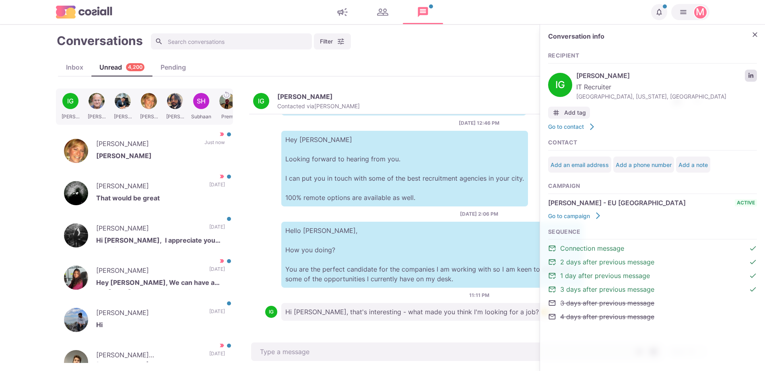
click at [756, 76] on div "Conversation info Recipient IG Irina G. IT Recruiter Irvine, California, United…" at bounding box center [652, 181] width 225 height 313
click at [751, 76] on icon "LinkedIn profile link" at bounding box center [750, 75] width 5 height 5
click at [143, 142] on p "Jennifer Minghenelli" at bounding box center [142, 145] width 92 height 12
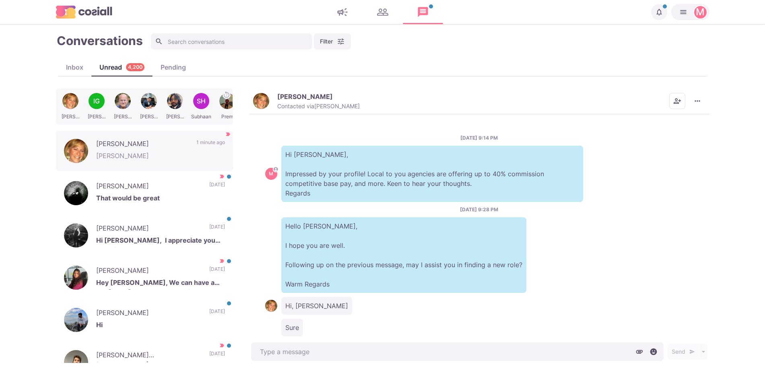
scroll to position [128, 0]
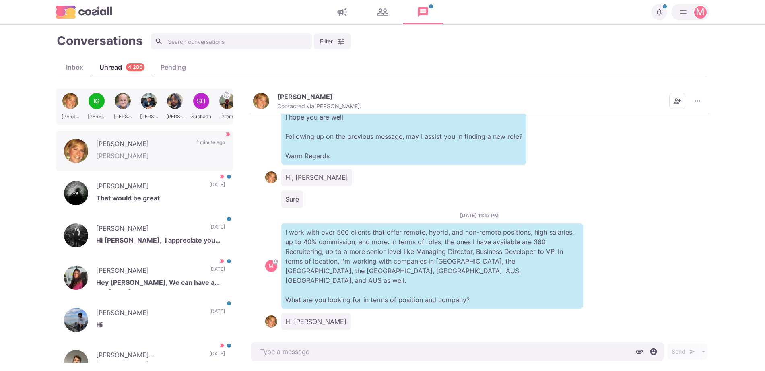
click at [399, 245] on p "I work with over 500 clients that offer remote, hybrid, and non-remote position…" at bounding box center [432, 265] width 302 height 85
drag, startPoint x: 337, startPoint y: 257, endPoint x: 361, endPoint y: 370, distance: 115.6
click at [361, 369] on main "Conversations Filter Status Campaign Contact Mark conversations as important wh…" at bounding box center [382, 198] width 765 height 346
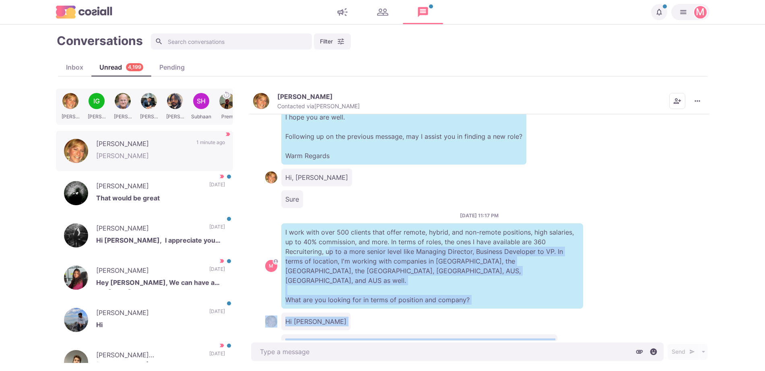
click at [353, 283] on div "8/7/2025, 9:14 PM M Hi Jennifer, Impressed by your profile! Local to you agenci…" at bounding box center [479, 227] width 460 height 226
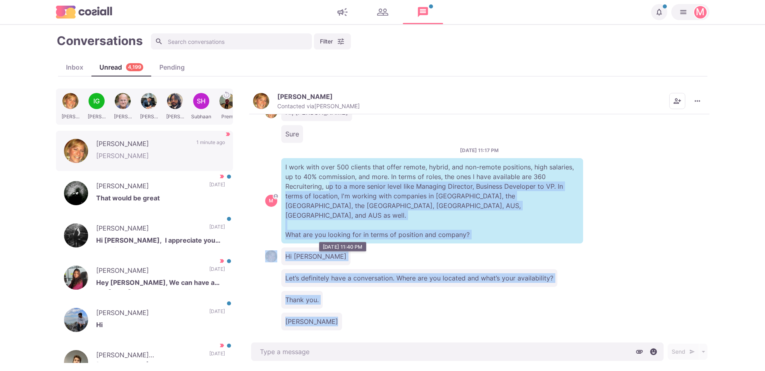
click at [341, 251] on div "Hi Jacob" at bounding box center [479, 256] width 428 height 18
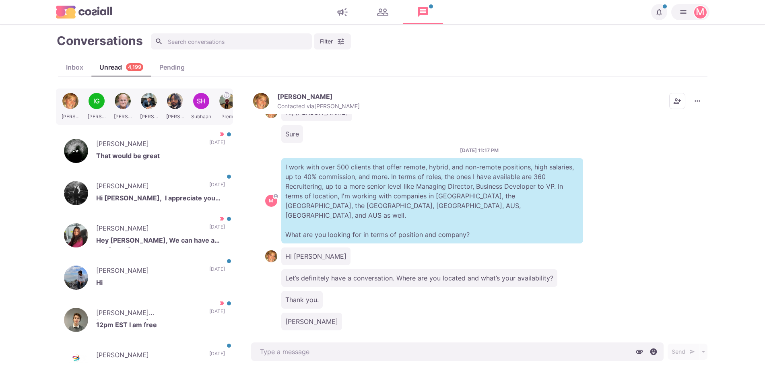
click at [270, 91] on div "Jennifer Minghenelli Contacted via Jacob Moss Mark as Unread Mark as Not Import…" at bounding box center [479, 101] width 460 height 26
click at [348, 130] on div "Sure" at bounding box center [479, 134] width 428 height 18
click at [317, 103] on p "Contacted via Jacob Moss" at bounding box center [318, 106] width 82 height 7
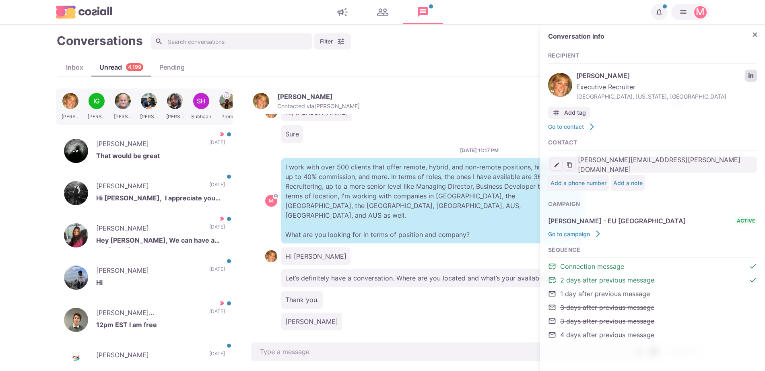
click at [751, 73] on icon "LinkedIn profile link" at bounding box center [751, 76] width 6 height 6
click at [307, 269] on p "Let’s definitely have a conversation. Where are you located and what’s your ava…" at bounding box center [419, 278] width 276 height 18
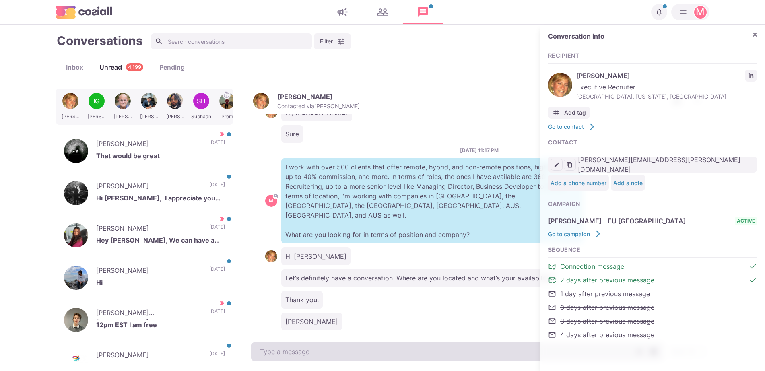
click at [330, 342] on div "Send Schedule Message" at bounding box center [479, 351] width 460 height 23
click at [326, 350] on textarea at bounding box center [457, 351] width 412 height 19
click at [325, 353] on textarea "To enrich screen reader interactions, please activate Accessibility in Grammarl…" at bounding box center [457, 351] width 412 height 19
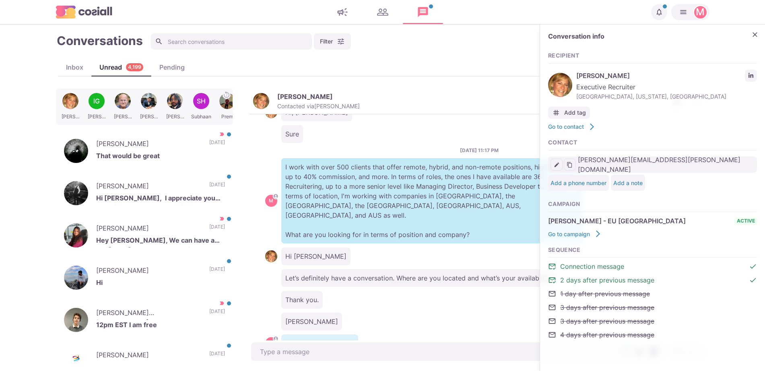
scroll to position [215, 0]
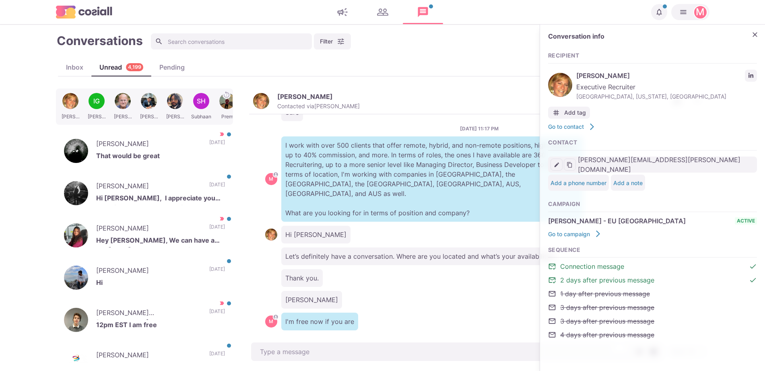
click at [356, 203] on p "I work with over 500 clients that offer remote, hybrid, and non-remote position…" at bounding box center [432, 178] width 302 height 85
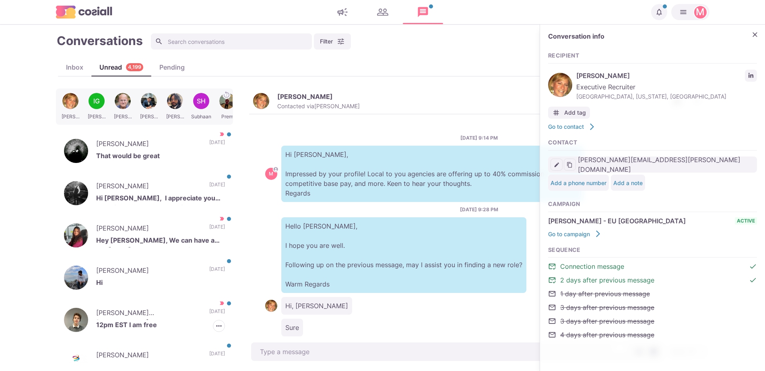
click at [158, 332] on div "[PERSON_NAME] [PERSON_NAME] 12pm EST I am free [DATE] [PERSON_NAME] as Read [PE…" at bounding box center [144, 320] width 177 height 40
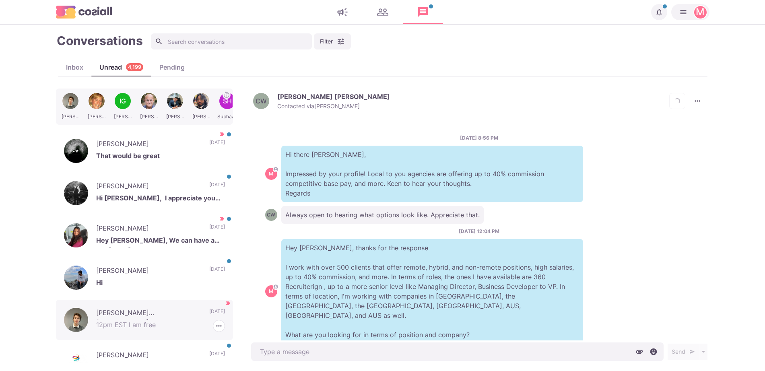
scroll to position [231, 0]
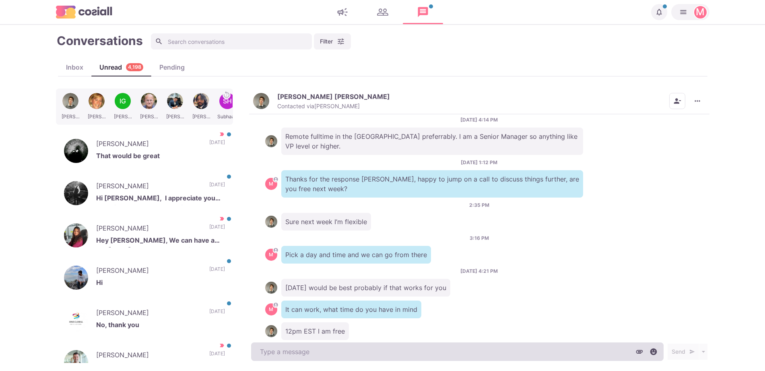
click at [276, 353] on textarea at bounding box center [457, 351] width 412 height 19
type textarea "x"
type textarea "C"
type textarea "x"
type textarea "Co"
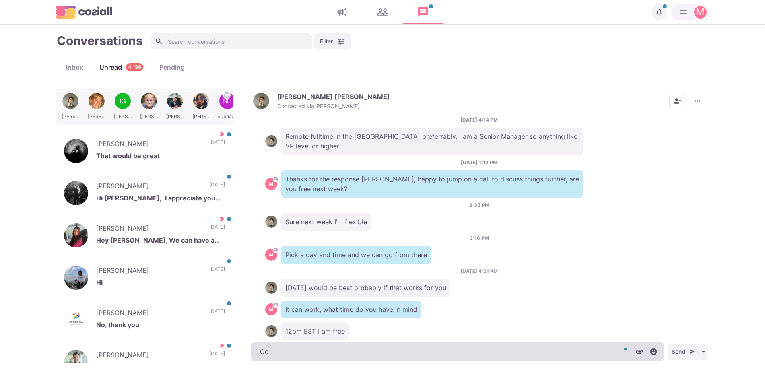
type textarea "x"
type textarea "Con"
type textarea "x"
type textarea "Conf"
type textarea "x"
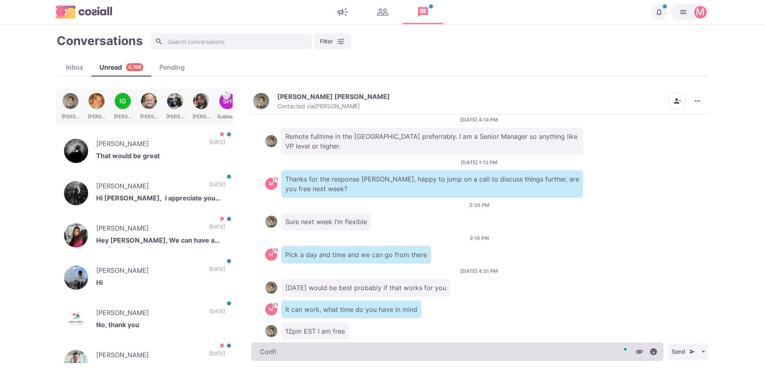
type textarea "Confir"
type textarea "x"
type textarea "Confirme"
type textarea "x"
type textarea "Confirmed,"
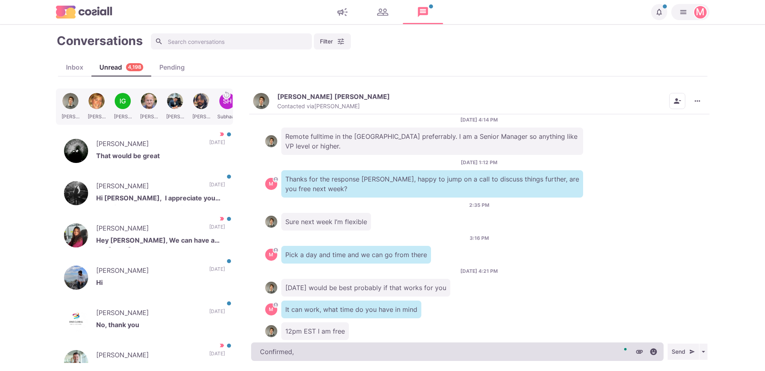
type textarea "x"
type textarea "Confirmed, d"
type textarea "x"
type textarea "Confirmed, dr"
type textarea "x"
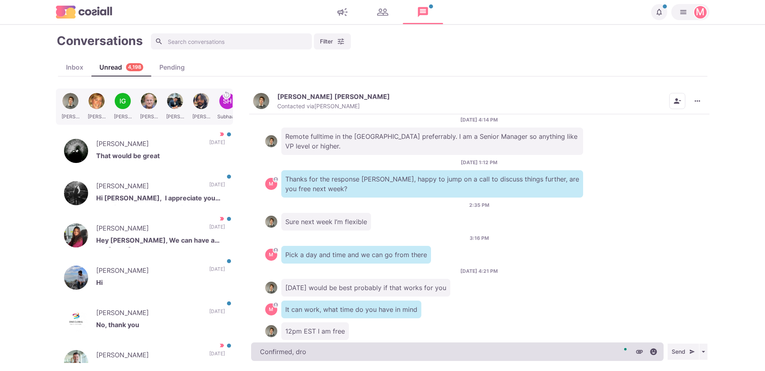
type textarea "Confirmed, drop"
type textarea "x"
type textarea "Confirmed, drop"
type textarea "x"
type textarea "Confirmed, drop me"
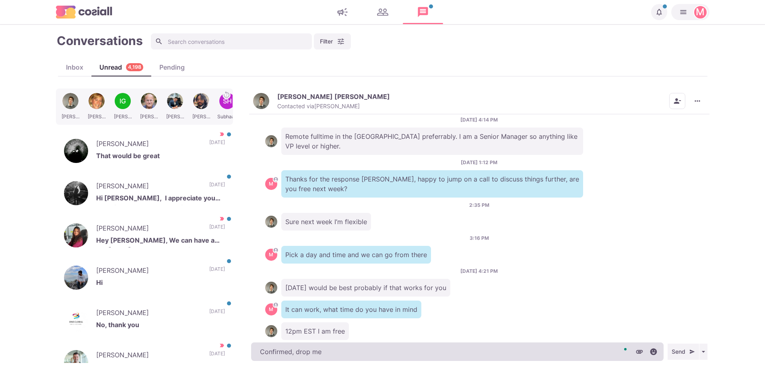
type textarea "x"
type textarea "Confirmed, drop me your"
type textarea "x"
type textarea "Confirmed, drop me your nu"
type textarea "x"
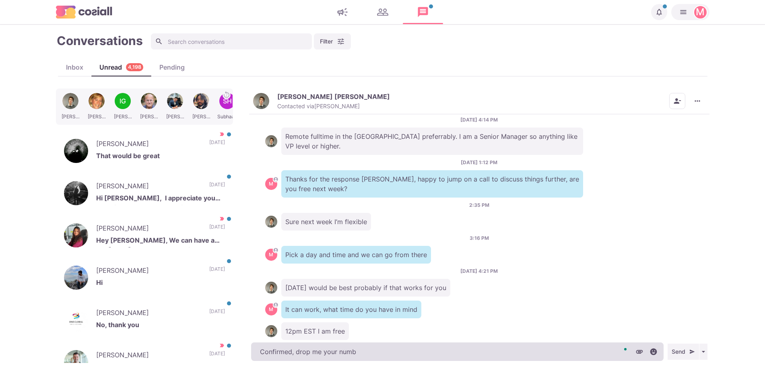
type textarea "Confirmed, drop me your numbe"
type textarea "x"
type textarea "Confirmed, drop me your number"
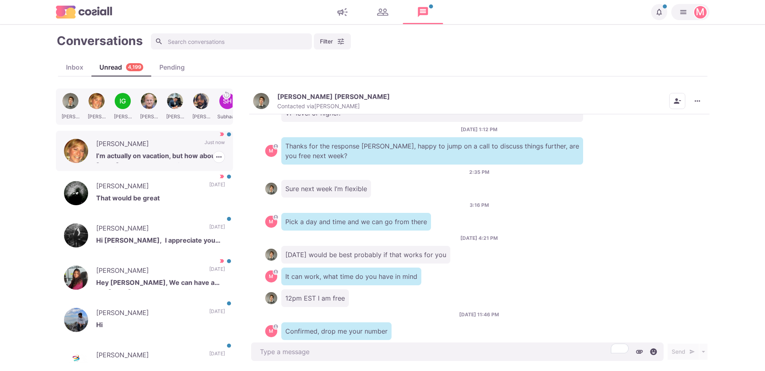
click at [173, 144] on p "Jennifer Minghenelli" at bounding box center [146, 145] width 100 height 12
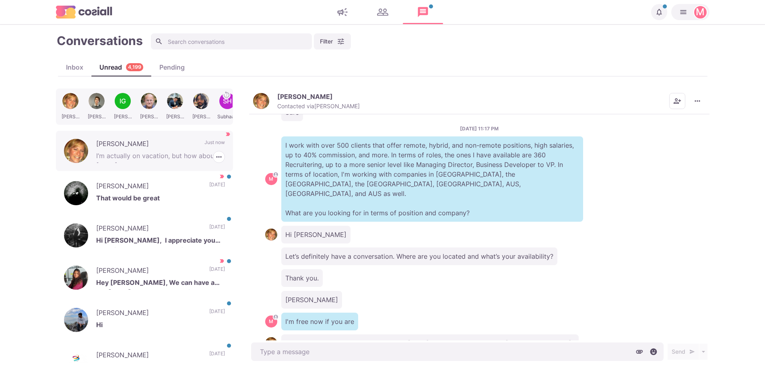
scroll to position [237, 0]
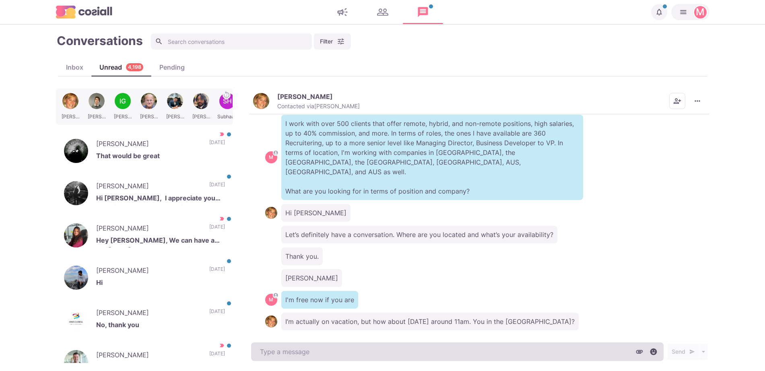
click at [291, 350] on textarea at bounding box center [457, 351] width 412 height 19
type textarea "x"
type textarea "N"
type textarea "x"
type textarea "No"
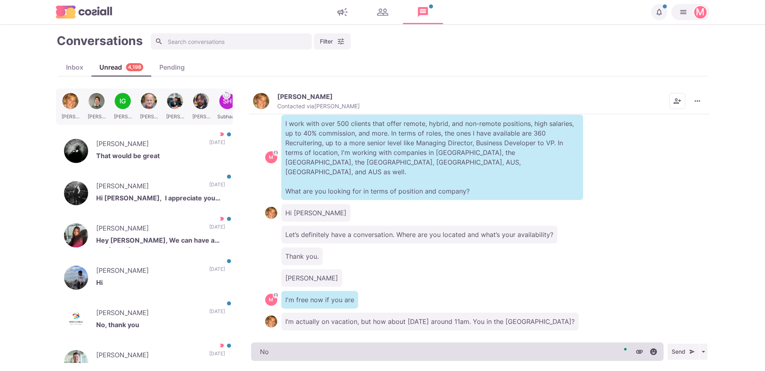
type textarea "x"
type textarea "No,"
type textarea "x"
type textarea "No, but"
type textarea "x"
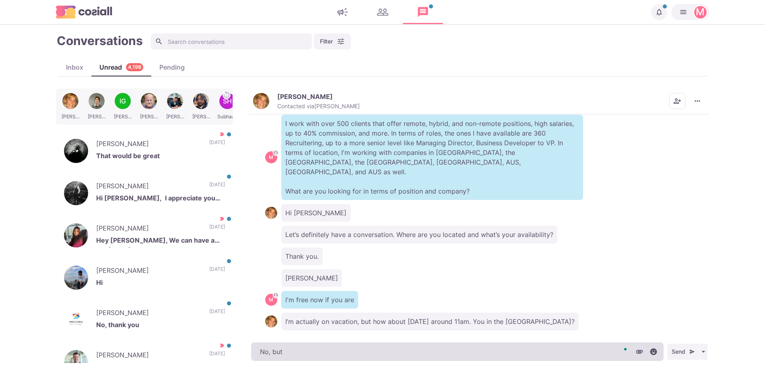
type textarea "No, but I"
type textarea "x"
type textarea "No, but I'm"
type textarea "x"
type textarea "No, but I'm"
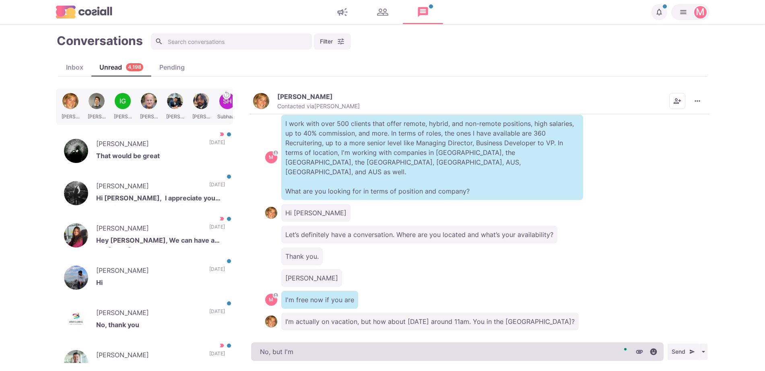
type textarea "x"
type textarea "No, but I'm fle"
type textarea "x"
type textarea "No, but I'm flexi"
type textarea "x"
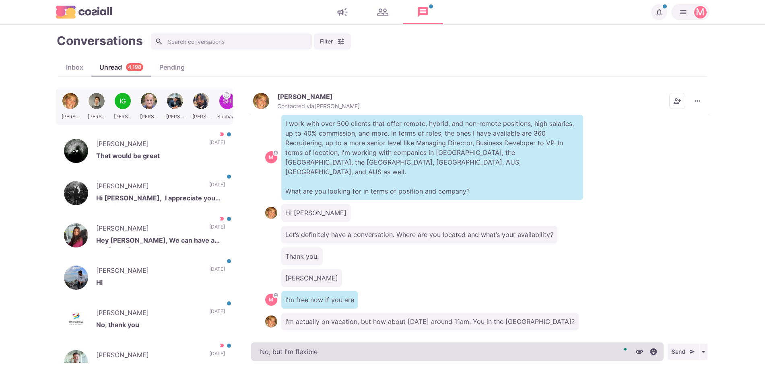
type textarea "No, but I'm flexible w"
type textarea "x"
type textarea "No, but I'm flexible wi"
type textarea "x"
type textarea "No, but I'm flexible with"
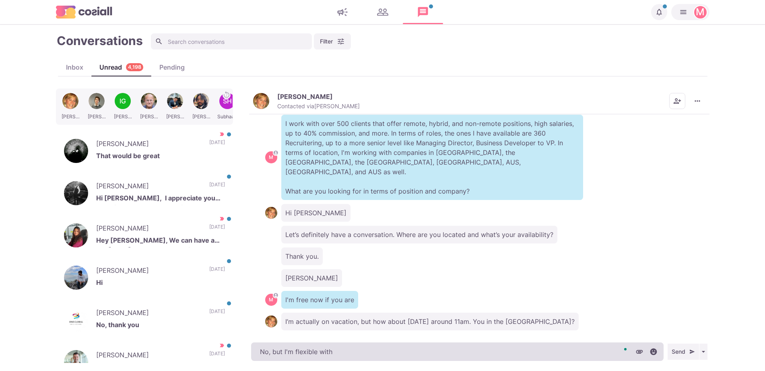
type textarea "x"
type textarea "No, but I'm flexible with the"
type textarea "x"
type textarea "No, but I'm flexible with the t"
type textarea "x"
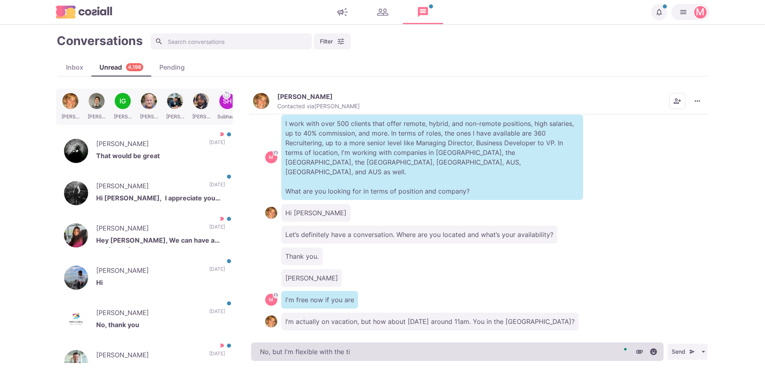
type textarea "No, but I'm flexible with the tim"
type textarea "x"
type textarea "No, but I'm flexible with the times"
type textarea "x"
type textarea "No, but I'm flexible with the times,"
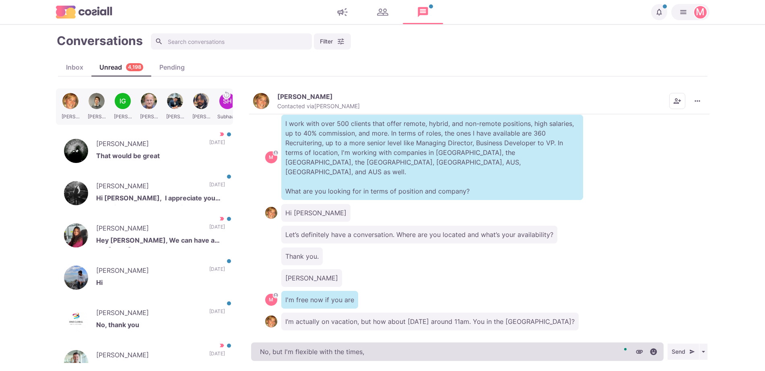
type textarea "x"
type textarea "No, but I'm flexible with the times,"
type textarea "x"
type textarea "No, but I'm flexible with the times, le"
type textarea "x"
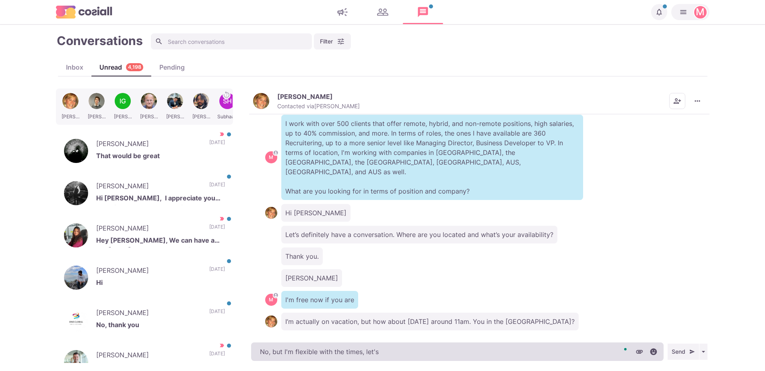
type textarea "No, but I'm flexible with the times, let's"
type textarea "x"
type textarea "No, but I'm flexible with the times, let's d"
type textarea "x"
type textarea "No, but I'm flexible with the times, let's do it"
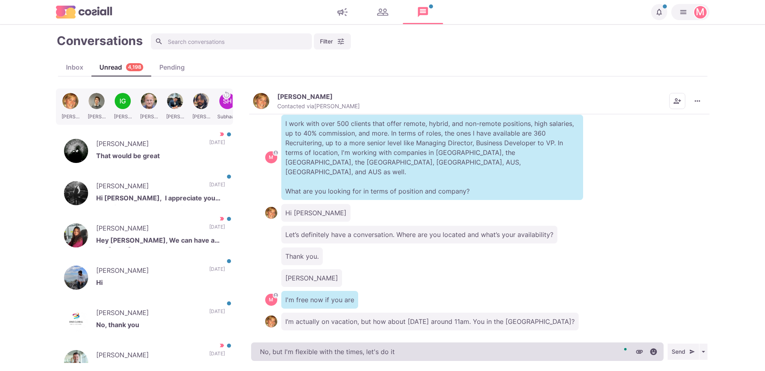
type textarea "x"
type textarea "No, but I'm flexible with the times, let's do it"
click at [265, 352] on textarea "No, but I'm flexible with the times, let's do it" at bounding box center [457, 351] width 412 height 19
click at [268, 353] on textarea "No, but I'm flexible with the times, let's do it" at bounding box center [457, 351] width 412 height 19
type textarea "x"
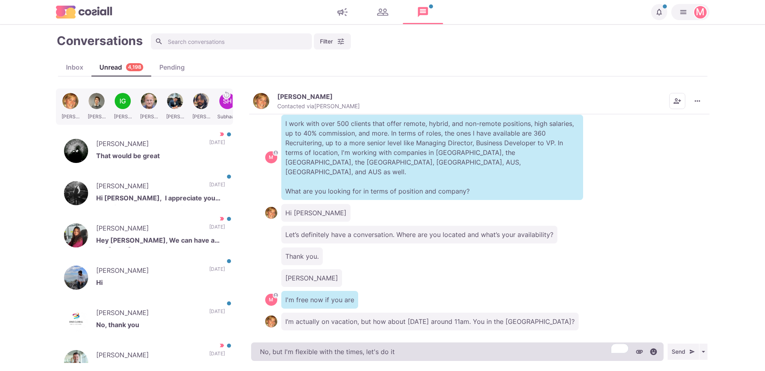
type textarea "No, but I'm flexible with the times, let's do it"
type textarea "x"
type textarea "No, UK but I'm flexible with the times, let's do it"
type textarea "x"
type textarea "No, UK, but I'm flexible with the times, let's do it"
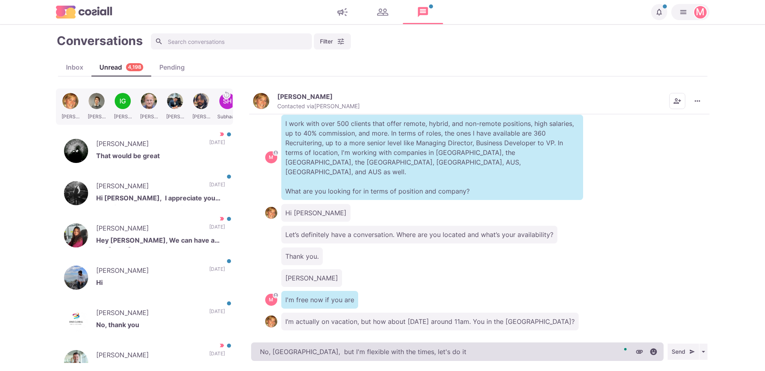
type textarea "x"
type textarea "No, UK, but I'm flexible with the times, let's do it"
type textarea "x"
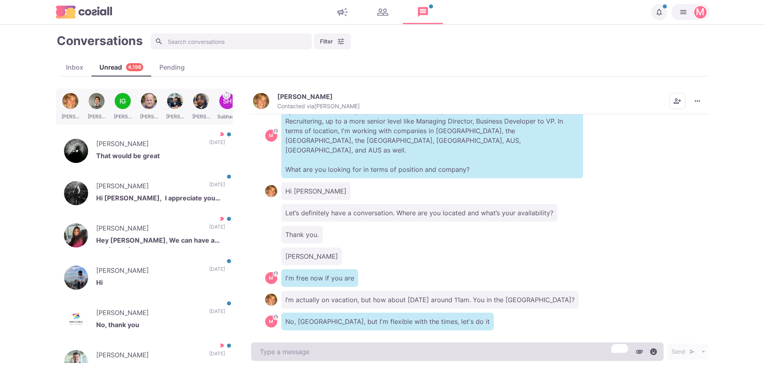
type textarea "x"
type textarea "Ju"
type textarea "x"
type textarea "Just dro"
type textarea "x"
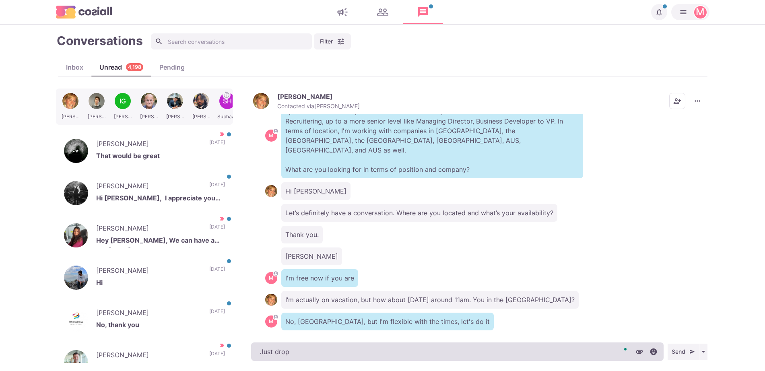
type textarea "Just drop m"
type textarea "x"
type textarea "Just drop me"
type textarea "x"
type textarea "Just drop me your"
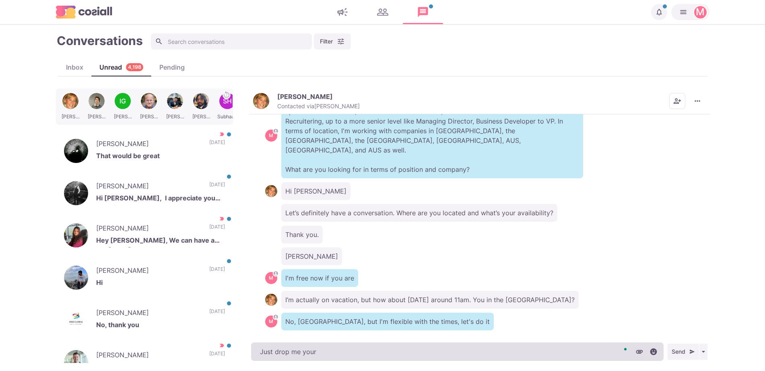
type textarea "x"
type textarea "Just drop me your num"
type textarea "x"
type textarea "Just drop me your numbe"
type textarea "x"
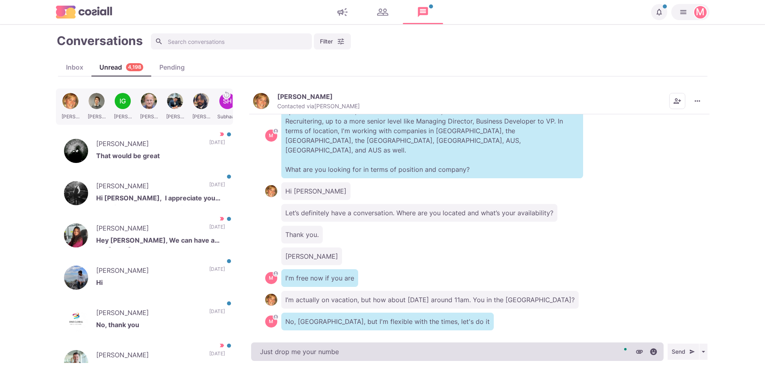
type textarea "Just drop me your number"
type textarea "x"
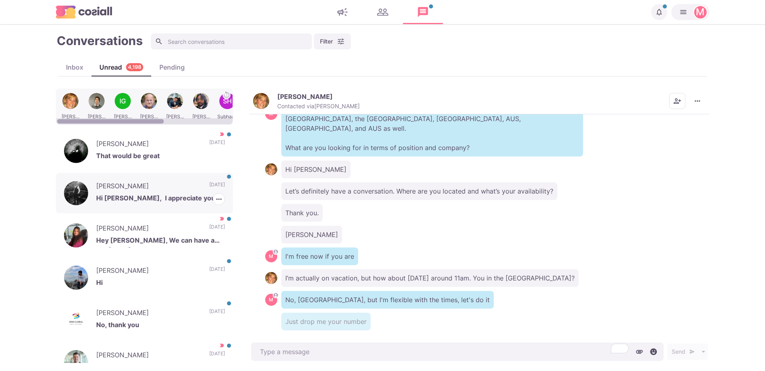
click at [147, 177] on div "Dan Hutson Hi Sam, I appreciate you reaching out but I'm all set for the meanti…" at bounding box center [144, 193] width 177 height 40
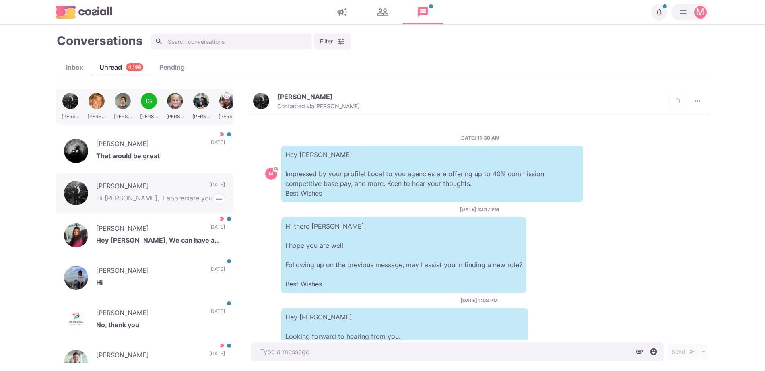
scroll to position [173, 0]
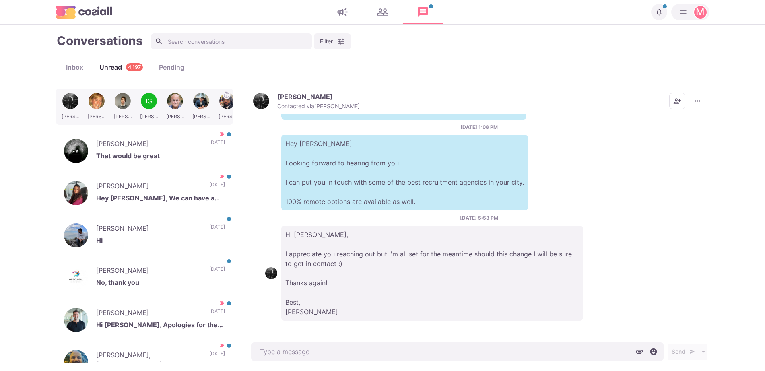
click at [270, 102] on button "Dan Hutson Contacted via Sam Richardson" at bounding box center [306, 101] width 107 height 17
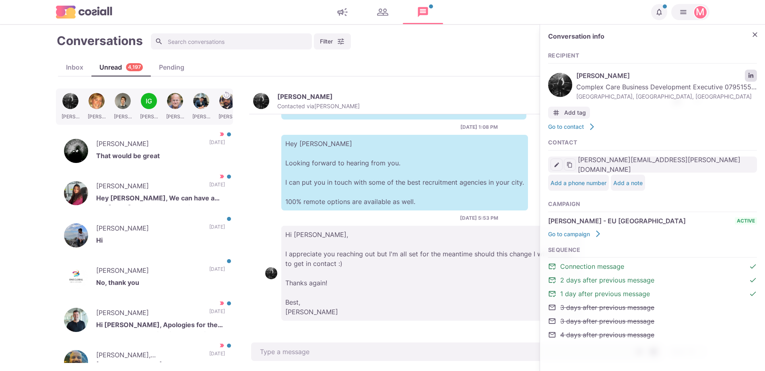
click at [751, 73] on icon "LinkedIn profile link" at bounding box center [751, 76] width 6 height 6
click at [187, 218] on div "Himanshu Kumar Hi 7 days ago Mark as Read Mark as Important" at bounding box center [144, 235] width 177 height 40
click at [183, 278] on p "No, thank you" at bounding box center [160, 284] width 129 height 12
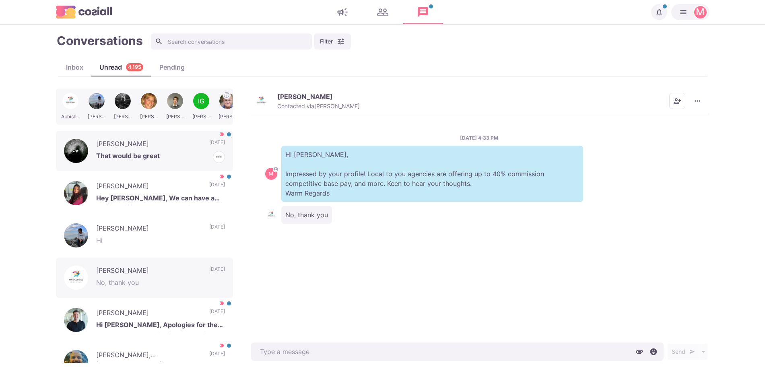
click at [156, 157] on p "That would be great" at bounding box center [160, 157] width 129 height 12
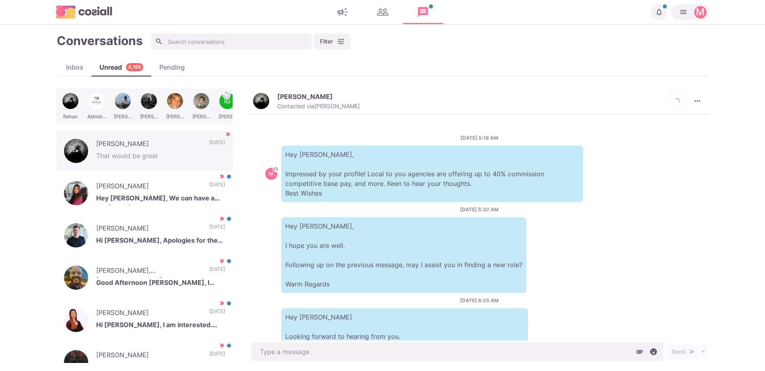
scroll to position [96, 0]
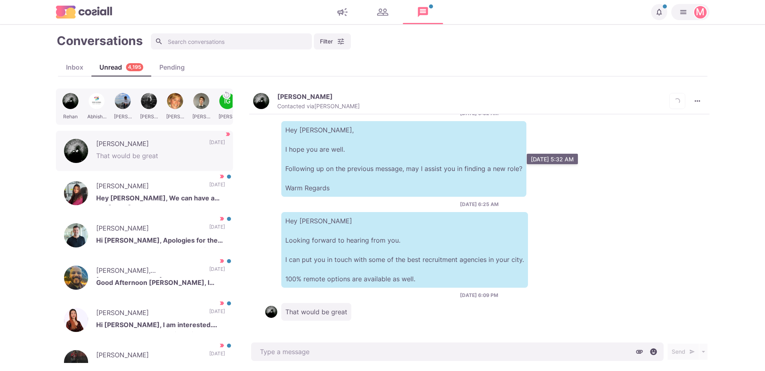
click at [285, 99] on p "Rehan Mohammed" at bounding box center [305, 97] width 56 height 8
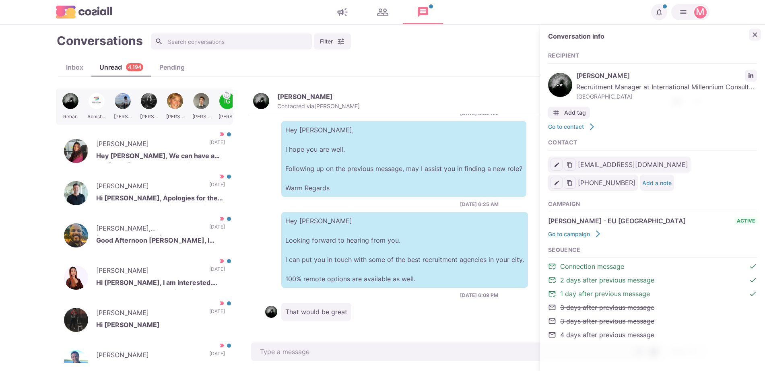
click at [757, 42] on div "Conversation info Recipient Rehan Mohammed Recruitment Manager at International…" at bounding box center [652, 190] width 225 height 331
click at [759, 38] on button "Close" at bounding box center [755, 35] width 12 height 12
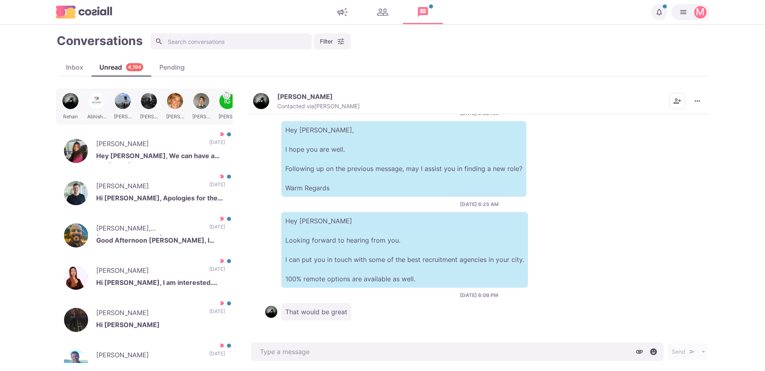
click at [697, 98] on icon "More menu" at bounding box center [697, 101] width 8 height 8
click at [681, 132] on button "Mark as Not Important" at bounding box center [666, 133] width 78 height 12
type textarea "x"
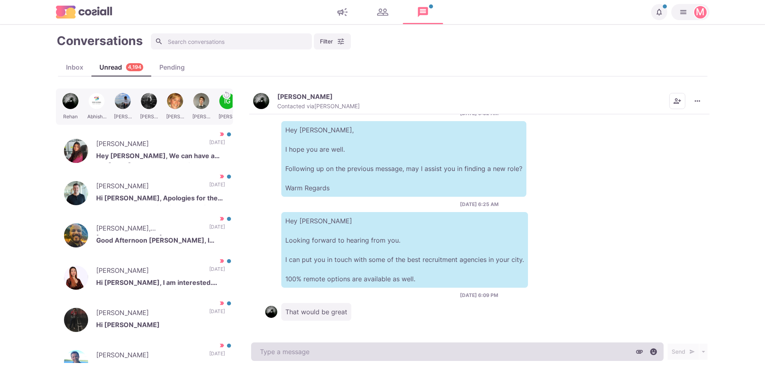
click at [388, 345] on textarea at bounding box center [457, 351] width 412 height 19
paste textarea "I work with around 500 agencies across the US, UK, Western Europe, Singapore, D…"
type textarea "I work with around 500 agencies across the US, UK, Western Europe, Singapore, D…"
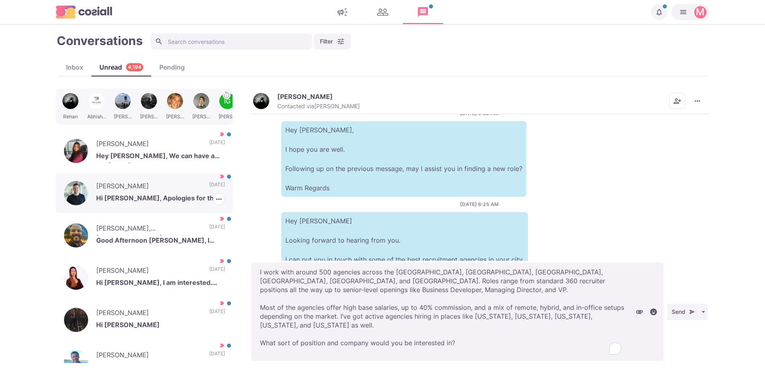
scroll to position [0, 0]
drag, startPoint x: 388, startPoint y: 344, endPoint x: 164, endPoint y: 196, distance: 268.9
click at [162, 189] on div "Rehan Abhishek Himanshu Dan Jennifer Connor IG Irina Rob Larry Jason Khurshid A…" at bounding box center [382, 225] width 653 height 274
type textarea "x"
type textarea "I work with around 500 agencies across the US, UK, Western Europe, Singapore, D…"
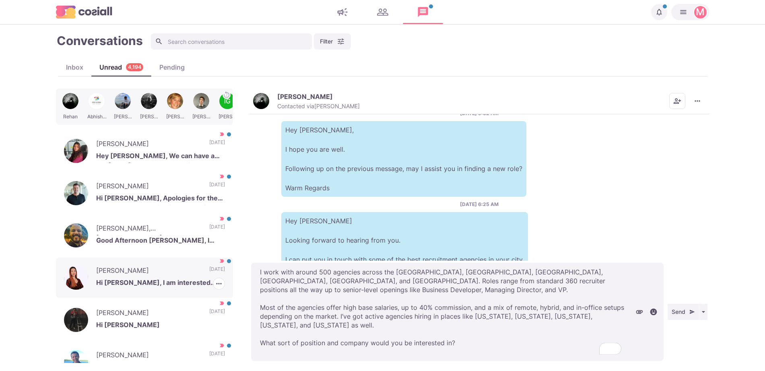
type textarea "x"
type textarea "I work with around 500 agencies across the US, UK, Western Europe, Singapore, D…"
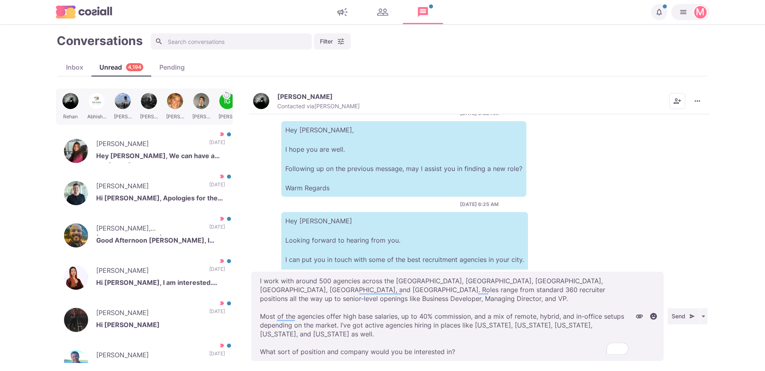
drag, startPoint x: 258, startPoint y: 281, endPoint x: 626, endPoint y: 389, distance: 383.1
click at [626, 370] on html "Notifications Your campaign IT & Sales Leads has ended. 10 months ago Your camp…" at bounding box center [382, 185] width 765 height 371
type textarea "x"
type textarea "I work with around 500 agencies across the US, UK, Western Europe, Singapore, D…"
click at [689, 320] on button "Send" at bounding box center [682, 316] width 31 height 16
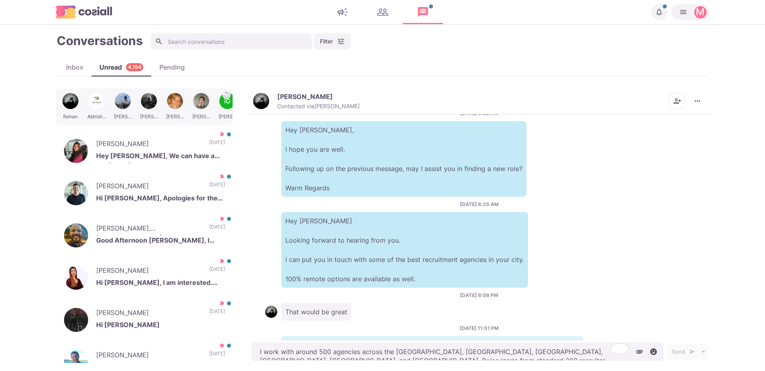
type textarea "x"
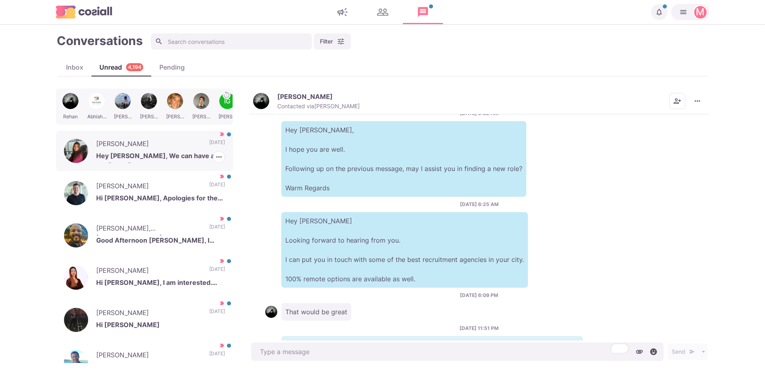
scroll to position [206, 0]
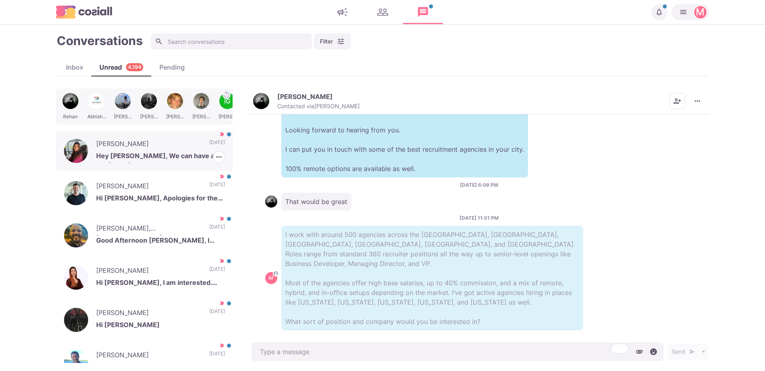
click at [138, 154] on p "Hey Sam, We can have a call on Thursday, by 6:30PM UAE time. Hope this suits yo…" at bounding box center [160, 157] width 129 height 12
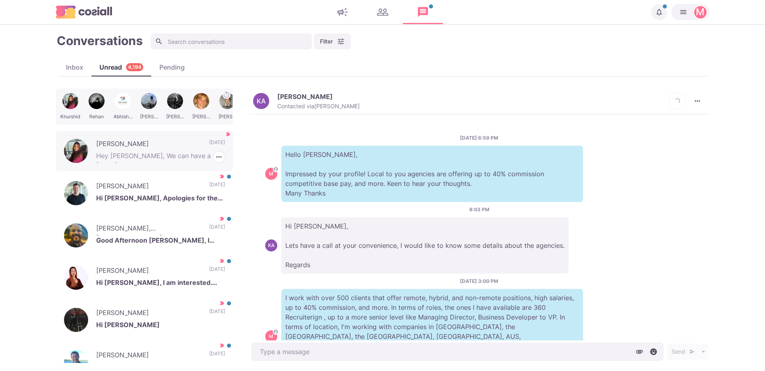
scroll to position [585, 0]
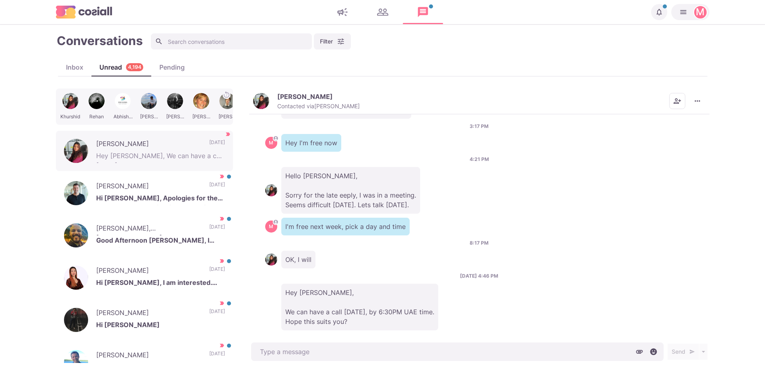
click at [262, 88] on div "Conversations Filter Status Campaign Contact Mark conversations as important wh…" at bounding box center [382, 198] width 653 height 330
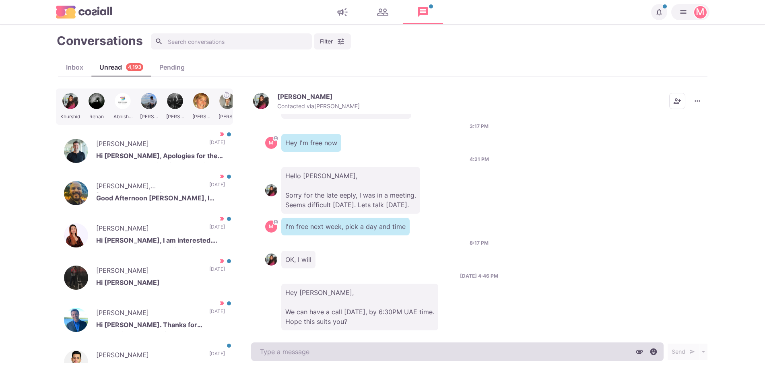
click at [355, 350] on textarea at bounding box center [457, 351] width 412 height 19
click at [356, 351] on textarea at bounding box center [457, 351] width 412 height 19
type textarea "x"
type textarea "L"
type textarea "x"
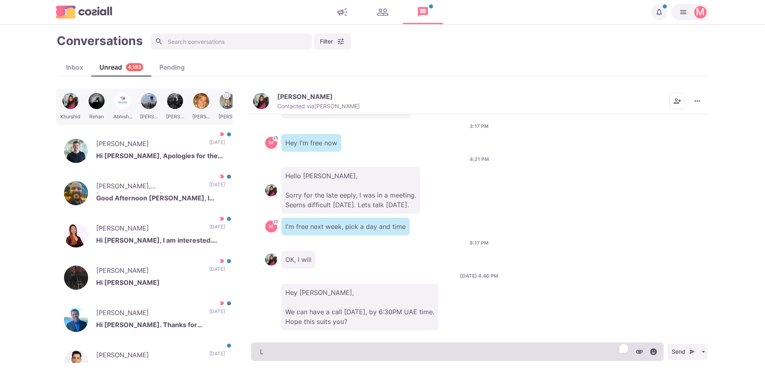
type textarea "Le"
type textarea "x"
type textarea "Let"
type textarea "x"
type textarea "Let's"
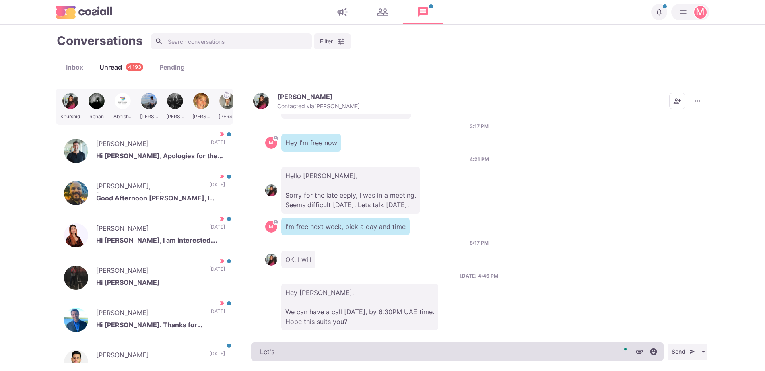
type textarea "x"
type textarea "Let's do it"
type textarea "x"
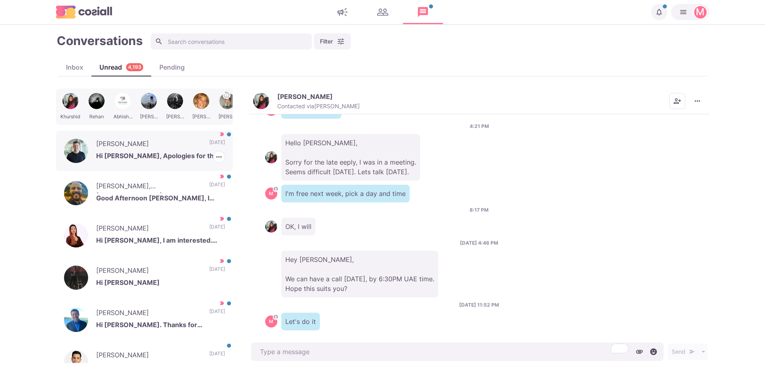
click at [167, 165] on div "Richard Hindle Hi Sam, Apologies for the delayed reply. Possibly interested in …" at bounding box center [144, 151] width 177 height 40
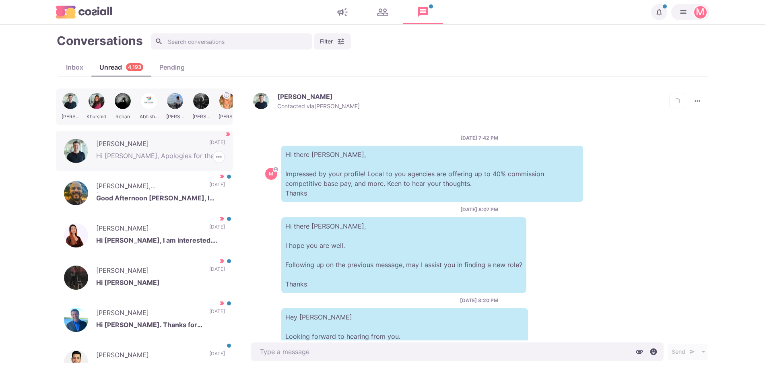
scroll to position [164, 0]
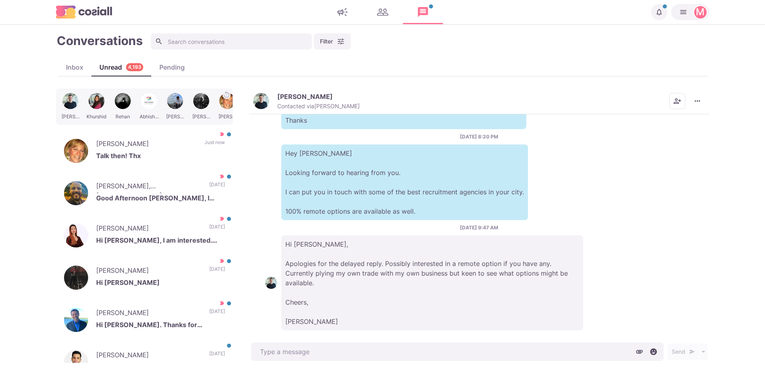
click at [441, 202] on p "Hey Richard Looking forward to hearing from you. I can put you in touch with so…" at bounding box center [404, 182] width 247 height 76
type textarea "x"
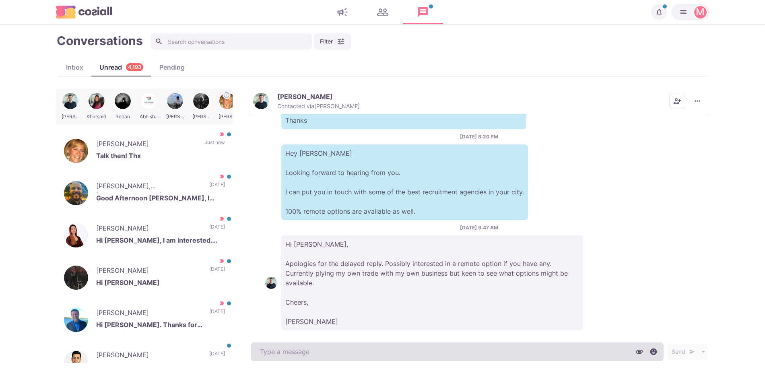
click at [294, 345] on textarea at bounding box center [457, 351] width 412 height 19
paste textarea "I work with around 500 agencies across the US, UK, Western Europe, Singapore, D…"
type textarea "I work with around 500 agencies across the US, UK, Western Europe, Singapore, D…"
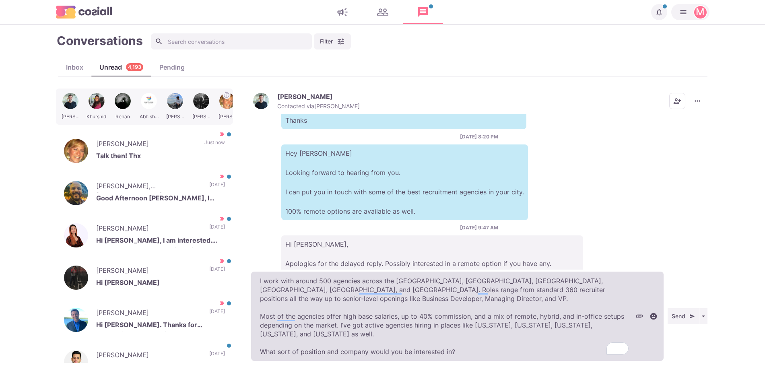
click at [349, 352] on textarea "I work with around 500 agencies across the US, UK, Western Europe, Singapore, D…" at bounding box center [457, 316] width 412 height 89
type textarea "x"
type textarea "I work with around 500 agencies across the US, UK, Western Europe, Singapore, D…"
type textarea "x"
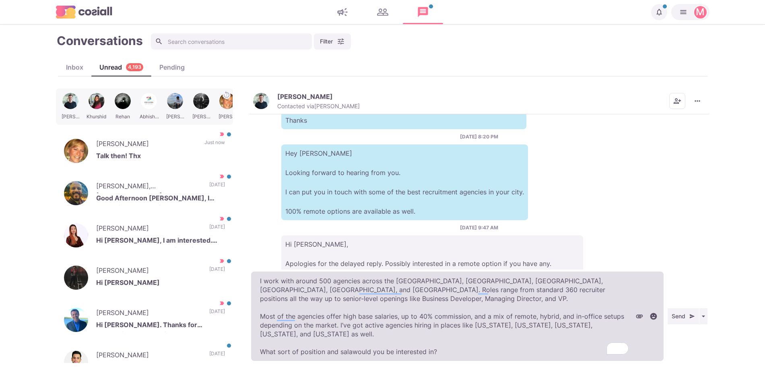
type textarea "I work with around 500 agencies across the US, UK, Western Europe, Singapore, D…"
type textarea "x"
type textarea "I work with around 500 agencies across the US, UK, Western Europe, Singapore, D…"
type textarea "x"
type textarea "I work with around 500 agencies across the US, UK, Western Europe, Singapore, D…"
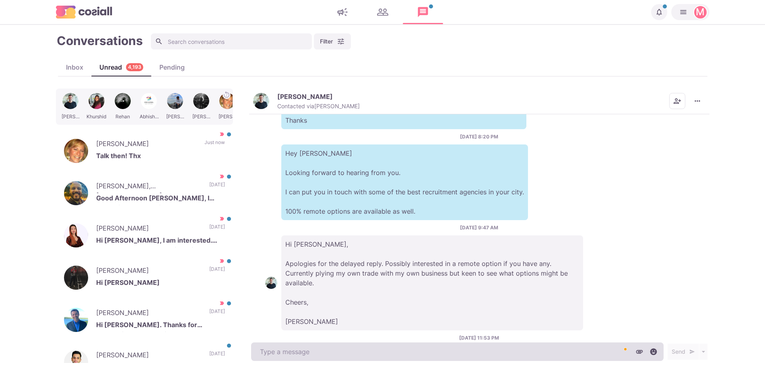
scroll to position [274, 0]
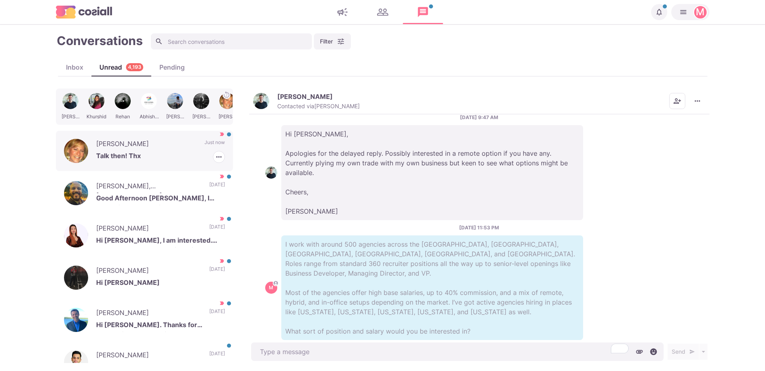
click at [190, 158] on p "Talk then! Thx" at bounding box center [160, 157] width 129 height 12
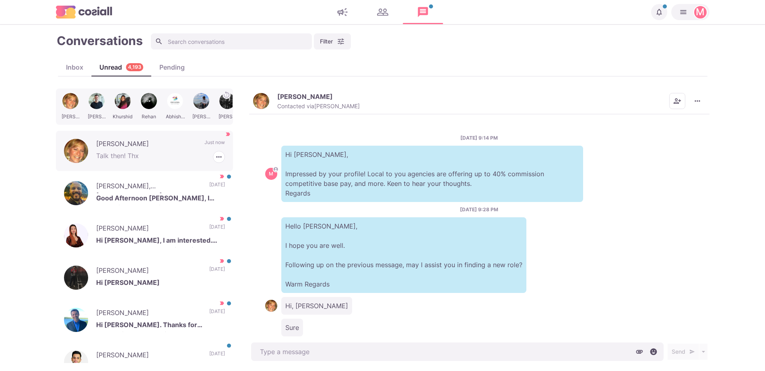
scroll to position [280, 0]
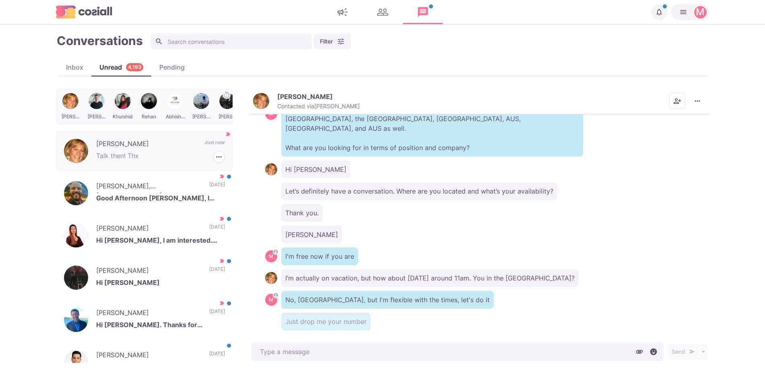
type textarea "x"
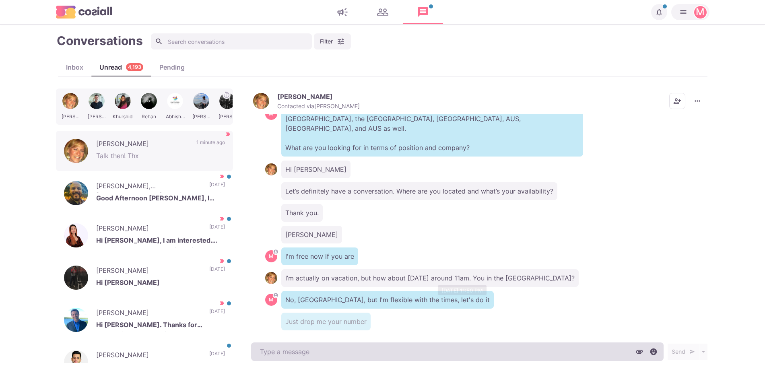
click at [305, 358] on textarea at bounding box center [457, 351] width 412 height 19
type textarea "E"
type textarea "x"
type textarea "Enjoy"
type textarea "x"
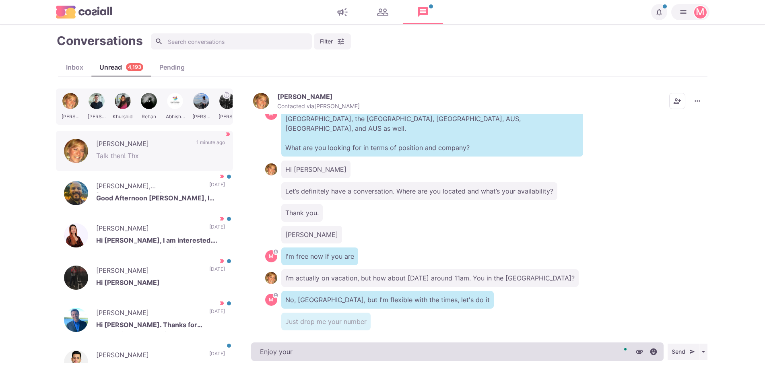
type textarea "Enjoy your"
type textarea "x"
type textarea "Enjoy your h"
type textarea "x"
type textarea "Enjoy your h"
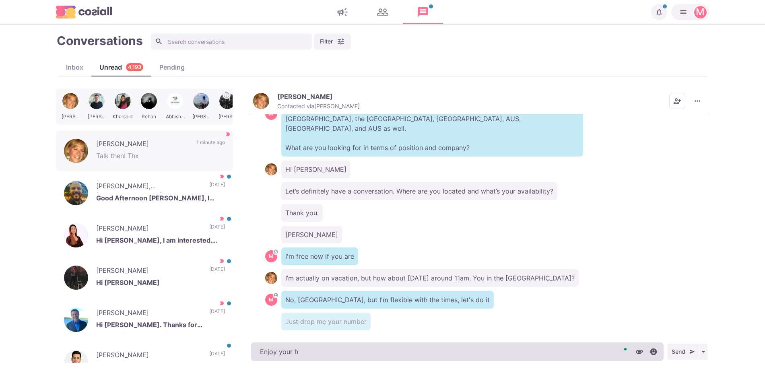
type textarea "x"
type textarea "Enjoy your"
type textarea "x"
type textarea "Enjoy your v"
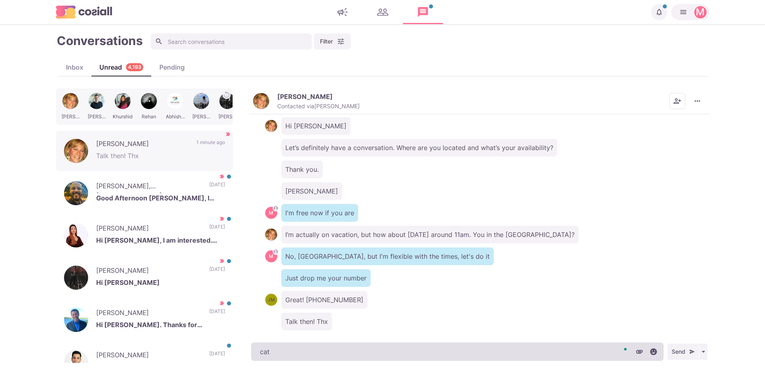
type textarea "cata"
type textarea "x"
type textarea "cataio"
type textarea "x"
type textarea "cataion"
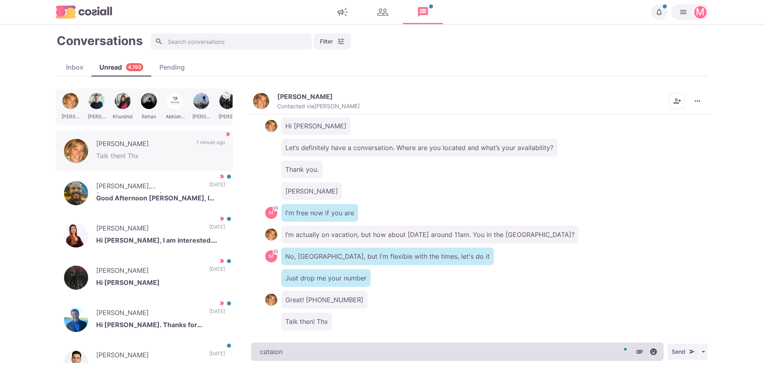
type textarea "x"
type textarea "cataio"
type textarea "x"
type textarea "catai"
type textarea "x"
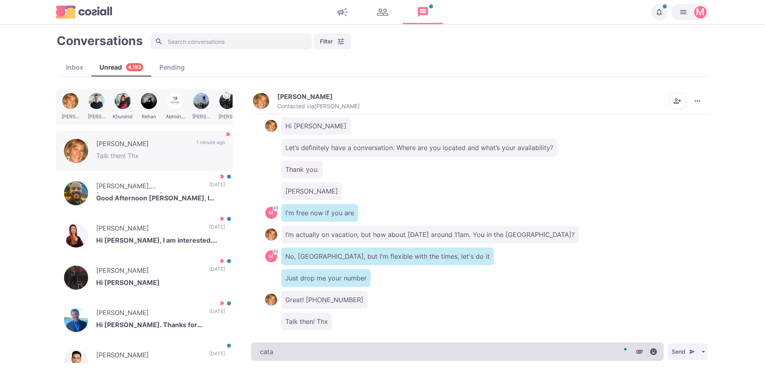
type textarea "cat"
type textarea "x"
type textarea "ca"
type textarea "x"
type textarea "c"
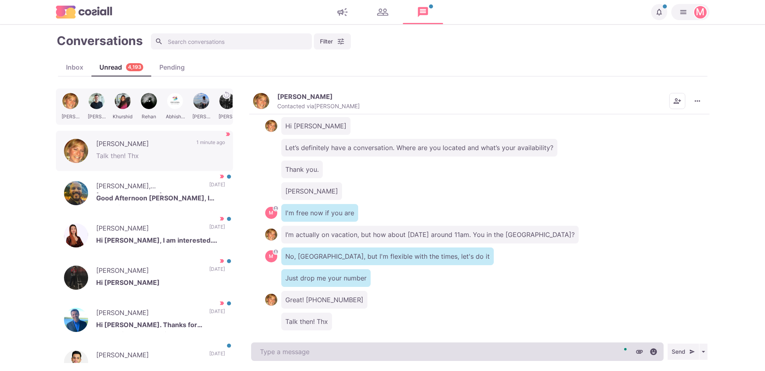
type textarea "x"
type textarea "E"
type textarea "x"
type textarea "En"
type textarea "x"
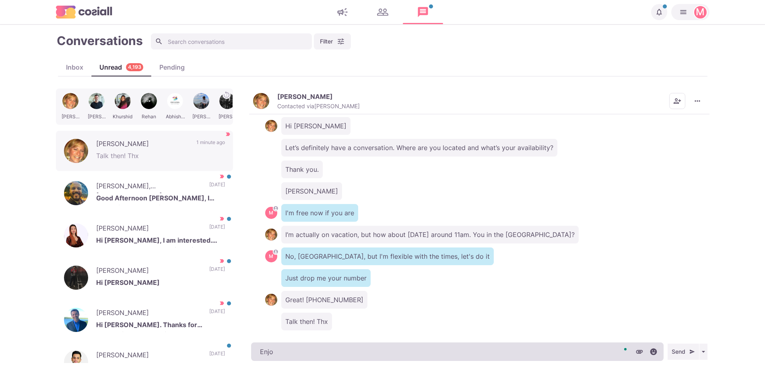
type textarea "Enjoy"
type textarea "x"
type textarea "Enjoy"
type textarea "x"
type textarea "Enjoy y"
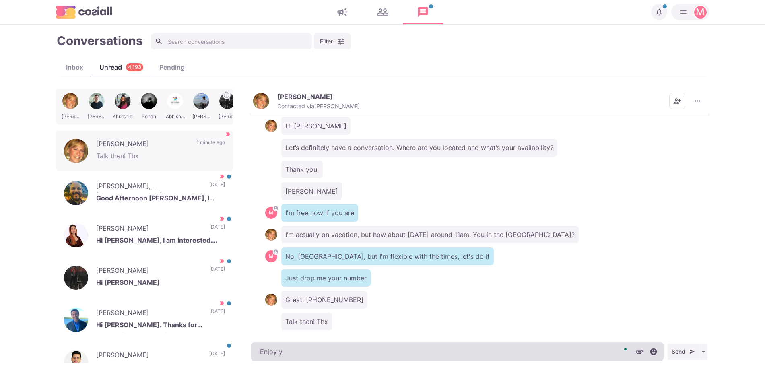
type textarea "x"
type textarea "Enjoy you"
type textarea "x"
type textarea "Enjoy your"
type textarea "x"
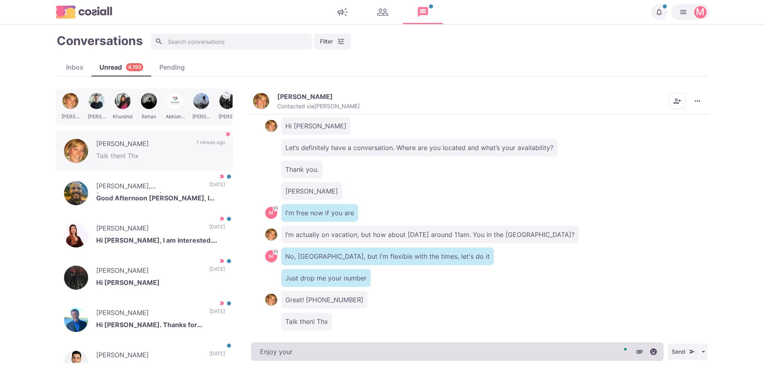
type textarea "Enjoy your"
type textarea "x"
type textarea "Enjoy your va"
type textarea "x"
type textarea "Enjoy your vaca"
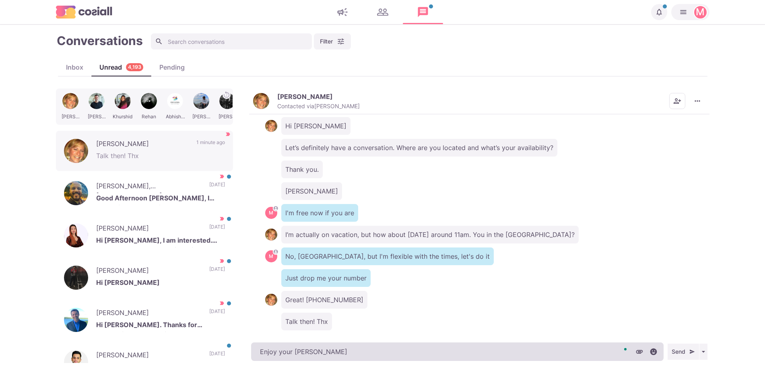
type textarea "x"
type textarea "Enjoy your vacat"
type textarea "x"
type textarea "Enjoy your vacatio"
type textarea "x"
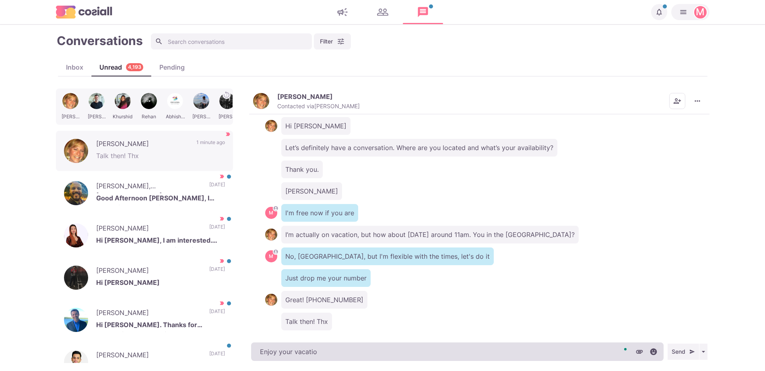
type textarea "Enjoy your vacation"
type textarea "x"
type textarea "Enjoy your vacation!"
type textarea "x"
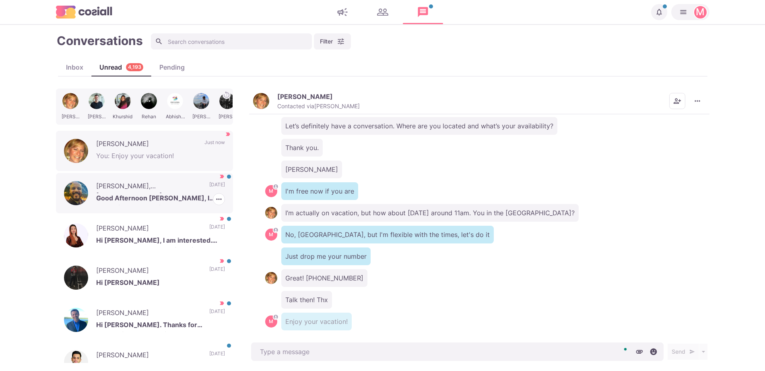
click at [126, 205] on div "David Rose, MA Good Afternoon Sam, I appreciate the consistency. I may be accep…" at bounding box center [144, 193] width 177 height 40
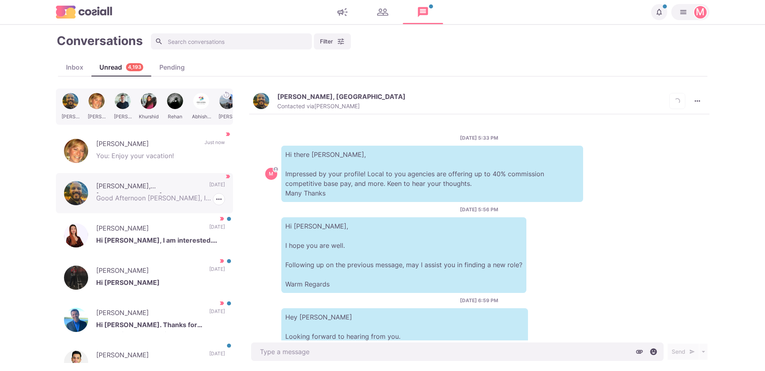
scroll to position [245, 0]
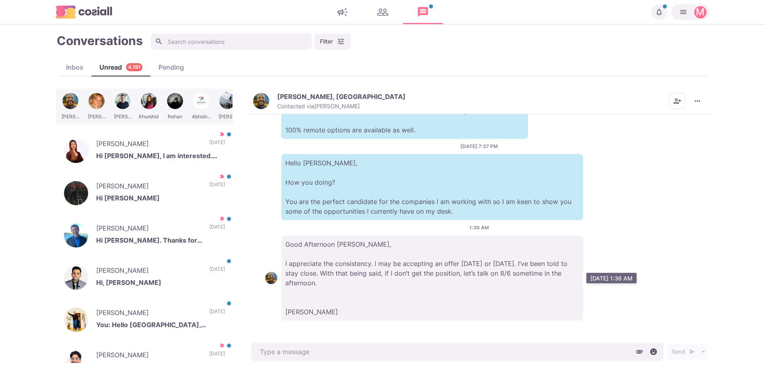
click at [368, 259] on p "Good Afternoon Sam, I appreciate the consistency. I may be accepting an offer o…" at bounding box center [432, 277] width 302 height 85
click at [264, 109] on button "David Rose, MA Contacted via Sam Richardson" at bounding box center [329, 101] width 152 height 17
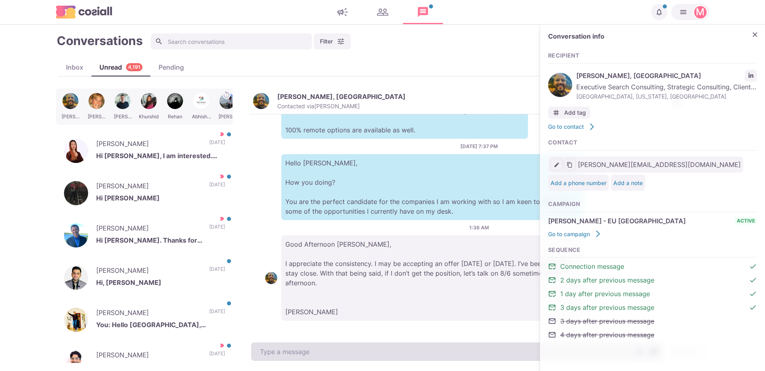
click at [321, 354] on textarea at bounding box center [457, 351] width 412 height 19
click at [321, 354] on textarea "To enrich screen reader interactions, please activate Accessibility in Grammarl…" at bounding box center [457, 351] width 412 height 19
click at [321, 354] on textarea "Best of luck, David! Let me know how it" at bounding box center [457, 351] width 412 height 19
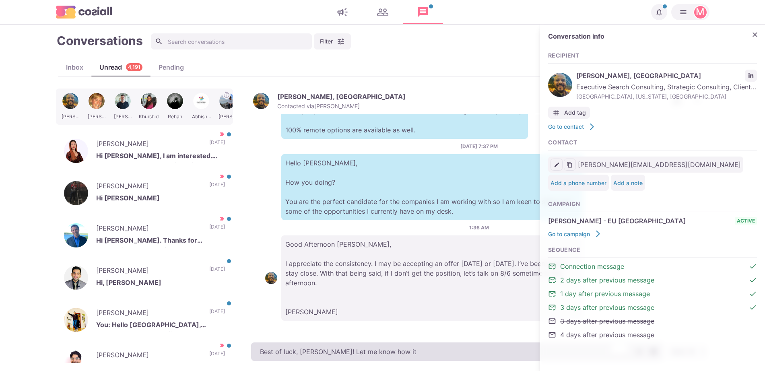
click at [321, 354] on textarea "Best of luck, David! Let me know how it" at bounding box center [457, 351] width 412 height 19
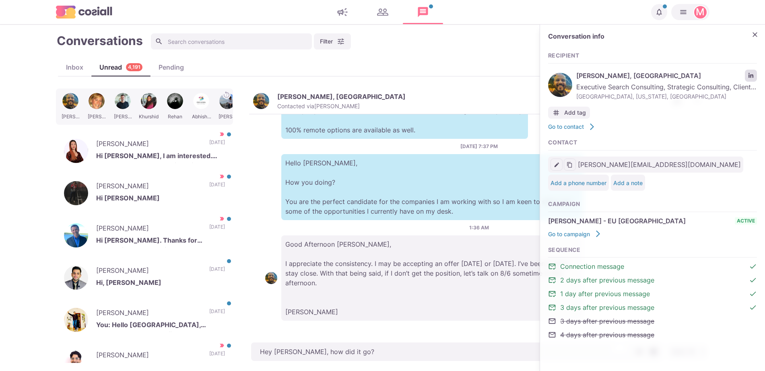
click at [749, 79] on link "LinkedIn profile link" at bounding box center [751, 76] width 12 height 12
click at [753, 35] on icon "Close" at bounding box center [755, 35] width 8 height 8
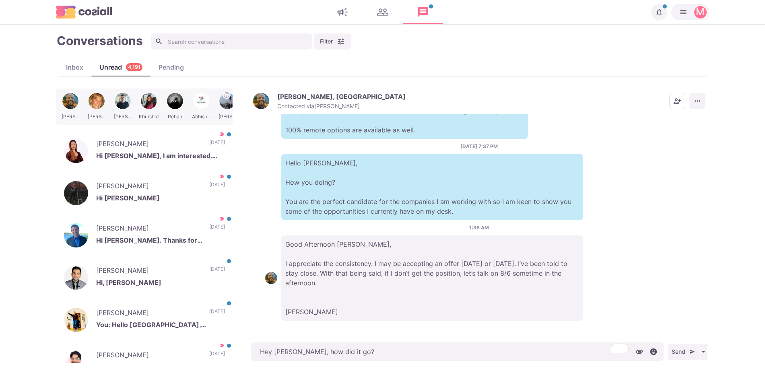
click at [700, 103] on icon "More menu" at bounding box center [697, 101] width 8 height 8
click at [677, 138] on button "Mark as Not Important" at bounding box center [666, 133] width 78 height 12
click at [132, 202] on p "Hi Jacob" at bounding box center [160, 199] width 129 height 12
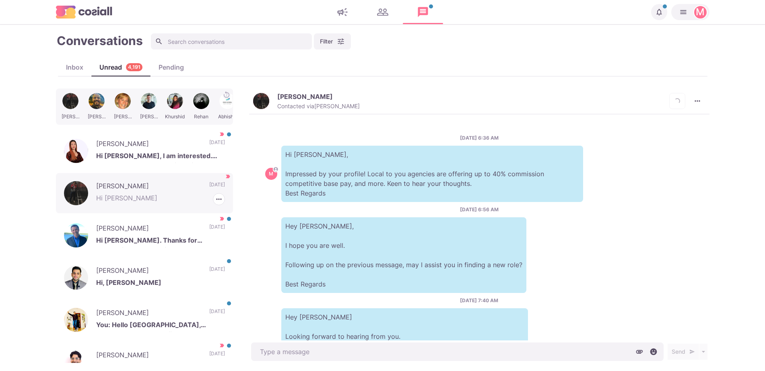
scroll to position [271, 0]
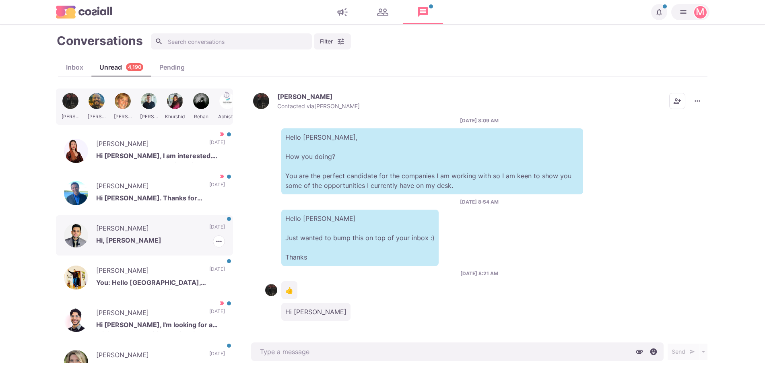
click at [197, 222] on div "Muhammad Adil Hi, Jacob 9 days ago Mark as Read Mark as Important" at bounding box center [144, 235] width 177 height 40
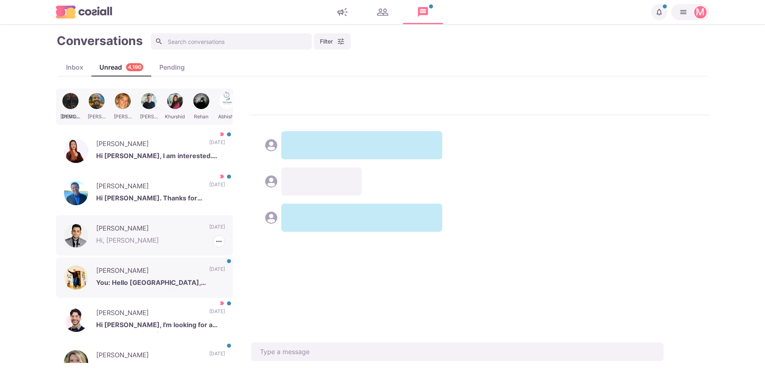
click at [170, 265] on p "Milan B" at bounding box center [148, 271] width 105 height 12
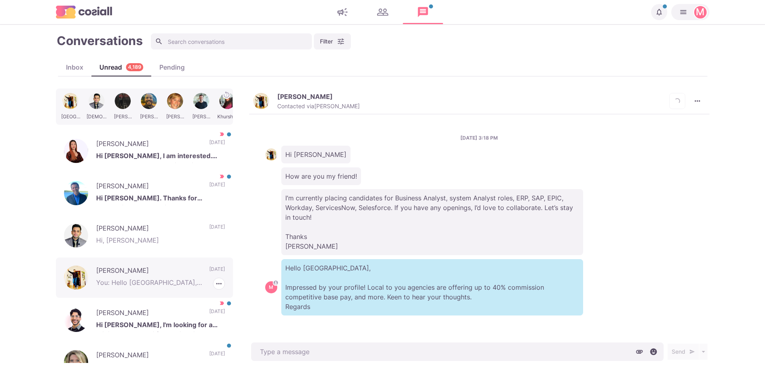
scroll to position [4, 0]
click at [164, 326] on p "Hi Sam, I'm looking for a minimum salary of $88k with either hybrid or remote s…" at bounding box center [160, 326] width 129 height 12
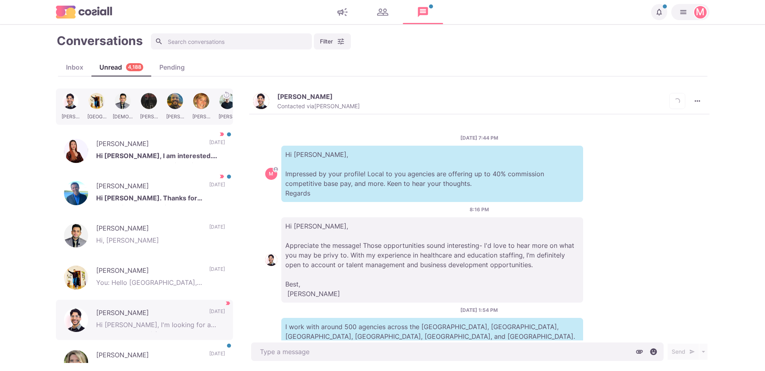
scroll to position [135, 0]
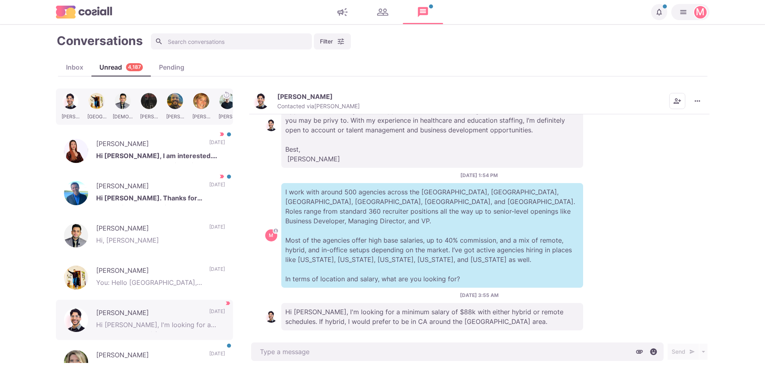
drag, startPoint x: 430, startPoint y: 239, endPoint x: 428, endPoint y: 257, distance: 17.8
click at [428, 255] on p "I work with around 500 agencies across the US, UK, Western Europe, Singapore, D…" at bounding box center [432, 235] width 302 height 105
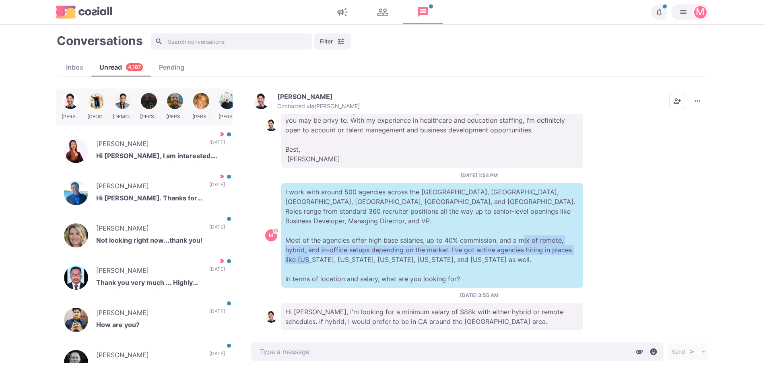
click at [428, 257] on p "I work with around 500 agencies across the US, UK, Western Europe, Singapore, D…" at bounding box center [432, 235] width 302 height 105
click at [261, 102] on img "button" at bounding box center [261, 101] width 16 height 16
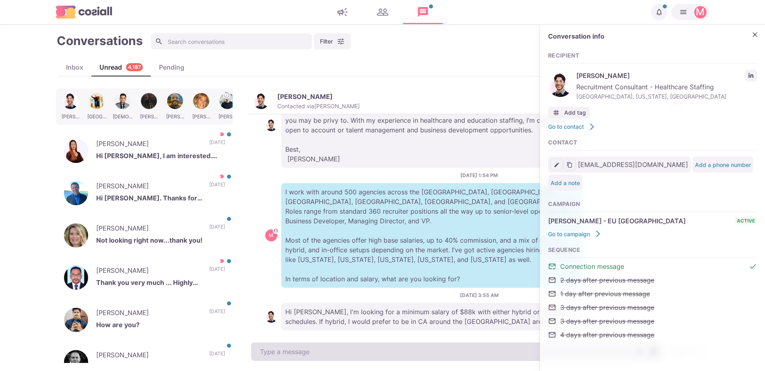
click at [352, 354] on textarea at bounding box center [457, 351] width 412 height 19
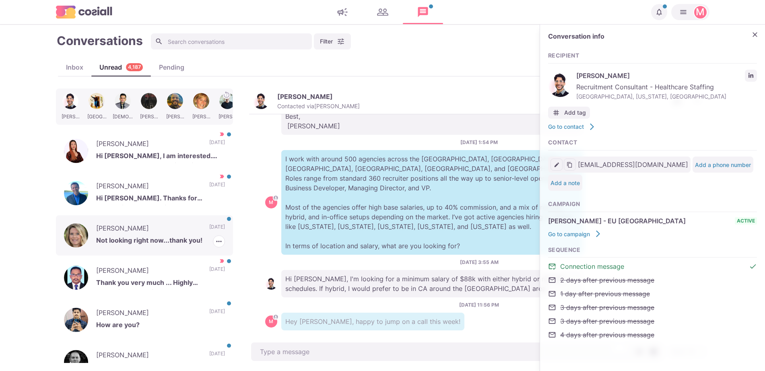
click at [154, 225] on p "Missy Peterson" at bounding box center [148, 229] width 105 height 12
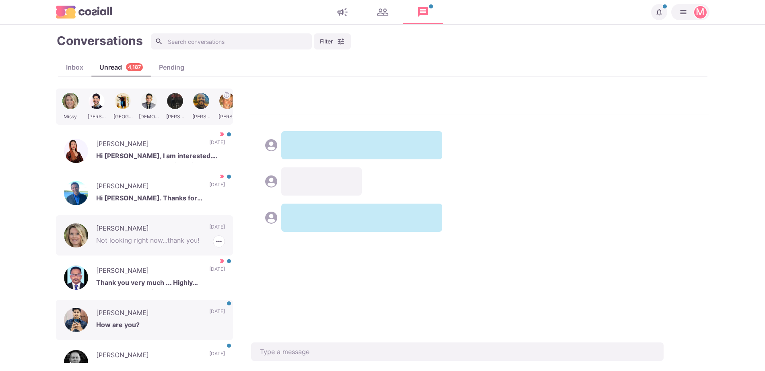
click at [176, 320] on p "How are you?" at bounding box center [160, 326] width 129 height 12
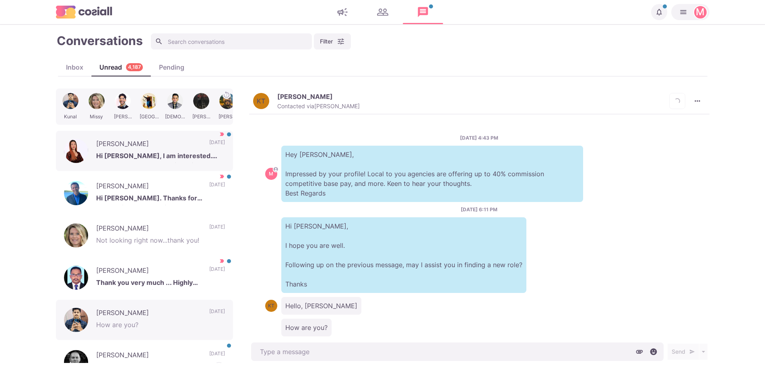
click at [168, 346] on div "Alex Day Hey Sam, recruiter to recruiter you need to tweek your messaging. 10 d…" at bounding box center [144, 362] width 177 height 40
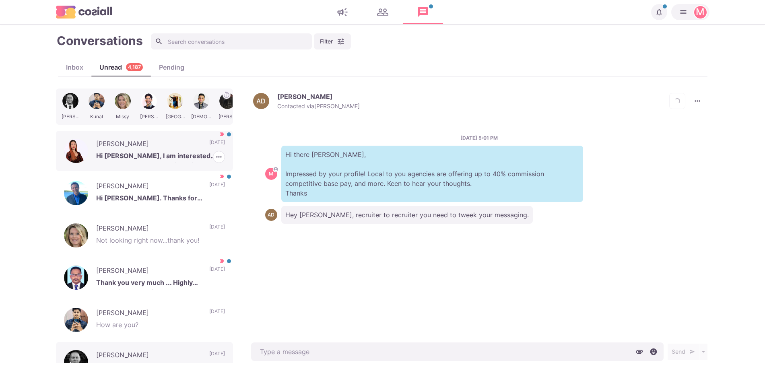
click at [181, 151] on p "Hi Jacob, I am interested. Happy to have conversation with you soon. Thank you" at bounding box center [160, 157] width 129 height 12
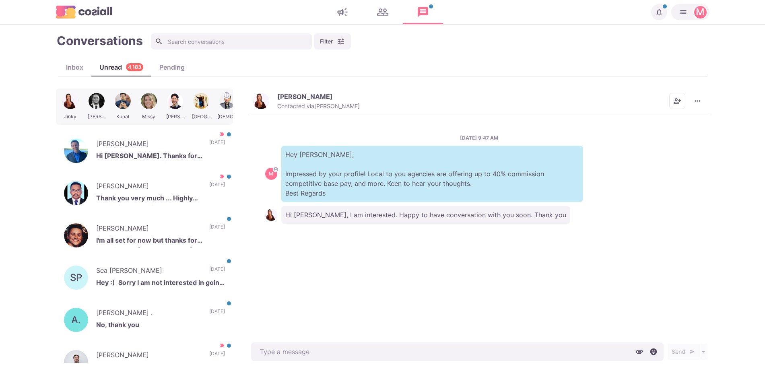
click at [266, 105] on img "button" at bounding box center [261, 101] width 16 height 16
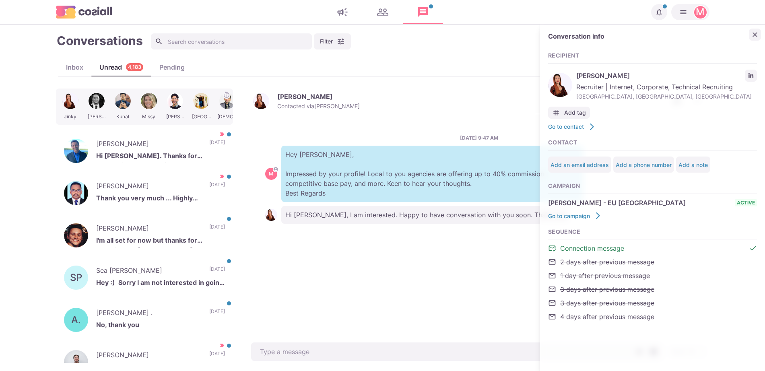
click at [753, 39] on button "Close" at bounding box center [755, 35] width 12 height 12
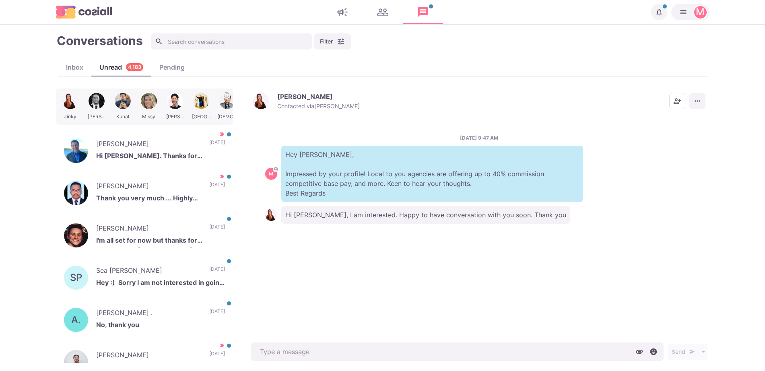
click at [702, 101] on button "More menu" at bounding box center [697, 101] width 16 height 16
click at [691, 137] on button "Mark as Not Important" at bounding box center [666, 133] width 78 height 12
click at [93, 103] on div at bounding box center [96, 106] width 24 height 31
click at [280, 97] on p "Alex Day" at bounding box center [305, 97] width 56 height 8
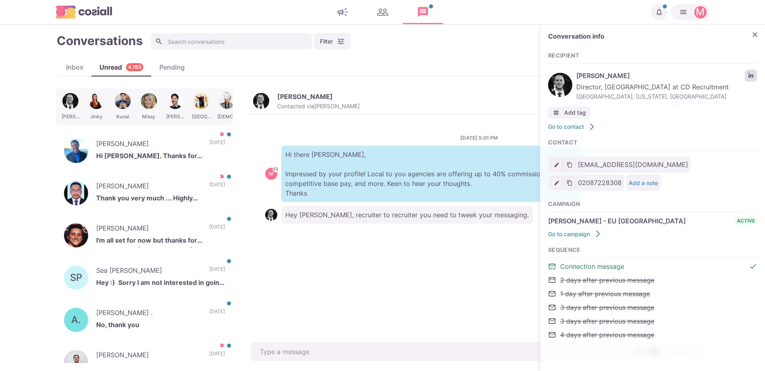
click at [752, 75] on icon "LinkedIn profile link" at bounding box center [750, 75] width 5 height 5
click at [172, 236] on p "I'm all set for now but thanks for reaching out Sam!" at bounding box center [160, 241] width 129 height 12
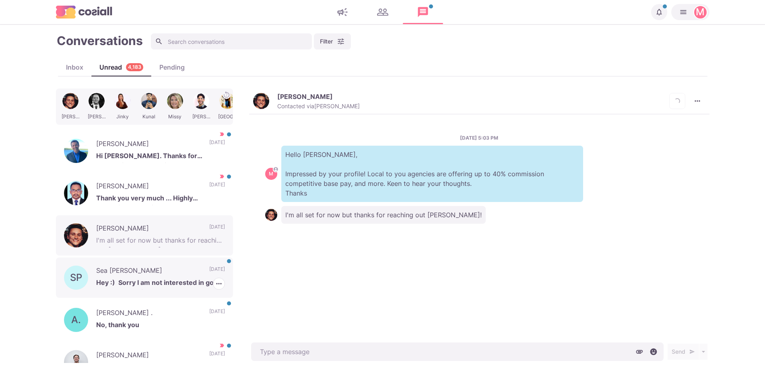
click at [187, 290] on div "SP Sea Patten Hey :) Sorry I am not interested in going back to Agencies 10 day…" at bounding box center [144, 277] width 177 height 40
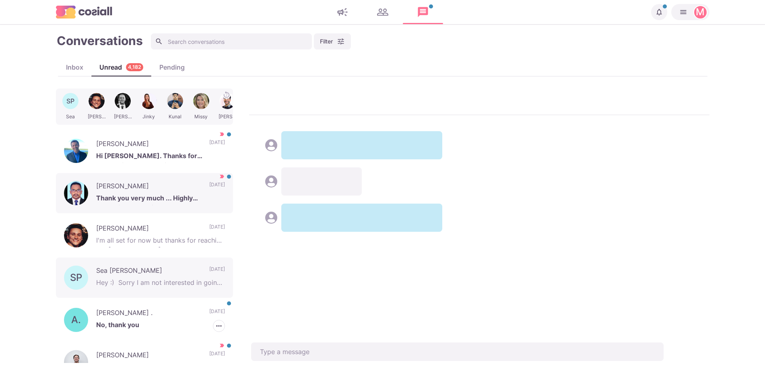
click at [163, 321] on p "No, thank you" at bounding box center [160, 326] width 129 height 12
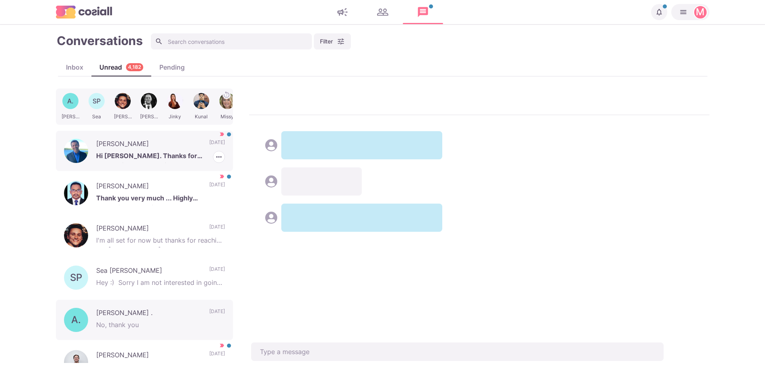
click at [155, 151] on p "Hi Sam. Thanks for connecting and reaching out. I'm always happy to meet anothe…" at bounding box center [160, 157] width 129 height 12
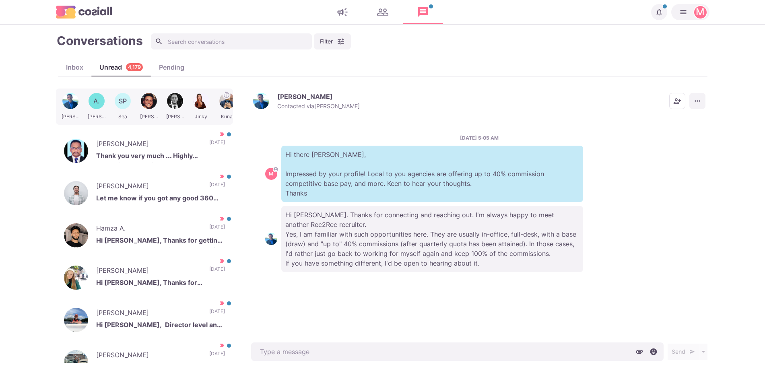
click at [701, 109] on button "More menu" at bounding box center [697, 101] width 16 height 16
click at [667, 137] on button "Mark as Not Important" at bounding box center [666, 133] width 78 height 12
click at [700, 15] on div "M" at bounding box center [700, 12] width 9 height 10
click at [370, 15] on header "Notifications Your campaign IT & Sales Leads has ended. 10 months ago Your camp…" at bounding box center [382, 12] width 765 height 25
click at [346, 12] on link at bounding box center [342, 12] width 40 height 16
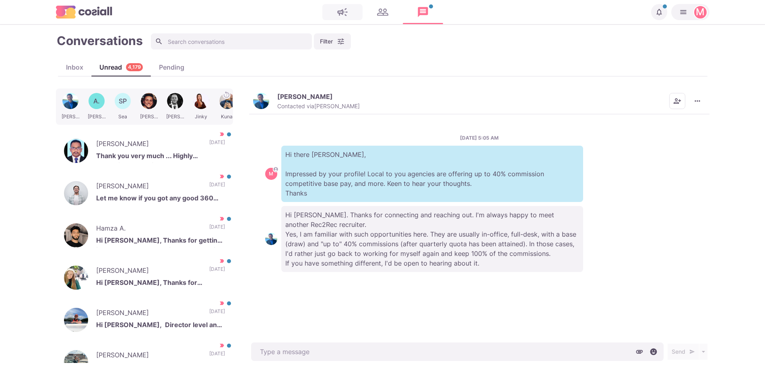
type textarea "x"
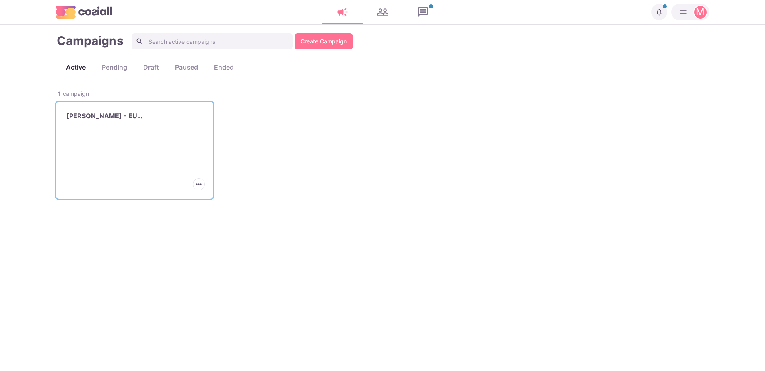
click at [185, 123] on div "[PERSON_NAME] - EU [GEOGRAPHIC_DATA]" at bounding box center [134, 116] width 148 height 20
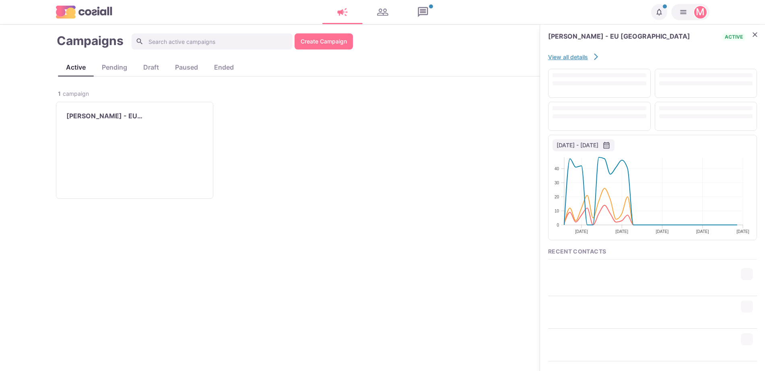
click at [566, 55] on link "View all details" at bounding box center [574, 57] width 52 height 8
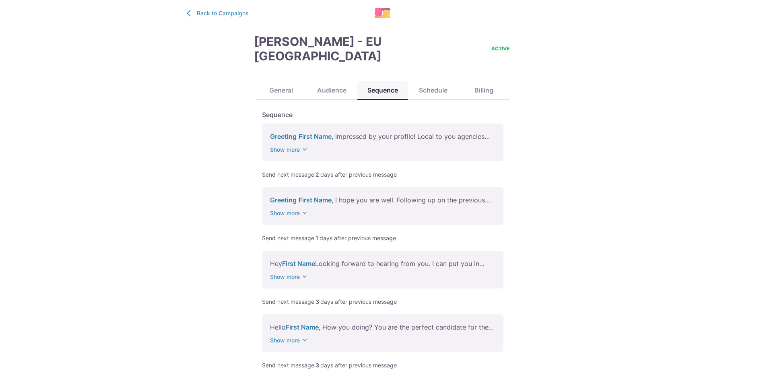
click at [377, 81] on button "Sequence" at bounding box center [382, 90] width 51 height 19
click at [334, 130] on div "Greeting First Name , Impressed by your profile! Local to you agencies are offe…" at bounding box center [382, 142] width 241 height 38
click at [313, 132] on span "First Name" at bounding box center [314, 136] width 33 height 8
click at [290, 145] on button "Show more" at bounding box center [289, 149] width 39 height 8
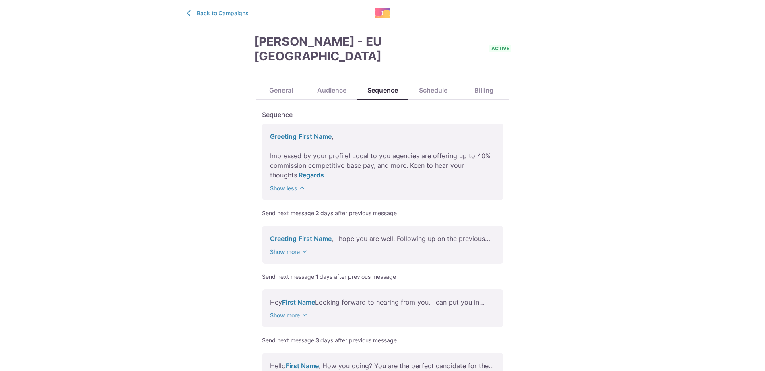
click at [498, 110] on div "Sequence · You have unsaved changes Greeting First Name , Impressed by your pro…" at bounding box center [382, 322] width 241 height 424
click at [290, 184] on button "Show less" at bounding box center [288, 188] width 37 height 8
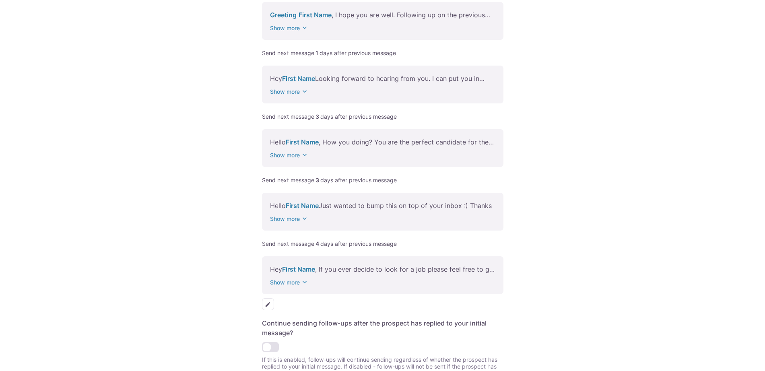
scroll to position [192, 0]
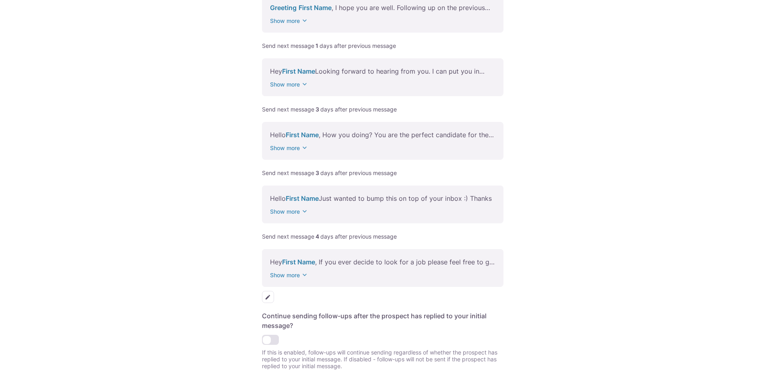
click at [269, 287] on div at bounding box center [382, 295] width 241 height 16
click at [268, 294] on icon "Edit" at bounding box center [267, 296] width 4 height 4
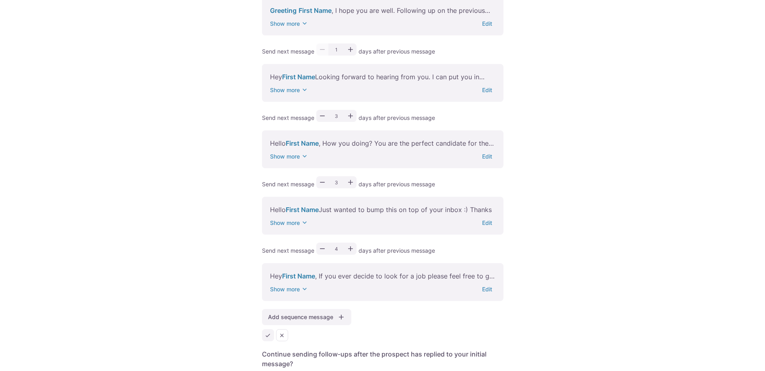
drag, startPoint x: 766, startPoint y: 195, endPoint x: 755, endPoint y: 100, distance: 95.2
click at [764, 86] on html "Back to Campaigns Scaro - EU US active General Audience Sequence Schedule Billi…" at bounding box center [382, 116] width 765 height 616
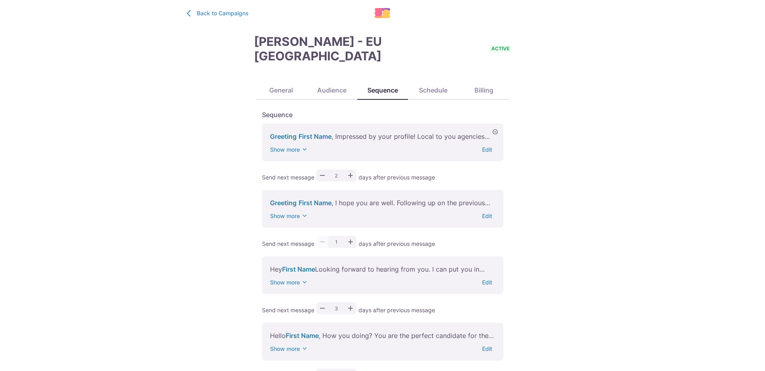
click at [489, 145] on div "Greeting First Name , Impressed by your profile! Local to you agencies are offe…" at bounding box center [382, 142] width 241 height 38
click at [484, 146] on button "Edit" at bounding box center [487, 149] width 16 height 7
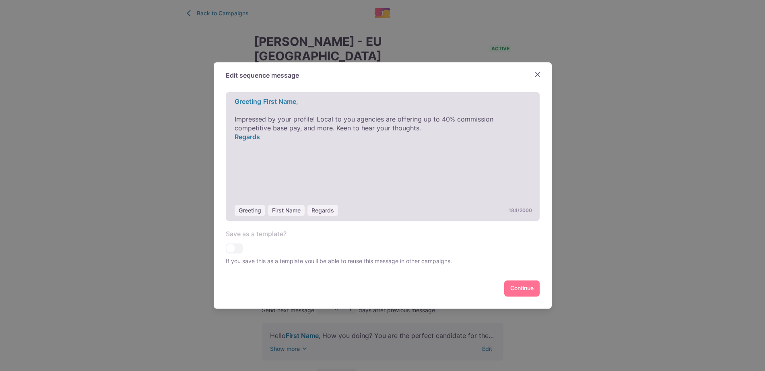
click at [410, 131] on p "Impressed by your profile! Local to you agencies are offering up to 40% commiss…" at bounding box center [383, 124] width 296 height 18
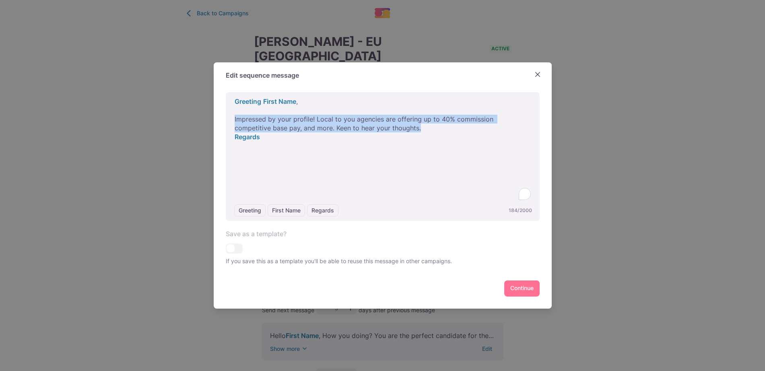
drag, startPoint x: 402, startPoint y: 125, endPoint x: 202, endPoint y: 119, distance: 200.0
click at [202, 119] on div "Edit sequence message Greeting First Name Regards 184 / 2000 ﻿ Greeting ﻿ First…" at bounding box center [382, 185] width 765 height 371
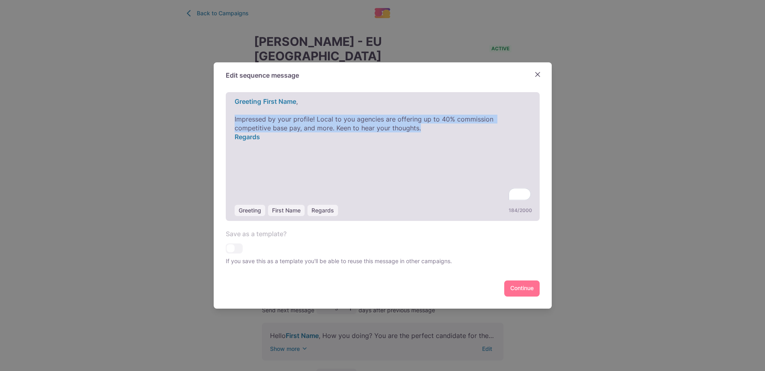
click at [251, 115] on span "Impressed by your profile! Local to you agencies are offering up to 40% commiss…" at bounding box center [365, 123] width 261 height 17
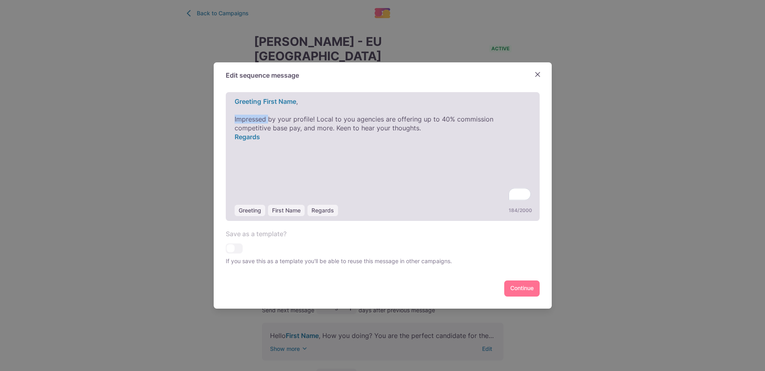
click at [251, 115] on span "Impressed by your profile! Local to you agencies are offering up to 40% commiss…" at bounding box center [365, 123] width 261 height 17
click at [285, 115] on span "Impressed by your profile! Local to you agencies are offering up to 40% commiss…" at bounding box center [365, 123] width 261 height 17
drag, startPoint x: 316, startPoint y: 117, endPoint x: 231, endPoint y: 119, distance: 85.3
click at [231, 119] on div "﻿ Greeting ﻿ First Name ﻿ , ﻿ Impressed by your profile! Local to you agencies …" at bounding box center [383, 156] width 314 height 129
click at [270, 119] on span "Are you lookng for a role?! Local to you agencies are offering up to 40% commis…" at bounding box center [366, 123] width 262 height 17
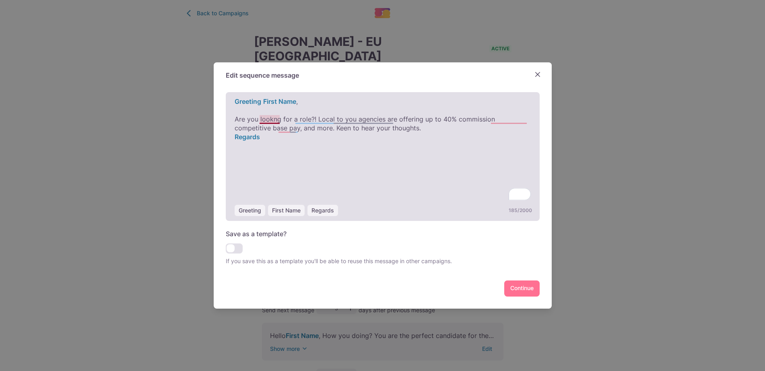
click at [275, 119] on span "Are you lookng for a role?! Local to you agencies are offering up to 40% commis…" at bounding box center [366, 123] width 262 height 17
click at [356, 131] on span "Are you looking for a role?! Local to you agencies are offering up to 40% commi…" at bounding box center [367, 123] width 264 height 17
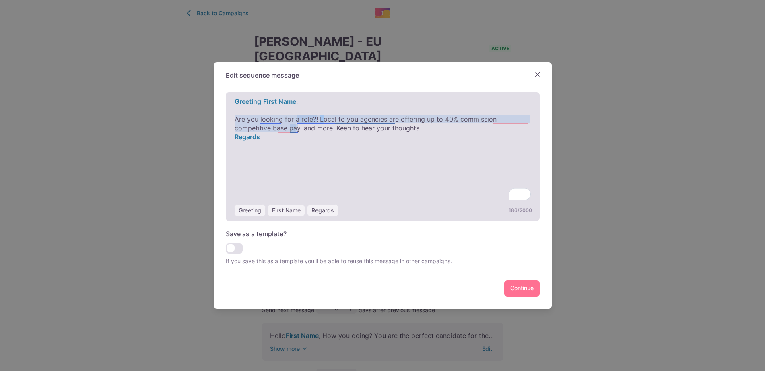
click at [323, 117] on span "Are you looking for a role?! Local to you agencies are offering up to 40% commi…" at bounding box center [367, 123] width 264 height 17
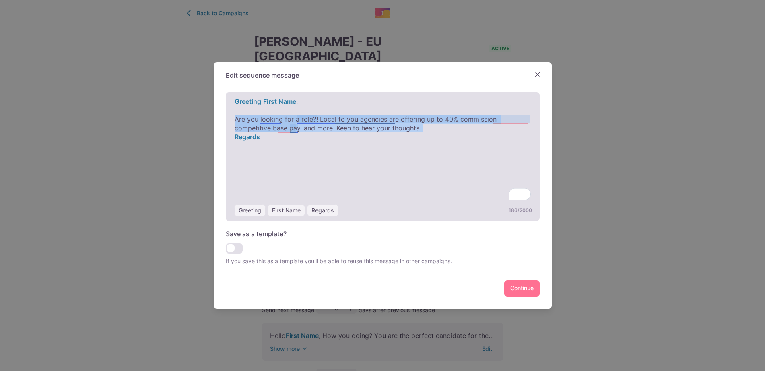
click at [323, 117] on span "Are you looking for a role?! Local to you agencies are offering up to 40% commi…" at bounding box center [367, 123] width 264 height 17
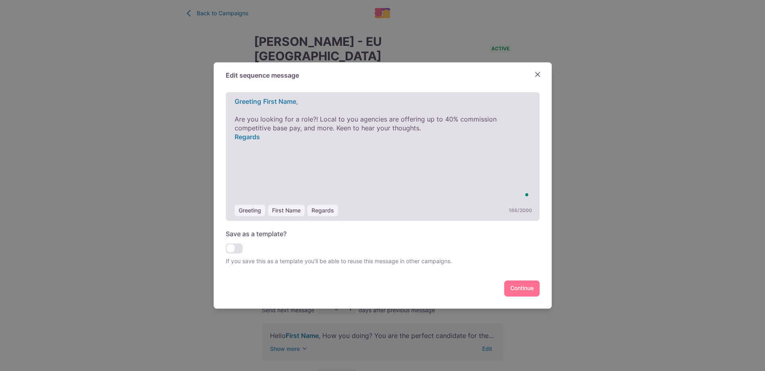
click at [323, 117] on span "Are you looking for a role?! Local to you agencies are offering up to 40% commi…" at bounding box center [367, 123] width 264 height 17
click at [373, 130] on p "Are you looking for a role?! to you agencies are offering up to 40% commission …" at bounding box center [383, 124] width 296 height 18
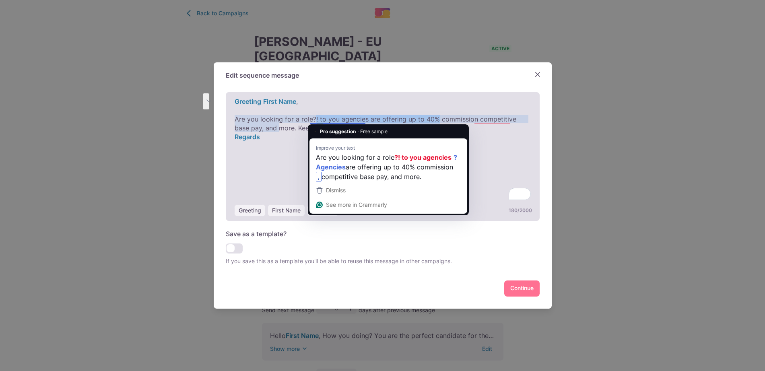
drag, startPoint x: 317, startPoint y: 119, endPoint x: 436, endPoint y: 121, distance: 119.5
click at [436, 121] on span "Are you looking for a role?! to you agencies are offering up to 40% commission …" at bounding box center [377, 123] width 284 height 17
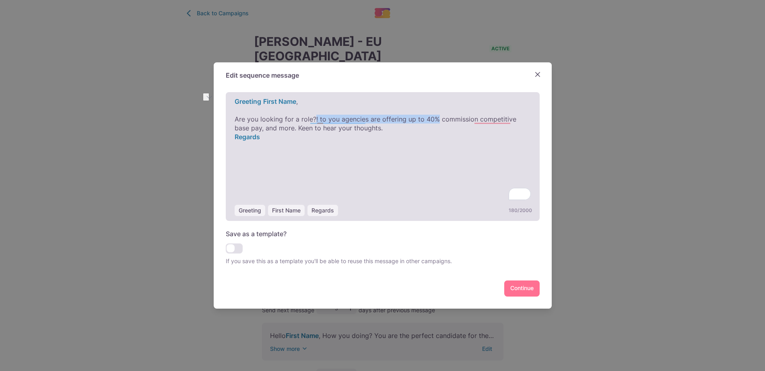
click at [436, 121] on span "Are you looking for a role?! to you agencies are offering up to 40% commission …" at bounding box center [377, 123] width 284 height 17
drag, startPoint x: 401, startPoint y: 123, endPoint x: 327, endPoint y: 115, distance: 74.5
click at [327, 115] on p "Are you looking for a role?! to you agencies are offering up to 40% commission …" at bounding box center [383, 124] width 296 height 18
click at [328, 115] on span "Are you looking for a role?! to you agencies are offering up to 40% commission …" at bounding box center [377, 123] width 284 height 17
click at [381, 136] on p "﻿ Regards ﻿ ﻿" at bounding box center [383, 136] width 296 height 9
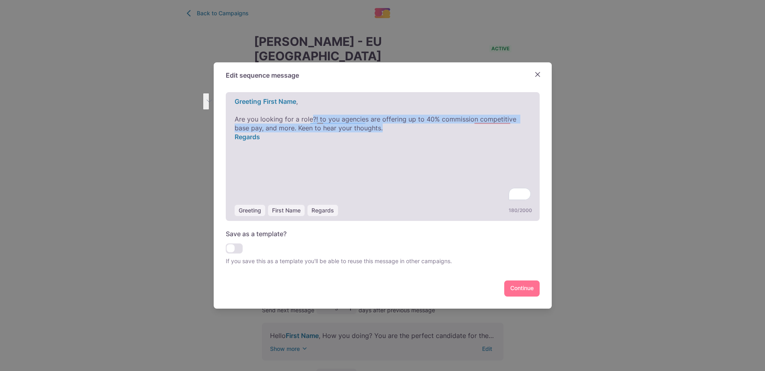
drag, startPoint x: 380, startPoint y: 127, endPoint x: 315, endPoint y: 115, distance: 65.4
click at [315, 115] on p "Are you looking for a role?! to you agencies are offering up to 40% commission …" at bounding box center [383, 124] width 296 height 18
click at [317, 115] on span "Are you looking for a role?! to you agencies are offering up to 40% commission …" at bounding box center [377, 123] width 284 height 17
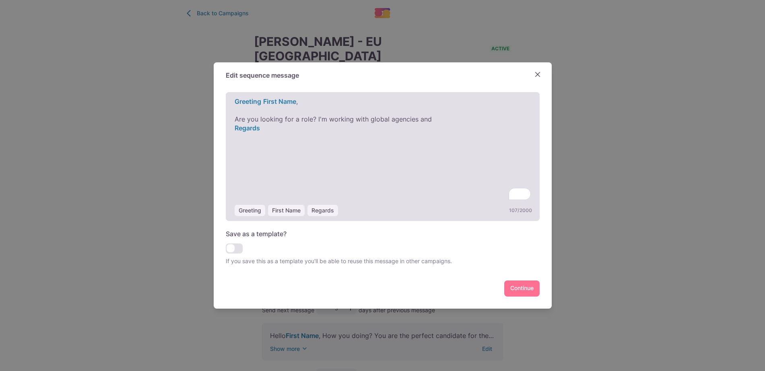
click at [412, 109] on p "﻿" at bounding box center [383, 110] width 296 height 9
click at [444, 118] on p "Are you looking for a role? I'm working with global agencies and" at bounding box center [383, 119] width 296 height 9
click at [425, 118] on span "Are you looking for a role? I'm working with global agencies and" at bounding box center [333, 119] width 197 height 8
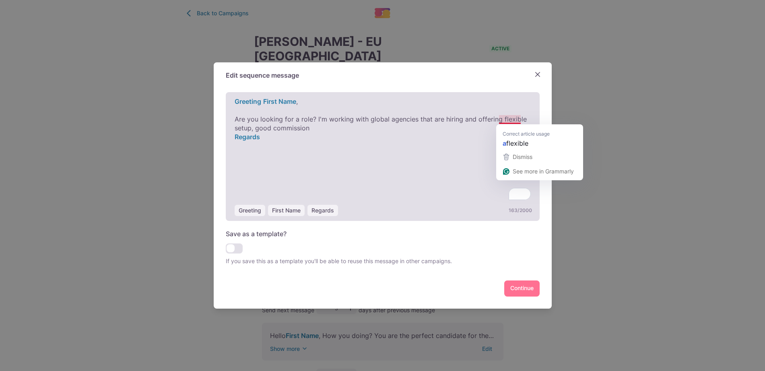
click at [512, 120] on span "Are you looking for a role? I'm working with global agencies that are hiring an…" at bounding box center [382, 123] width 294 height 17
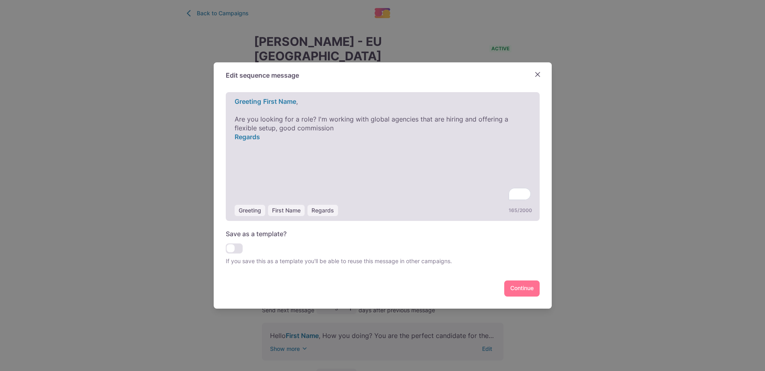
click at [256, 125] on span "Are you looking for a role? I'm working with global agencies that are hiring an…" at bounding box center [373, 123] width 276 height 17
click at [260, 128] on span "Are you looking for a role? I'm working with global agencies that are hiring an…" at bounding box center [373, 123] width 276 height 17
click at [316, 130] on p "Are you looking for a role? I'm working with global agencies that are hiring an…" at bounding box center [383, 124] width 296 height 18
click at [406, 178] on div "﻿ Greeting ﻿ First Name ﻿ , ﻿ Are you looking for a role? I'm working with glob…" at bounding box center [383, 156] width 314 height 129
click at [333, 144] on span "Let me know if you are interested" at bounding box center [286, 146] width 103 height 8
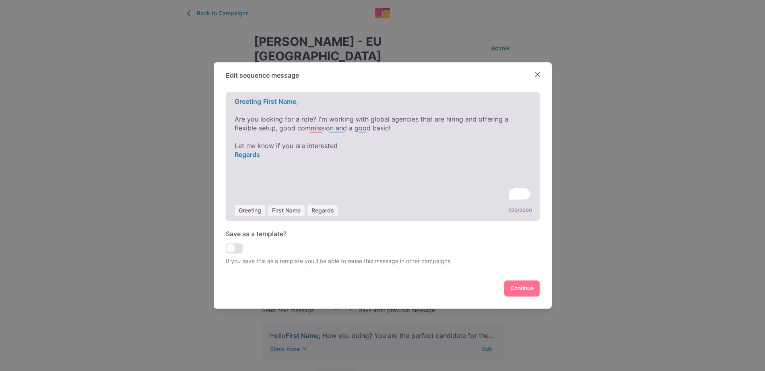
click at [333, 144] on span "Let me know if you are interested" at bounding box center [286, 146] width 103 height 8
click at [316, 130] on span "Are you looking for a role? I'm working with global agencies that are hiring an…" at bounding box center [373, 123] width 276 height 17
click at [348, 127] on span "Are you looking for a role? I'm working with global agencies that are hiring an…" at bounding box center [373, 123] width 276 height 17
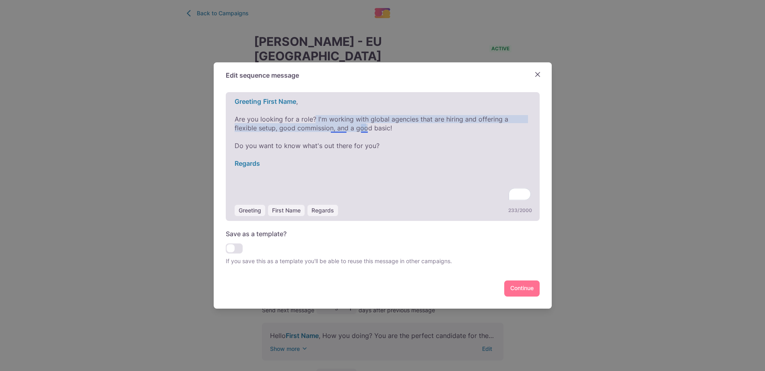
click at [340, 128] on span "Are you looking for a role? I'm working with global agencies that are hiring an…" at bounding box center [373, 123] width 276 height 17
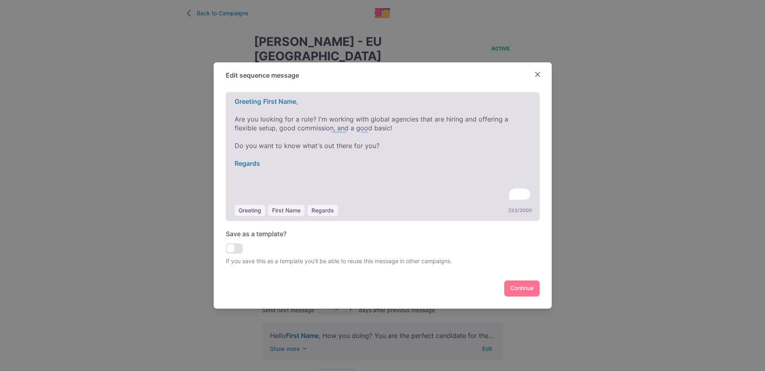
click at [372, 132] on p "Are you looking for a role? I'm working with global agencies that are hiring an…" at bounding box center [383, 124] width 296 height 18
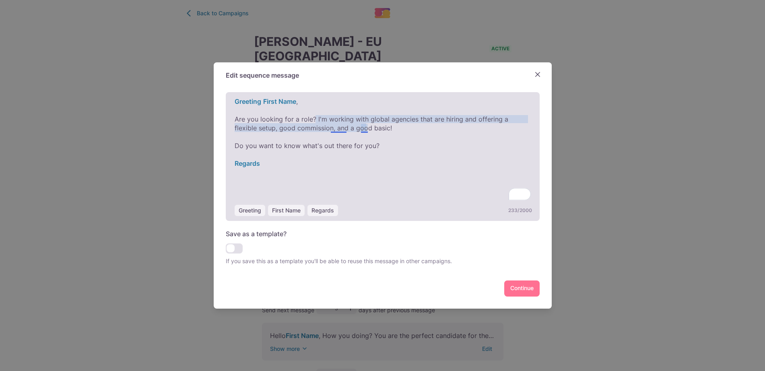
click at [368, 129] on span "Are you looking for a role? I'm working with global agencies that are hiring an…" at bounding box center [373, 123] width 276 height 17
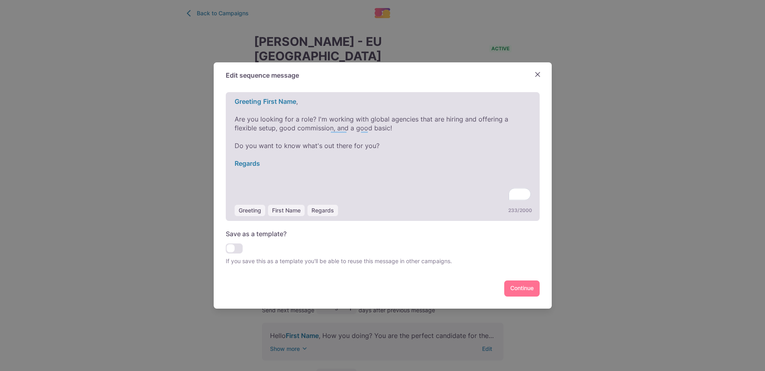
click at [372, 129] on p "Are you looking for a role? I'm working with global agencies that are hiring an…" at bounding box center [383, 124] width 296 height 18
click at [440, 187] on div "﻿ Greeting ﻿ First Name ﻿ , ﻿ Are you looking for a role? I'm working with glob…" at bounding box center [383, 156] width 314 height 129
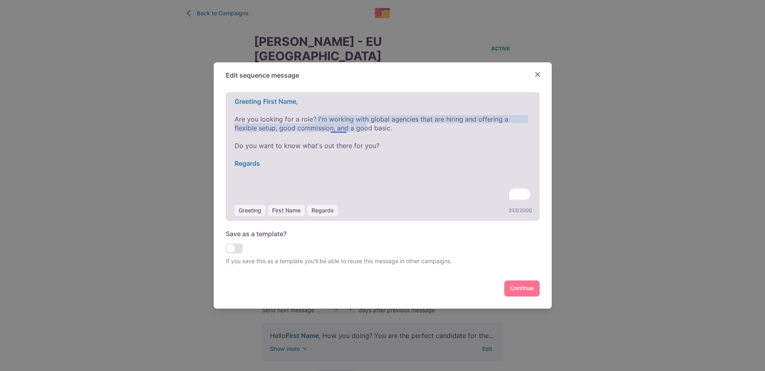
click at [344, 128] on span "Are you looking for a role? I'm working with global agencies that are hiring an…" at bounding box center [373, 123] width 276 height 17
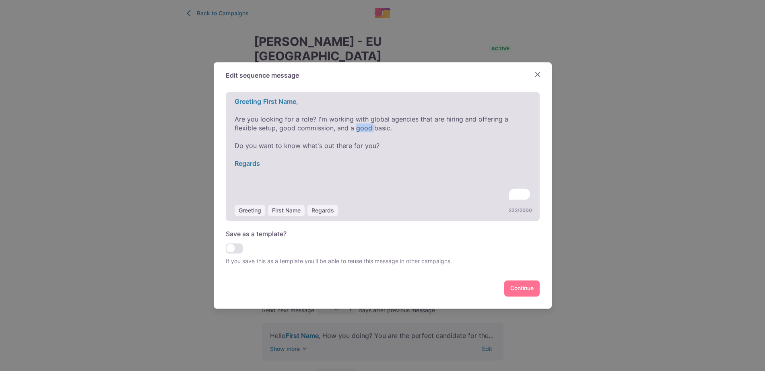
click at [341, 128] on span "Are you looking for a role? I'm working with global agencies that are hiring an…" at bounding box center [373, 123] width 276 height 17
click at [407, 178] on div "﻿ Greeting ﻿ First Name ﻿ , ﻿ Are you looking for a role? I'm working with glob…" at bounding box center [383, 156] width 314 height 129
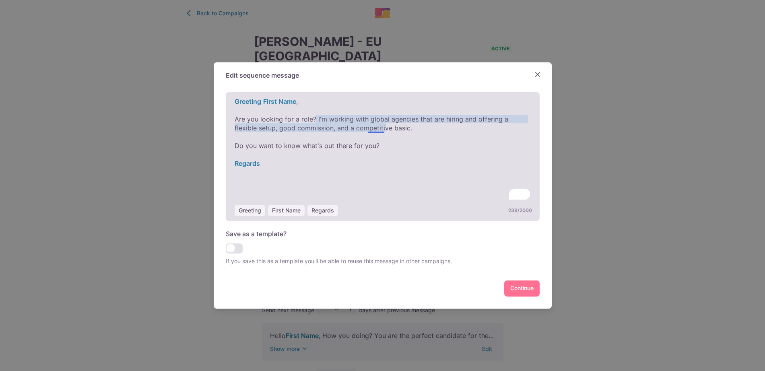
click at [385, 125] on span "Are you looking for a role? I'm working with global agencies that are hiring an…" at bounding box center [373, 123] width 276 height 17
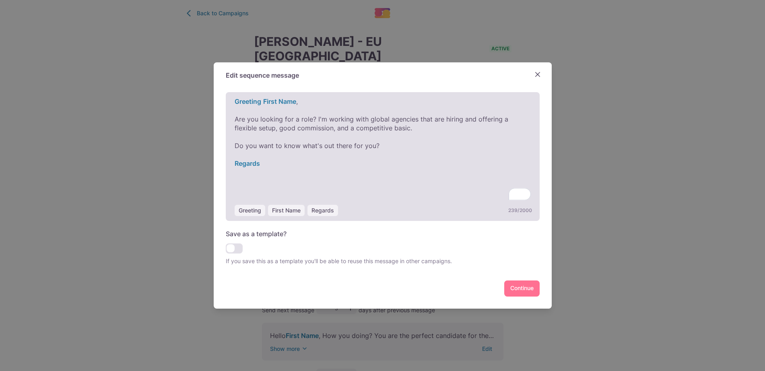
drag, startPoint x: 387, startPoint y: 130, endPoint x: 393, endPoint y: 132, distance: 5.8
click at [390, 130] on span "Are you looking for a role? I'm working with global agencies that are hiring an…" at bounding box center [373, 123] width 276 height 17
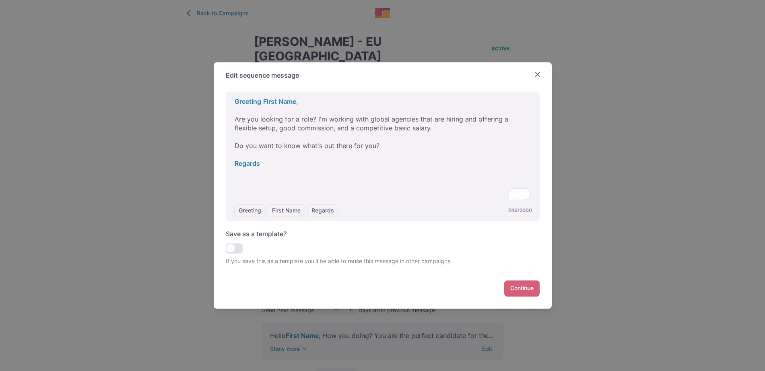
click at [525, 286] on button "Continue" at bounding box center [521, 288] width 35 height 16
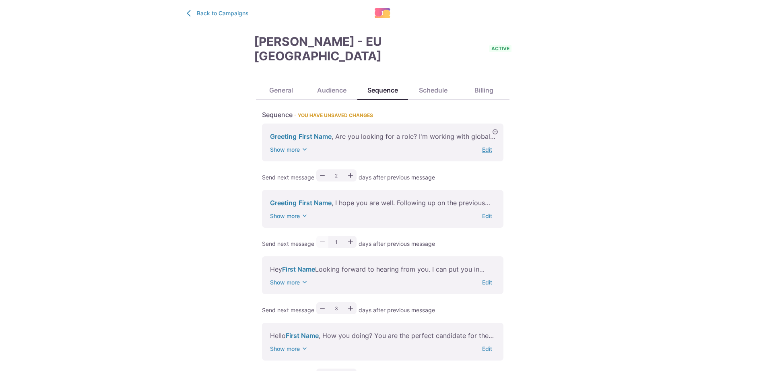
click at [489, 146] on button "Edit" at bounding box center [487, 149] width 16 height 7
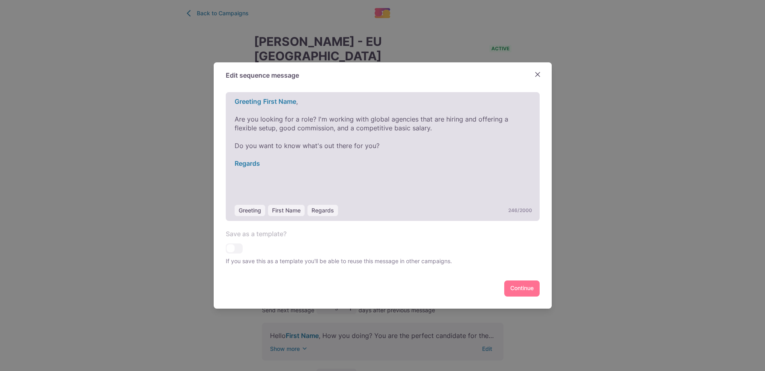
click at [389, 179] on div "﻿ Greeting ﻿ First Name ﻿ , ﻿ Are you looking for a role? I'm working with glob…" at bounding box center [383, 156] width 314 height 129
click at [285, 135] on p "﻿" at bounding box center [383, 136] width 296 height 9
drag, startPoint x: 319, startPoint y: 117, endPoint x: 237, endPoint y: 120, distance: 82.1
click at [237, 120] on div "﻿ Greeting ﻿ First Name ﻿ , ﻿ Are you looking for a role? I'm working with glob…" at bounding box center [383, 156] width 314 height 129
click at [310, 149] on span "Do you want to know what's out there for you?" at bounding box center [307, 146] width 145 height 8
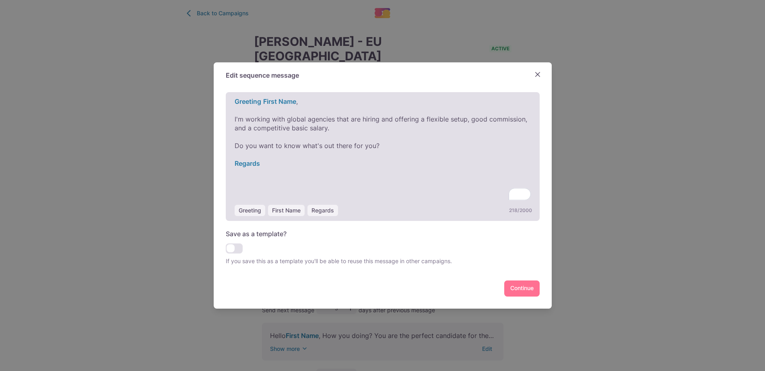
click at [237, 141] on div "﻿ Greeting ﻿ First Name ﻿ , ﻿ I'm working with global agencies that are hiring …" at bounding box center [383, 156] width 314 height 129
click at [244, 143] on span "Regards ﻿" at bounding box center [247, 145] width 25 height 9
click at [244, 139] on p "﻿" at bounding box center [383, 136] width 296 height 9
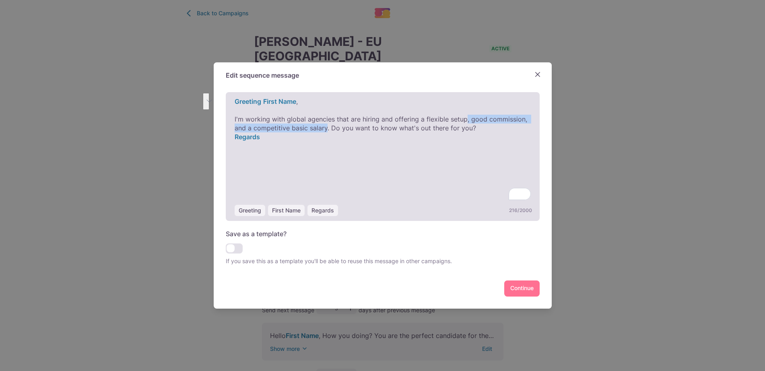
drag, startPoint x: 330, startPoint y: 128, endPoint x: 467, endPoint y: 121, distance: 137.3
click at [467, 121] on span "I'm working with global agencies that are hiring and offering a flexible setup,…" at bounding box center [382, 123] width 294 height 17
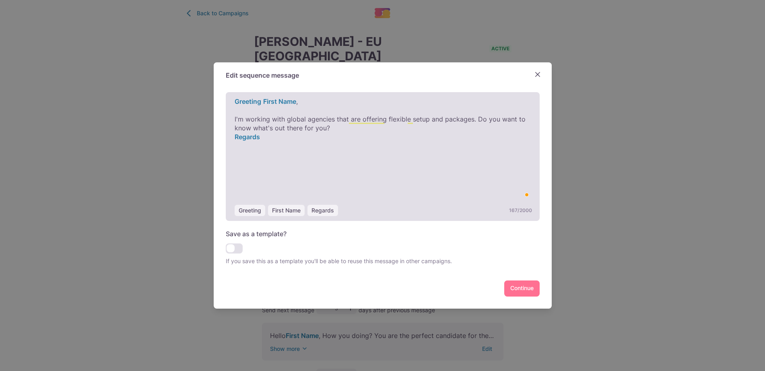
click at [418, 166] on div "﻿ Greeting ﻿ First Name ﻿ , ﻿ I'm working with global agencies that are offerin…" at bounding box center [383, 156] width 314 height 129
click at [479, 116] on span "I'm working with global agencies that are offering flexible setup and packages.…" at bounding box center [381, 123] width 293 height 17
drag, startPoint x: 419, startPoint y: 137, endPoint x: 408, endPoint y: 122, distance: 18.1
click at [418, 136] on p "Do you want to know what's out there for you?" at bounding box center [383, 136] width 296 height 9
click at [404, 116] on span "I'm working with global agencies that are offering flexible setup and packages." at bounding box center [355, 119] width 241 height 8
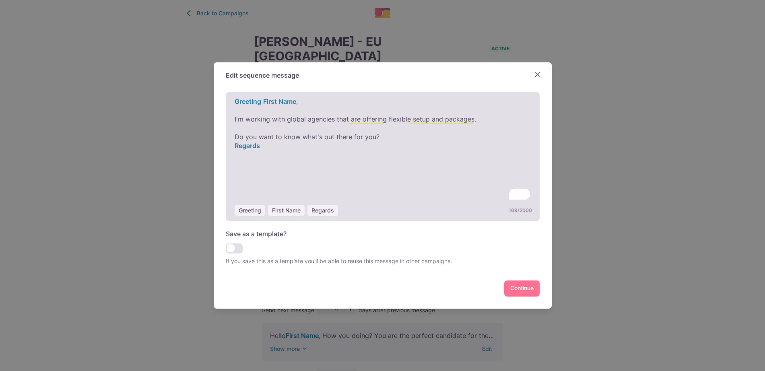
click at [393, 121] on span "I'm working with global agencies that are offering flexible setup and packages." at bounding box center [355, 119] width 241 height 8
click at [420, 120] on span "I'm working with global agencies that are offering flexible setup and packages." at bounding box center [355, 119] width 241 height 8
click at [426, 138] on p "Do you want to know what's out there for you?" at bounding box center [383, 136] width 296 height 9
click at [377, 117] on span "I'm working with global agencies that are offering flexible setup and packages." at bounding box center [355, 119] width 241 height 8
click at [417, 119] on span "I'm working with global agencies that are offering flexible setup and packages." at bounding box center [355, 119] width 241 height 8
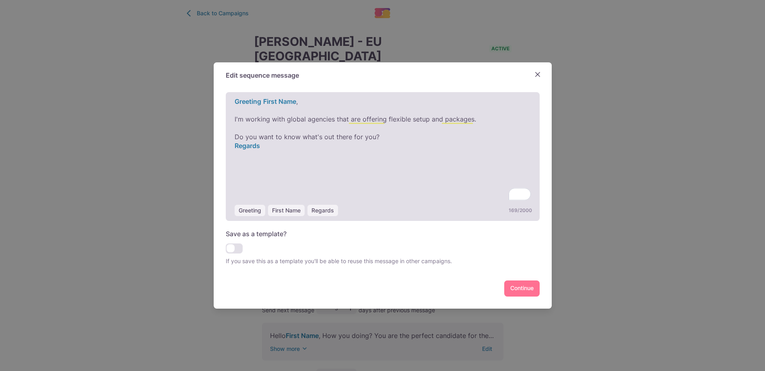
click at [441, 137] on p "Do you want to know what's out there for you?" at bounding box center [383, 136] width 296 height 9
click at [395, 140] on p "Do you want to know what's out there for you?" at bounding box center [383, 136] width 296 height 9
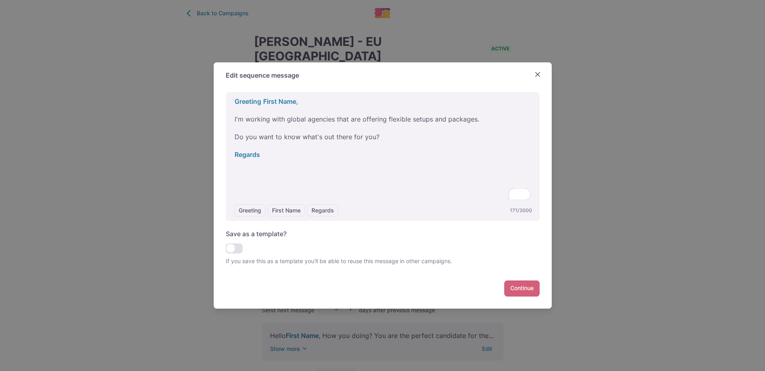
click at [511, 285] on button "Continue" at bounding box center [521, 288] width 35 height 16
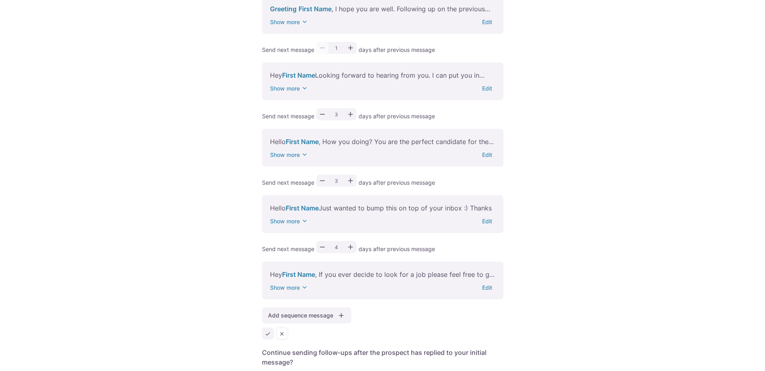
scroll to position [230, 0]
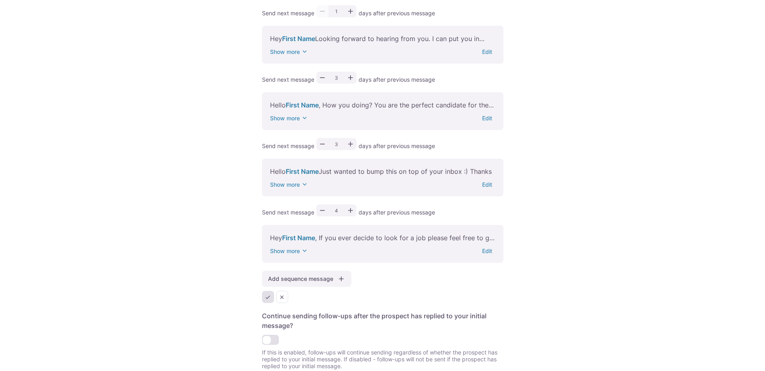
click at [268, 291] on button "Save" at bounding box center [268, 297] width 12 height 12
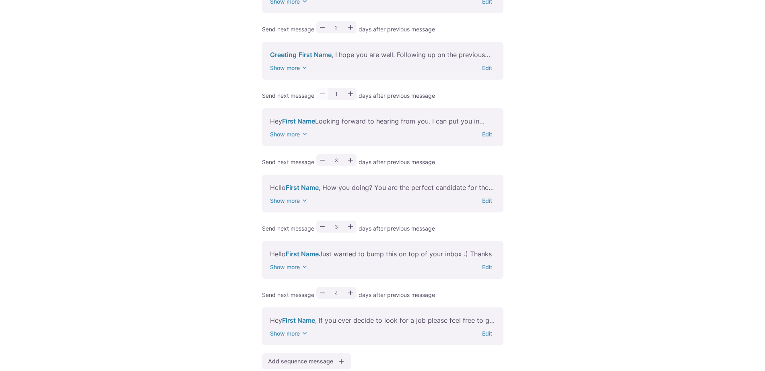
scroll to position [0, 0]
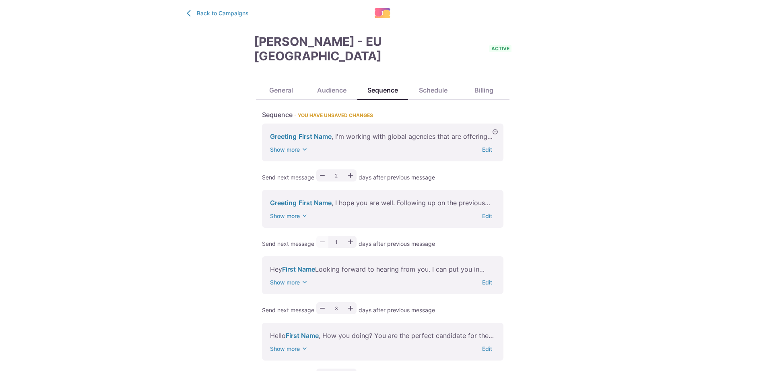
click at [356, 145] on div "Show more Edit" at bounding box center [382, 149] width 225 height 8
click at [338, 132] on p "Greeting First Name , I'm working with global agencies that are offering flexib…" at bounding box center [382, 137] width 225 height 10
click at [491, 146] on button "Edit" at bounding box center [487, 149] width 16 height 7
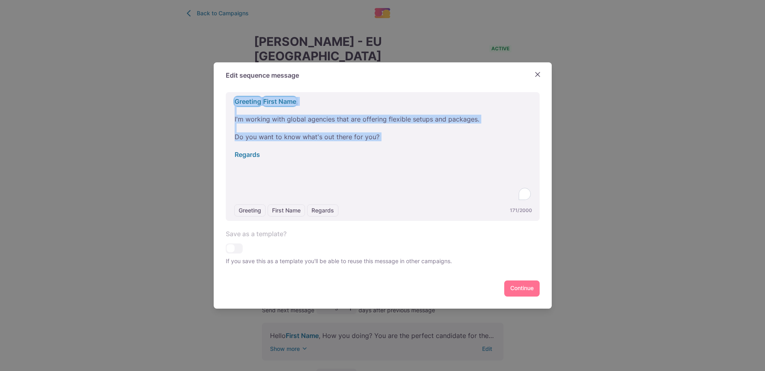
click at [132, 81] on div "Edit sequence message Greeting First Name Regards 171 / 2000 ﻿ Greeting ﻿ First…" at bounding box center [382, 185] width 765 height 371
copy div "﻿ Greeting ﻿ First Name ﻿ , ﻿ I'm working with global agencies that are offerin…"
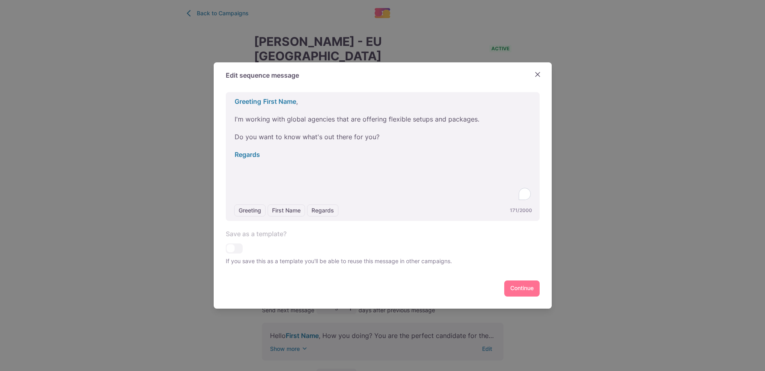
click at [607, 167] on div "Edit sequence message Greeting First Name Regards 171 / 2000 ﻿ Greeting ﻿ First…" at bounding box center [382, 185] width 765 height 371
click at [540, 73] on icon "Close" at bounding box center [537, 74] width 5 height 5
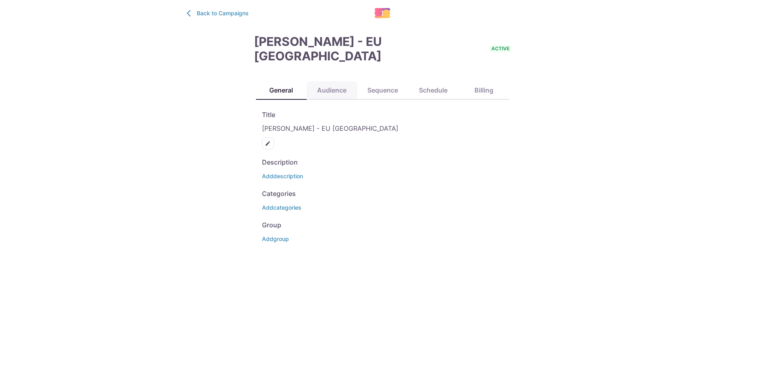
click at [322, 81] on button "Audience" at bounding box center [332, 90] width 51 height 19
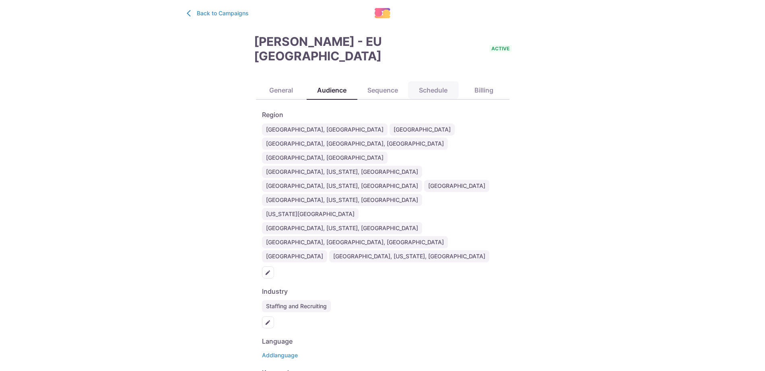
click at [390, 81] on button "Sequence" at bounding box center [382, 90] width 51 height 19
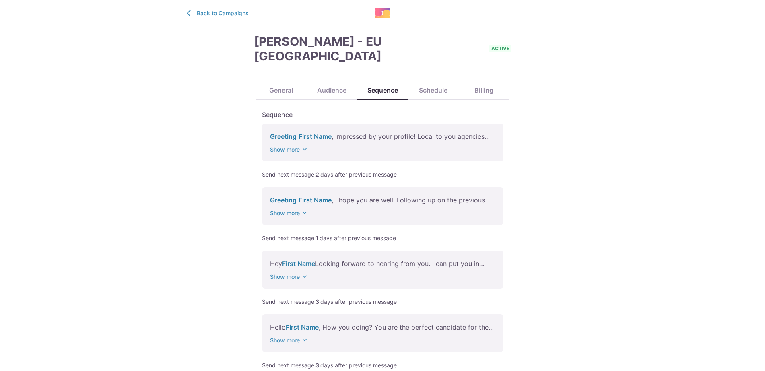
click at [331, 145] on div "Show more" at bounding box center [382, 149] width 225 height 8
click at [299, 145] on button "Show more" at bounding box center [289, 149] width 39 height 8
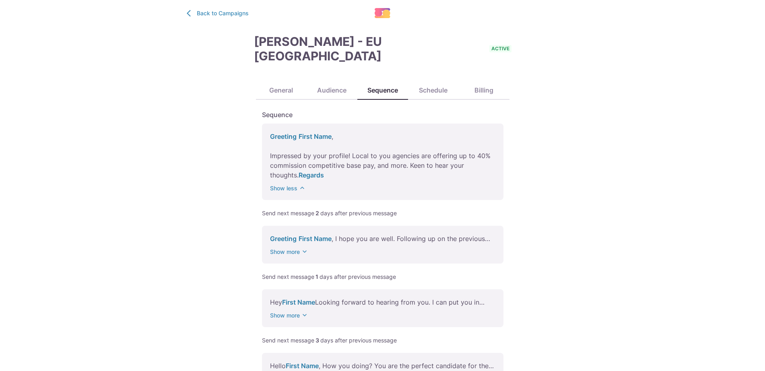
click at [329, 141] on p "Greeting First Name , Impressed by your profile! Local to you agencies are offe…" at bounding box center [382, 156] width 225 height 48
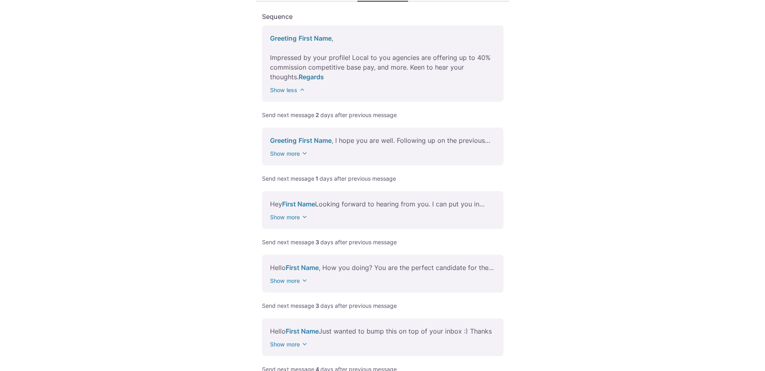
scroll to position [231, 0]
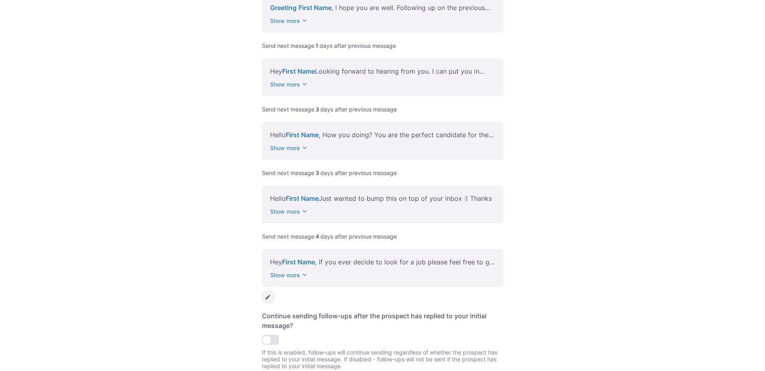
click at [266, 294] on icon "Edit" at bounding box center [267, 296] width 4 height 4
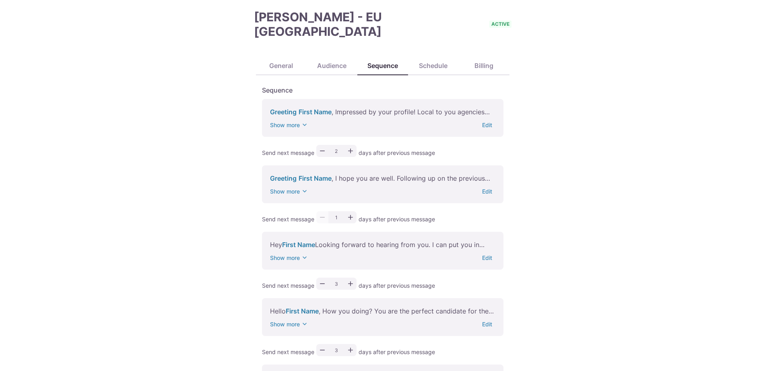
scroll to position [0, 0]
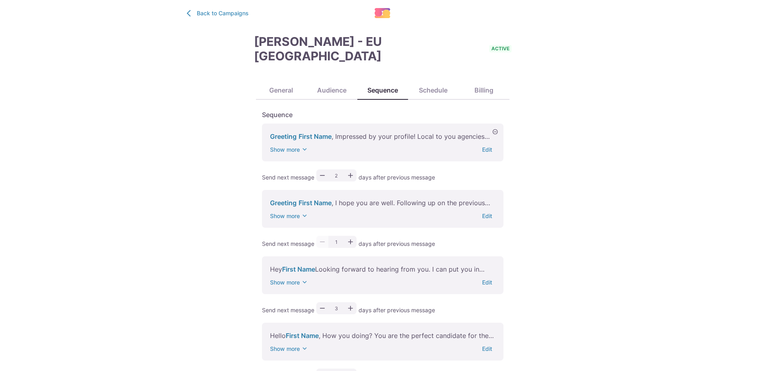
click at [478, 145] on div "Show more Edit" at bounding box center [382, 149] width 225 height 8
click at [483, 145] on div "Show more Edit" at bounding box center [382, 149] width 225 height 8
click at [484, 145] on div "Show more Edit" at bounding box center [382, 149] width 225 height 8
click at [491, 145] on div "Show more Edit" at bounding box center [382, 149] width 225 height 8
click at [459, 129] on div "Greeting First Name , Impressed by your profile! Local to you agencies are offe…" at bounding box center [382, 142] width 241 height 38
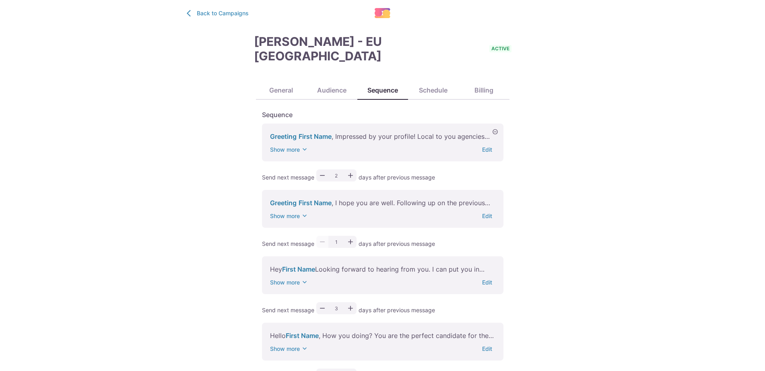
click at [459, 129] on div "Greeting First Name , Impressed by your profile! Local to you agencies are offe…" at bounding box center [382, 142] width 241 height 38
click at [493, 146] on button "Edit" at bounding box center [487, 149] width 16 height 7
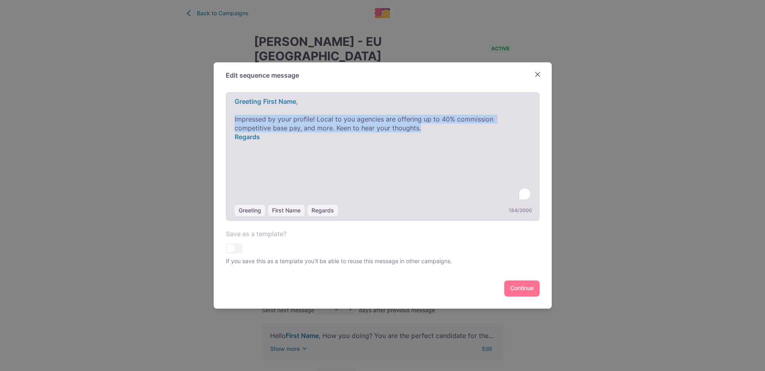
drag, startPoint x: 431, startPoint y: 126, endPoint x: 239, endPoint y: 119, distance: 192.8
click at [239, 119] on p "Impressed by your profile! Local to you agencies are offering up to 40% commiss…" at bounding box center [383, 124] width 296 height 18
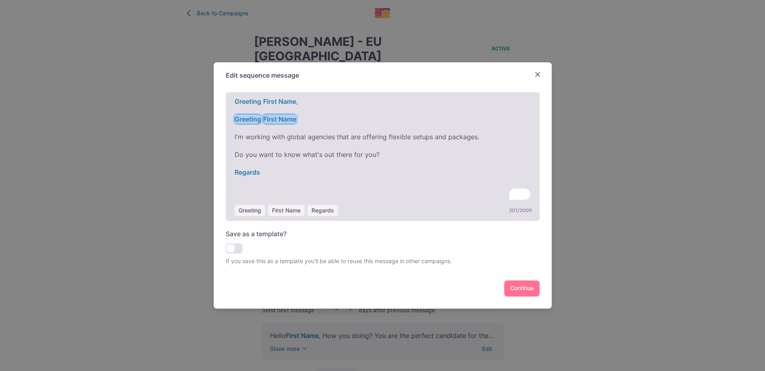
drag, startPoint x: 315, startPoint y: 121, endPoint x: 225, endPoint y: 121, distance: 90.5
click at [225, 121] on div "Greeting First Name Regards 201 / 2000 ﻿ Greeting ﻿ First Name ﻿ , ﻿ ﻿ Greeting…" at bounding box center [383, 198] width 338 height 220
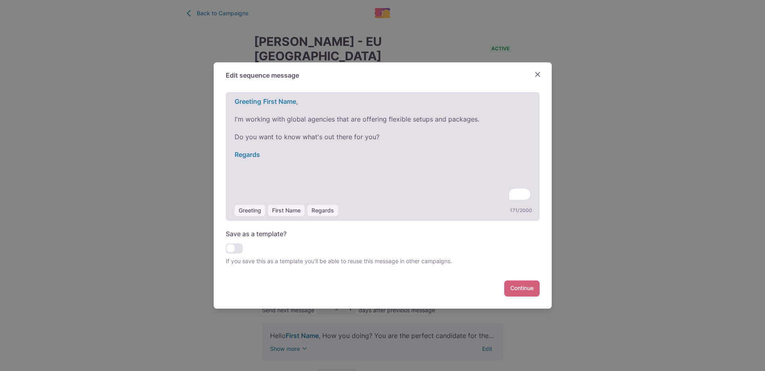
click at [523, 290] on button "Continue" at bounding box center [521, 288] width 35 height 16
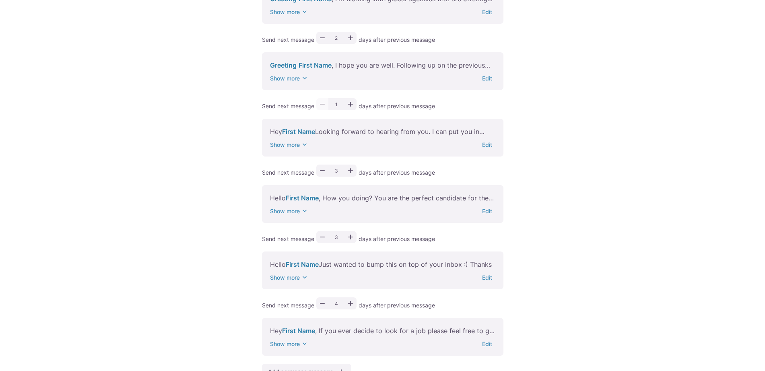
scroll to position [230, 0]
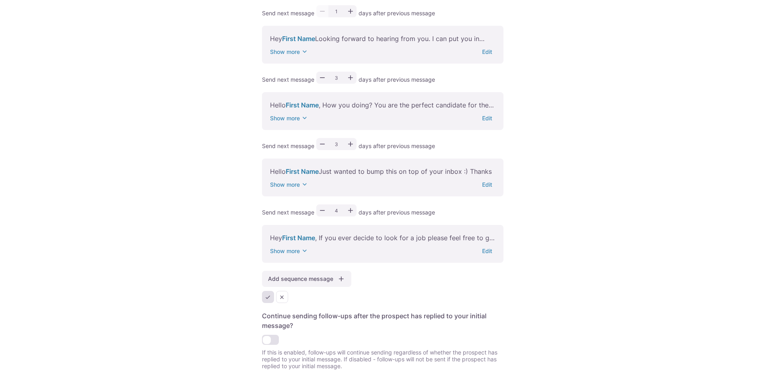
click at [270, 294] on icon "Save" at bounding box center [268, 297] width 6 height 6
